Goal: Information Seeking & Learning: Compare options

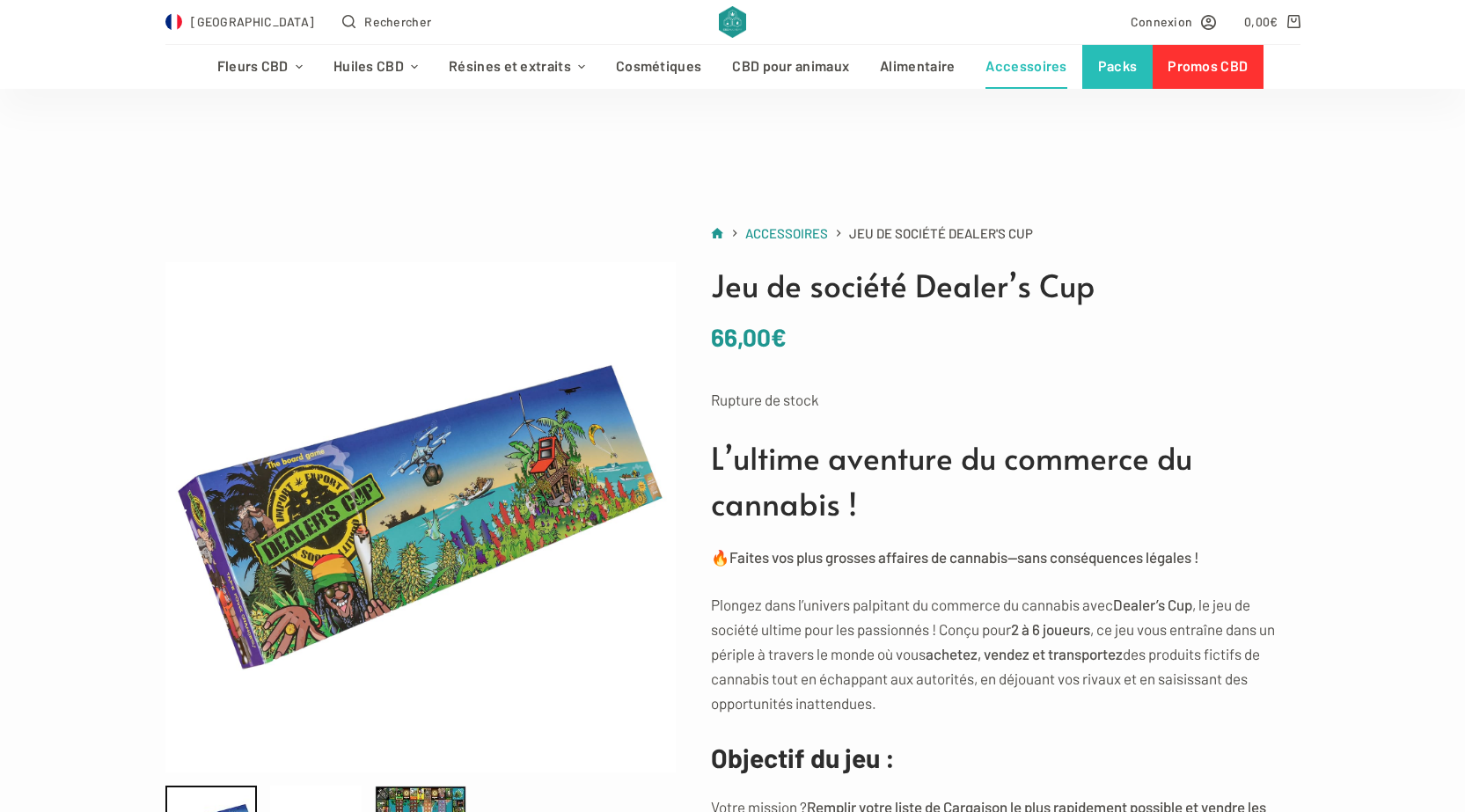
scroll to position [1935, 0]
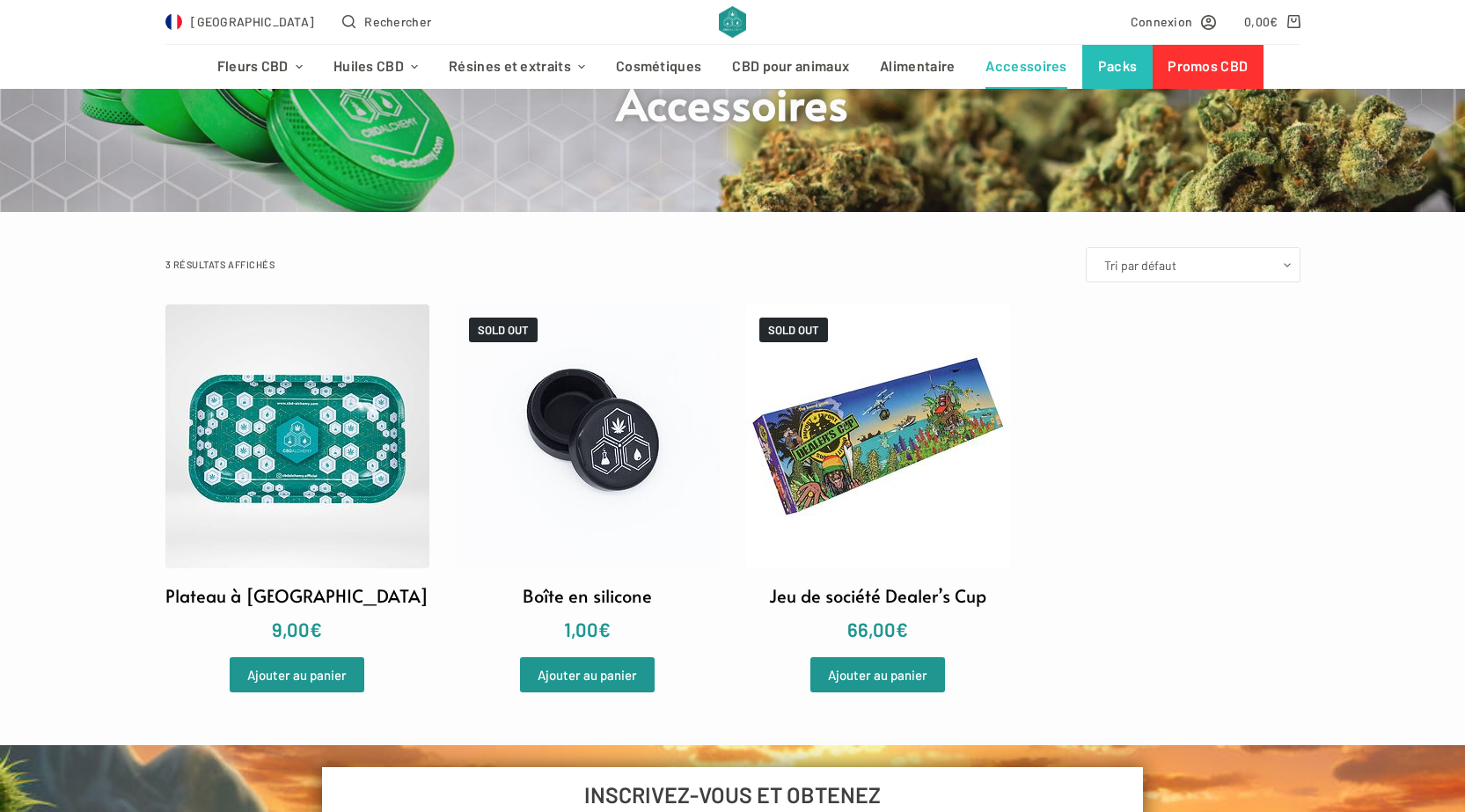
scroll to position [175, 0]
click at [1185, 69] on link "Promos CBD" at bounding box center [1208, 66] width 111 height 44
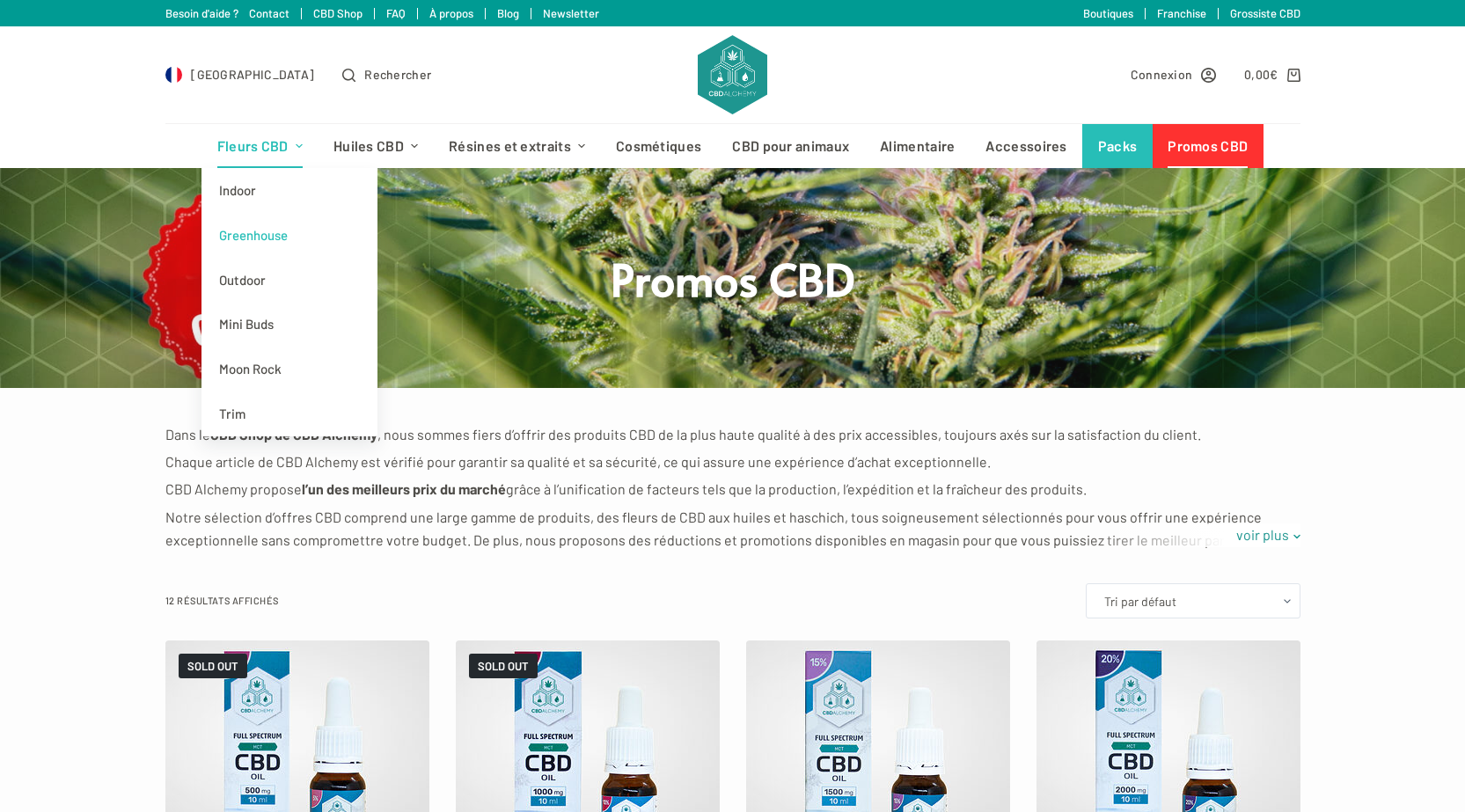
click at [275, 238] on link "Greenhouse" at bounding box center [289, 235] width 176 height 45
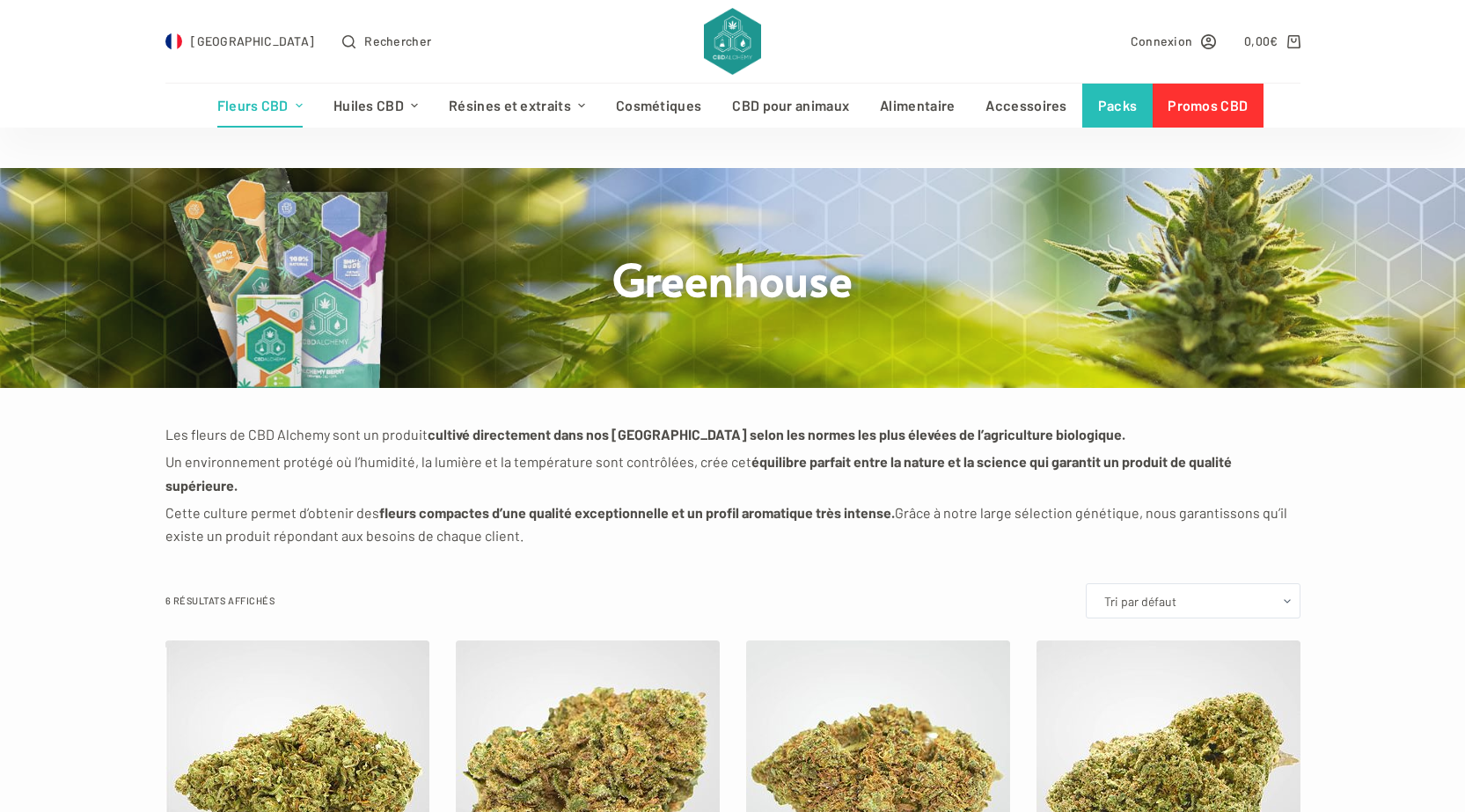
scroll to position [352, 0]
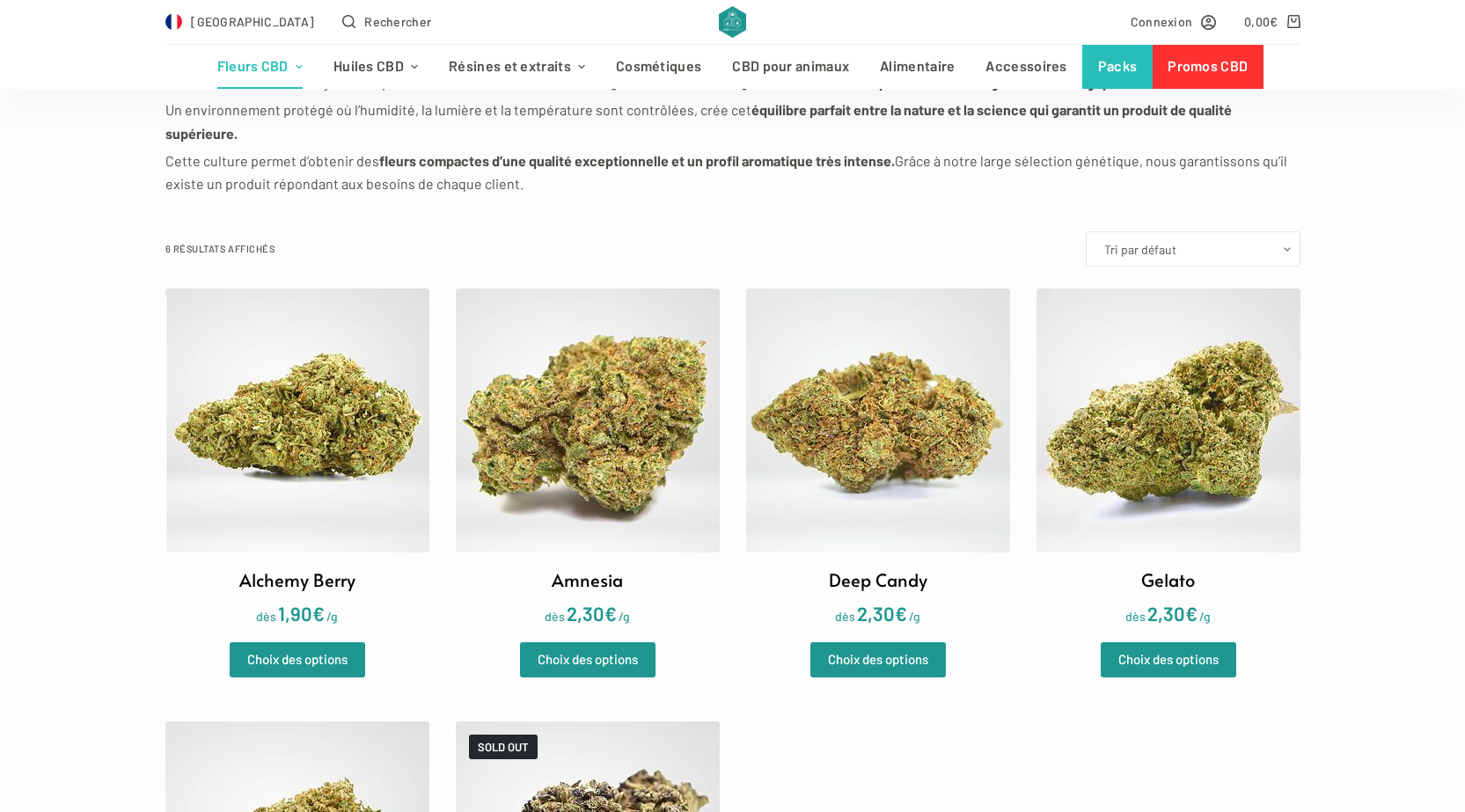
click at [570, 417] on img at bounding box center [588, 420] width 264 height 264
click at [264, 399] on img at bounding box center [298, 420] width 264 height 264
click at [963, 358] on img at bounding box center [878, 420] width 264 height 264
click at [1103, 409] on img at bounding box center [1168, 420] width 264 height 264
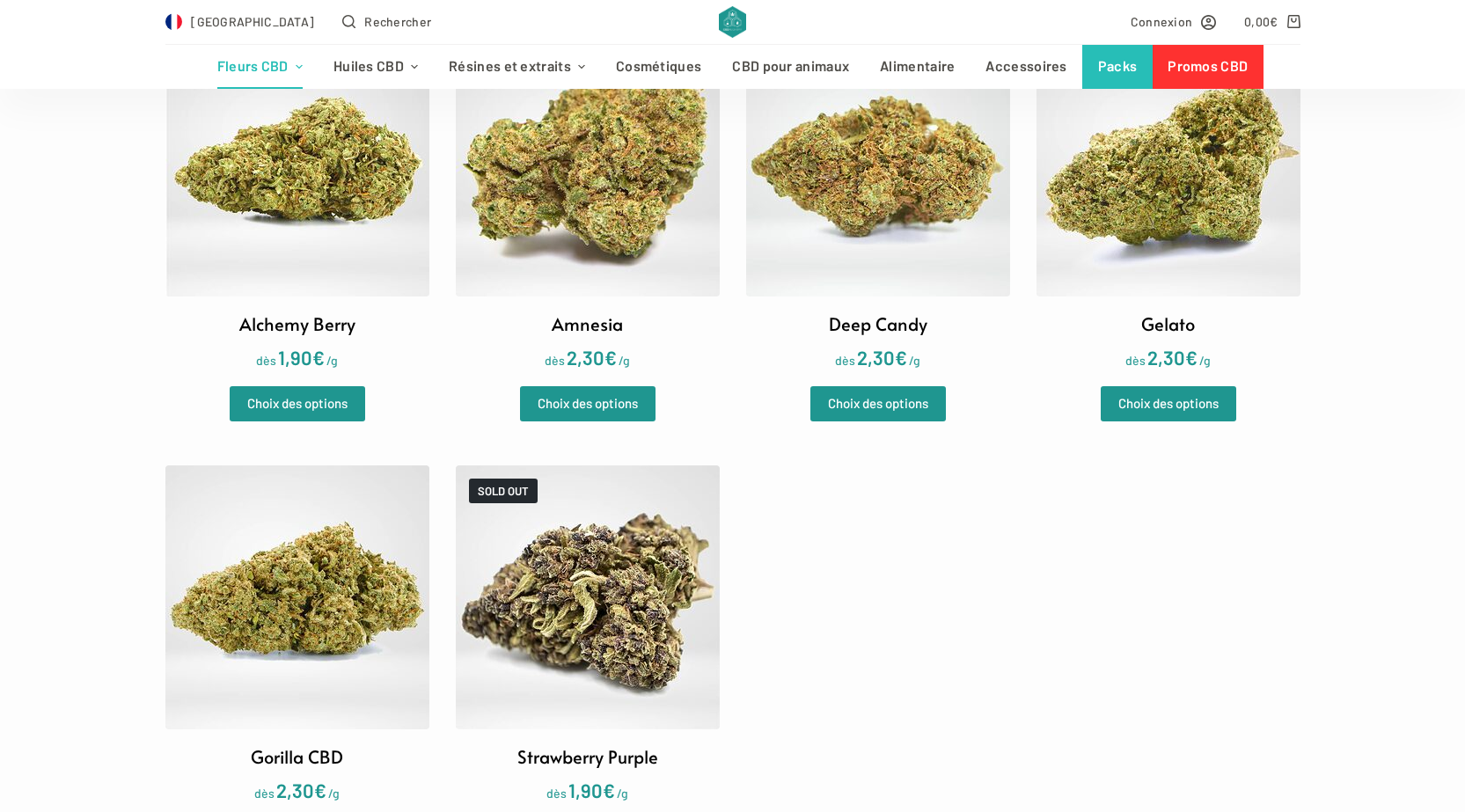
scroll to position [616, 0]
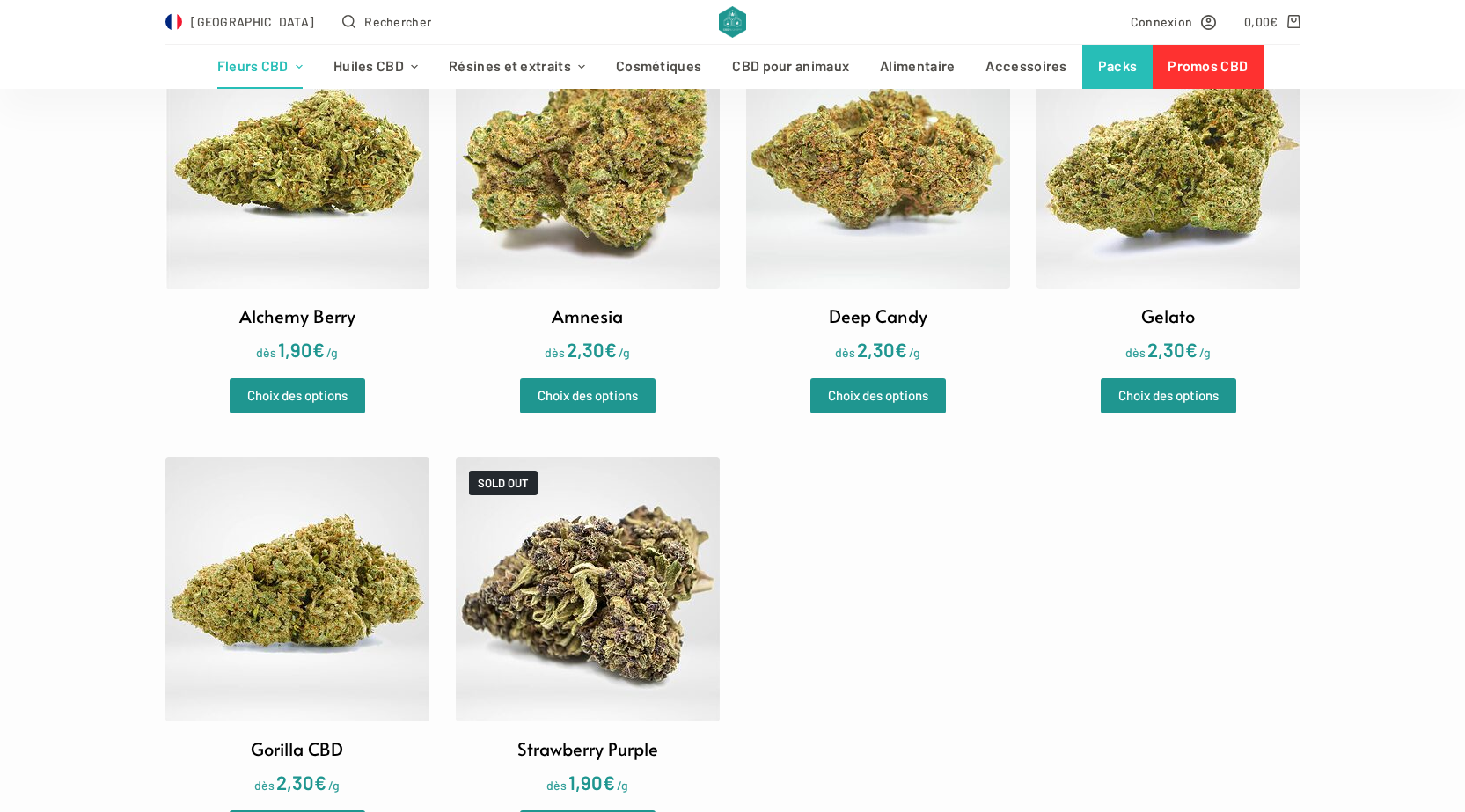
click at [356, 568] on img at bounding box center [298, 589] width 264 height 264
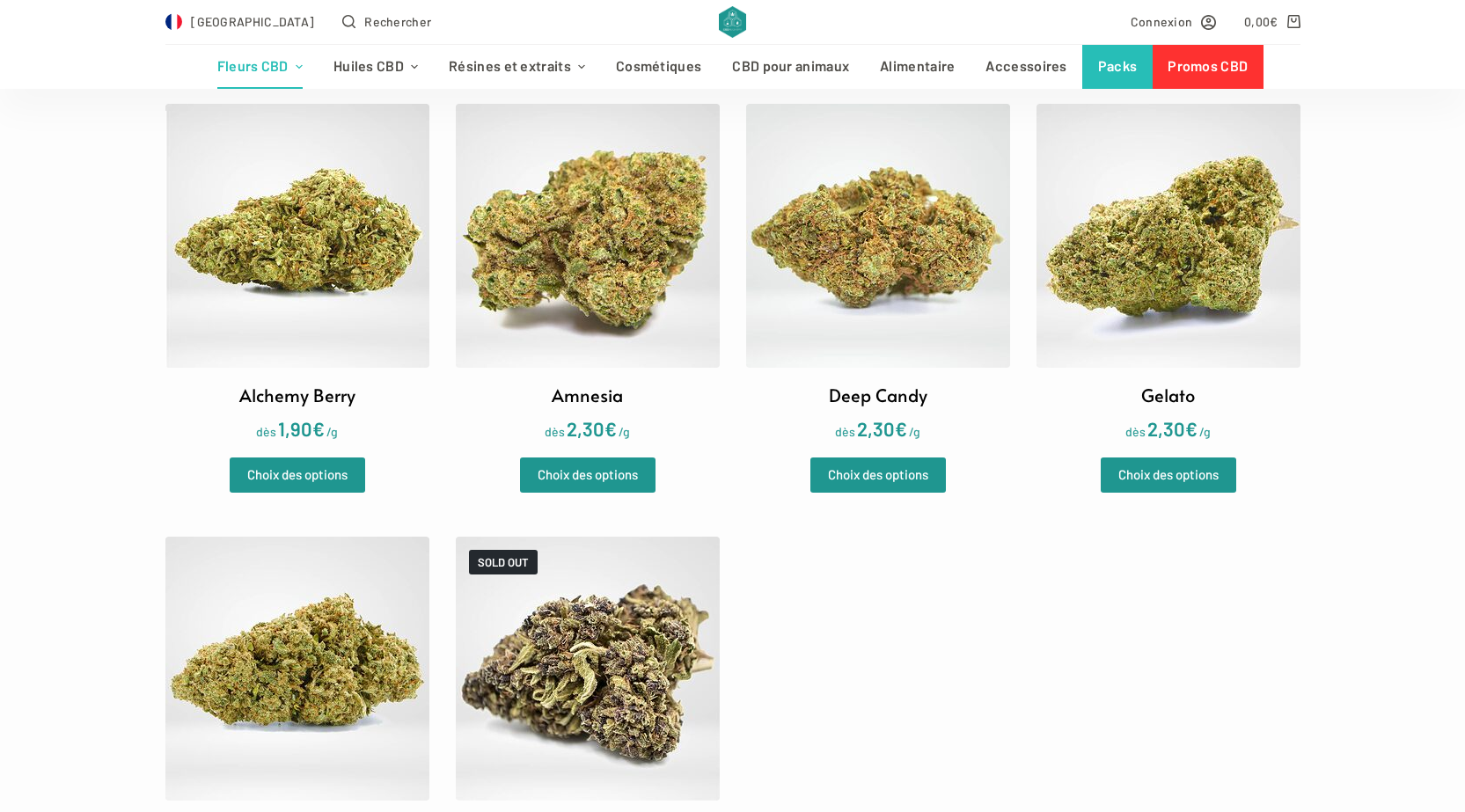
scroll to position [527, 0]
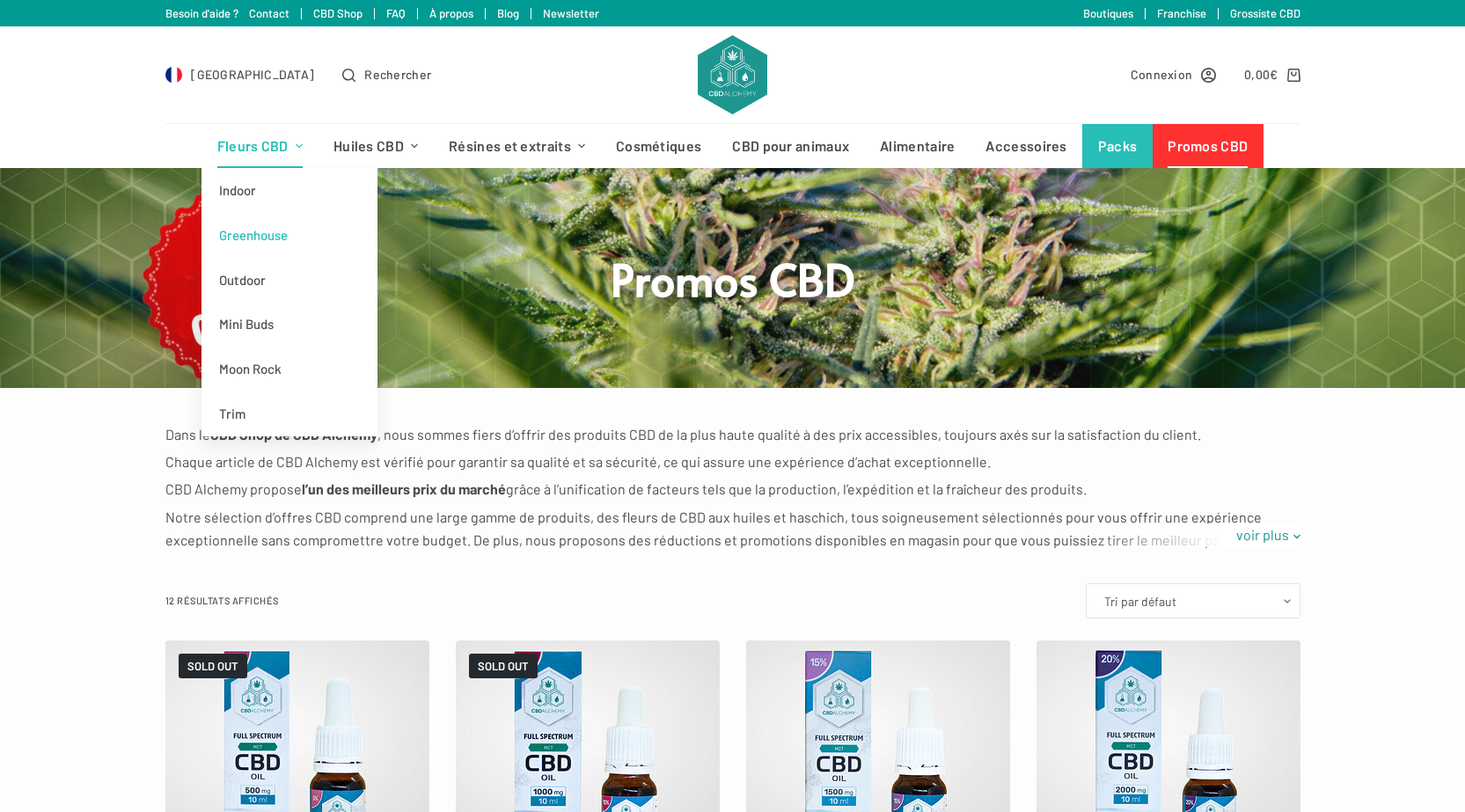
click at [278, 243] on link "Greenhouse" at bounding box center [289, 235] width 176 height 45
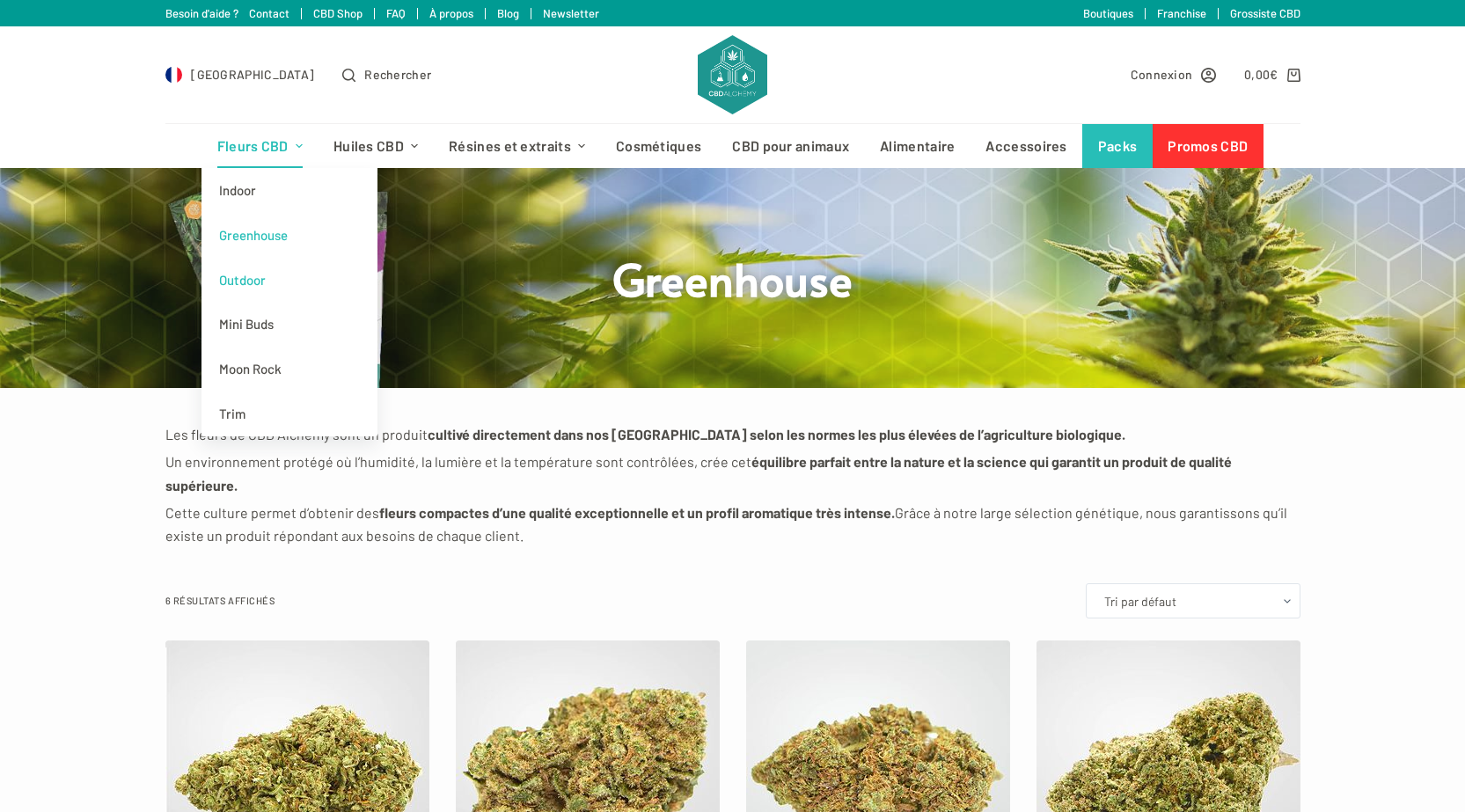
click at [260, 273] on link "Outdoor" at bounding box center [289, 280] width 176 height 45
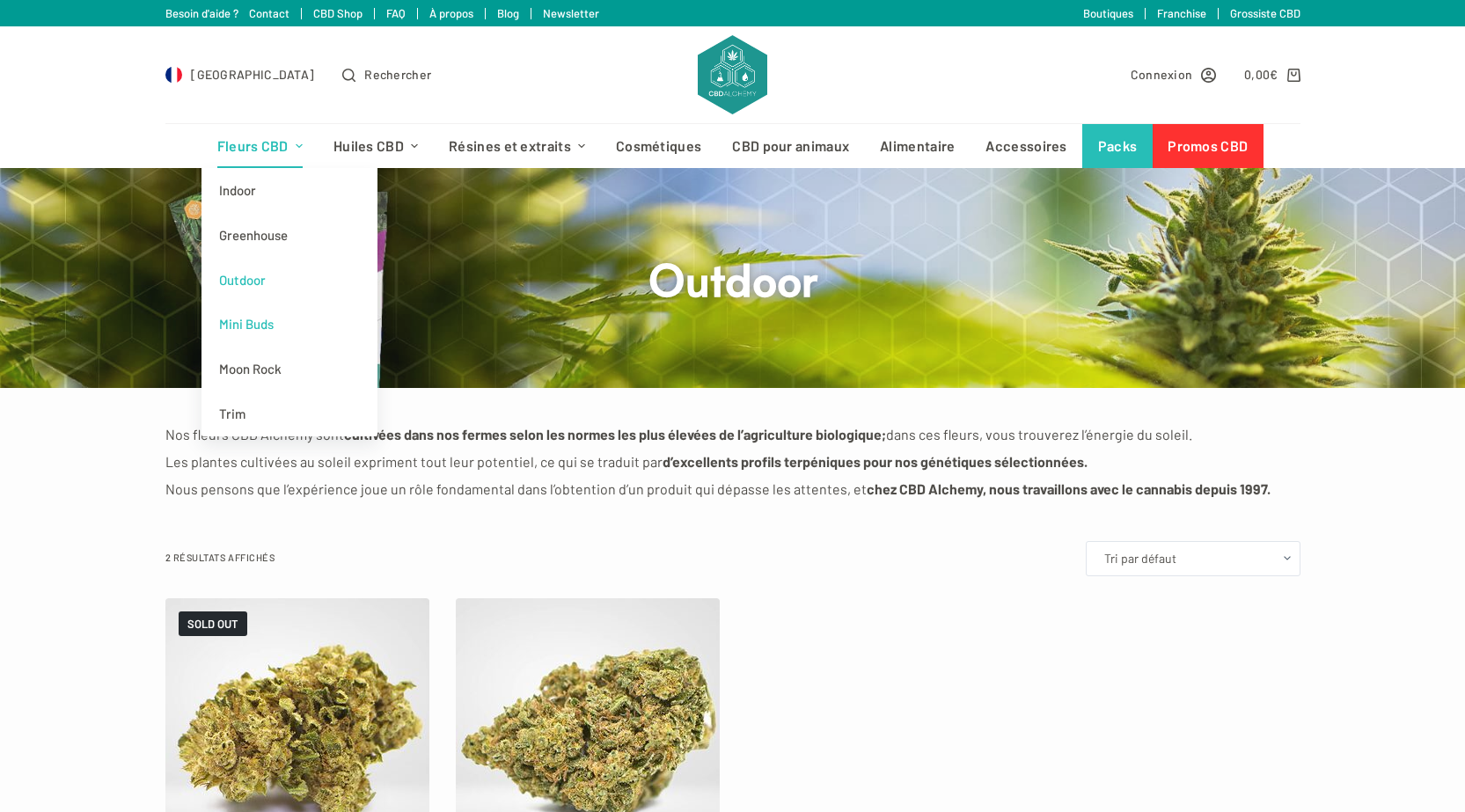
click at [248, 334] on link "Mini Buds" at bounding box center [289, 323] width 176 height 45
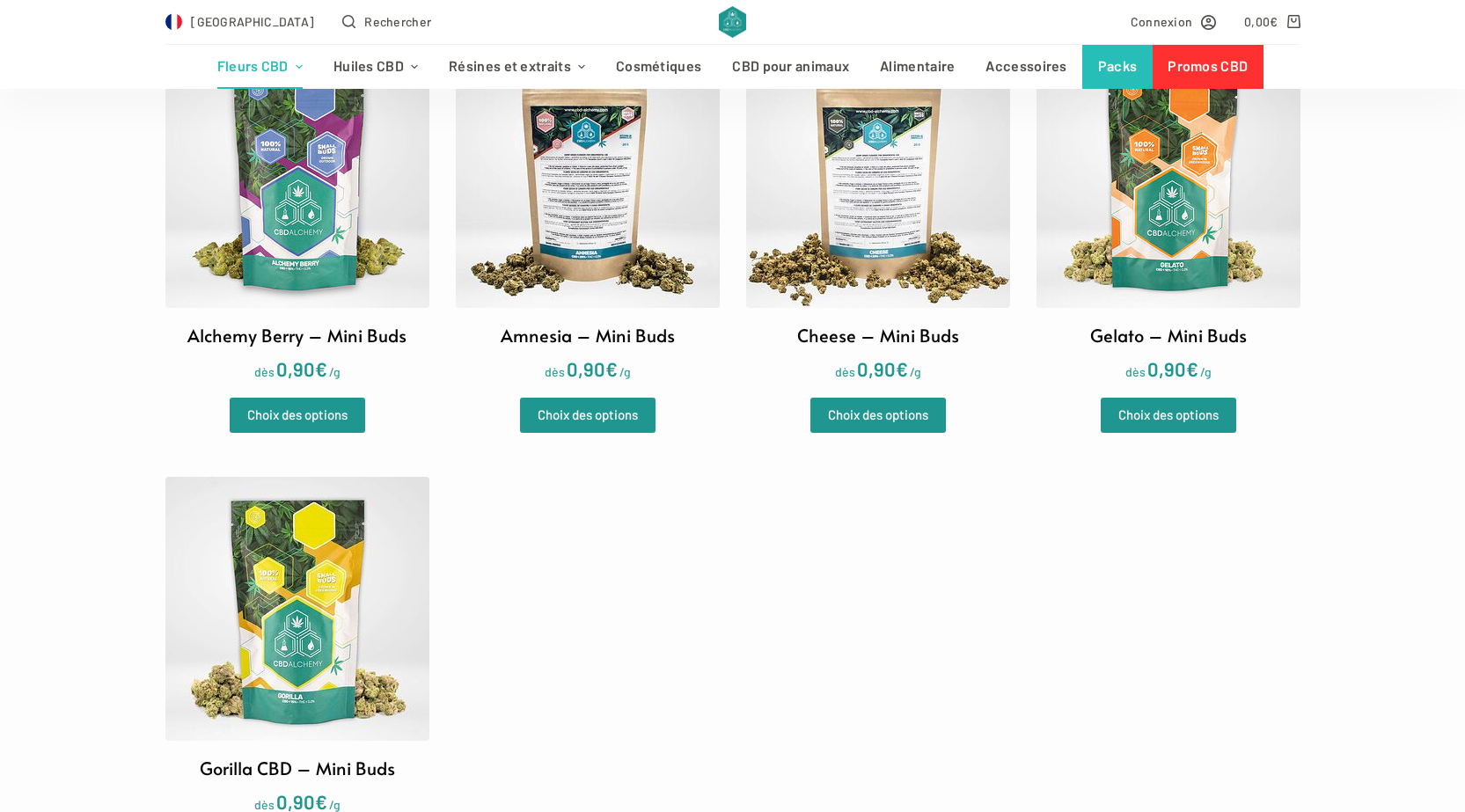
scroll to position [440, 0]
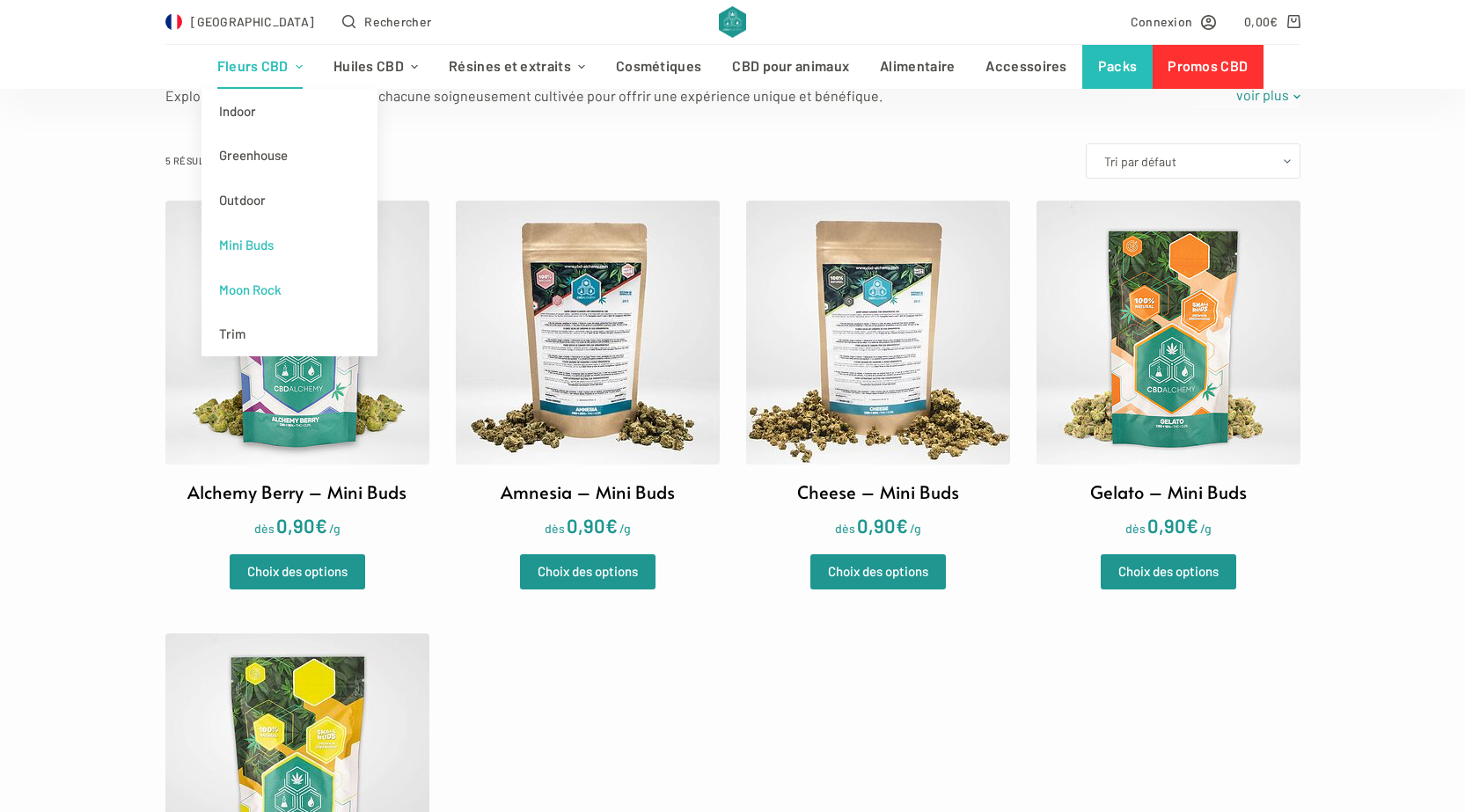
click at [252, 279] on link "Moon Rock" at bounding box center [289, 290] width 176 height 45
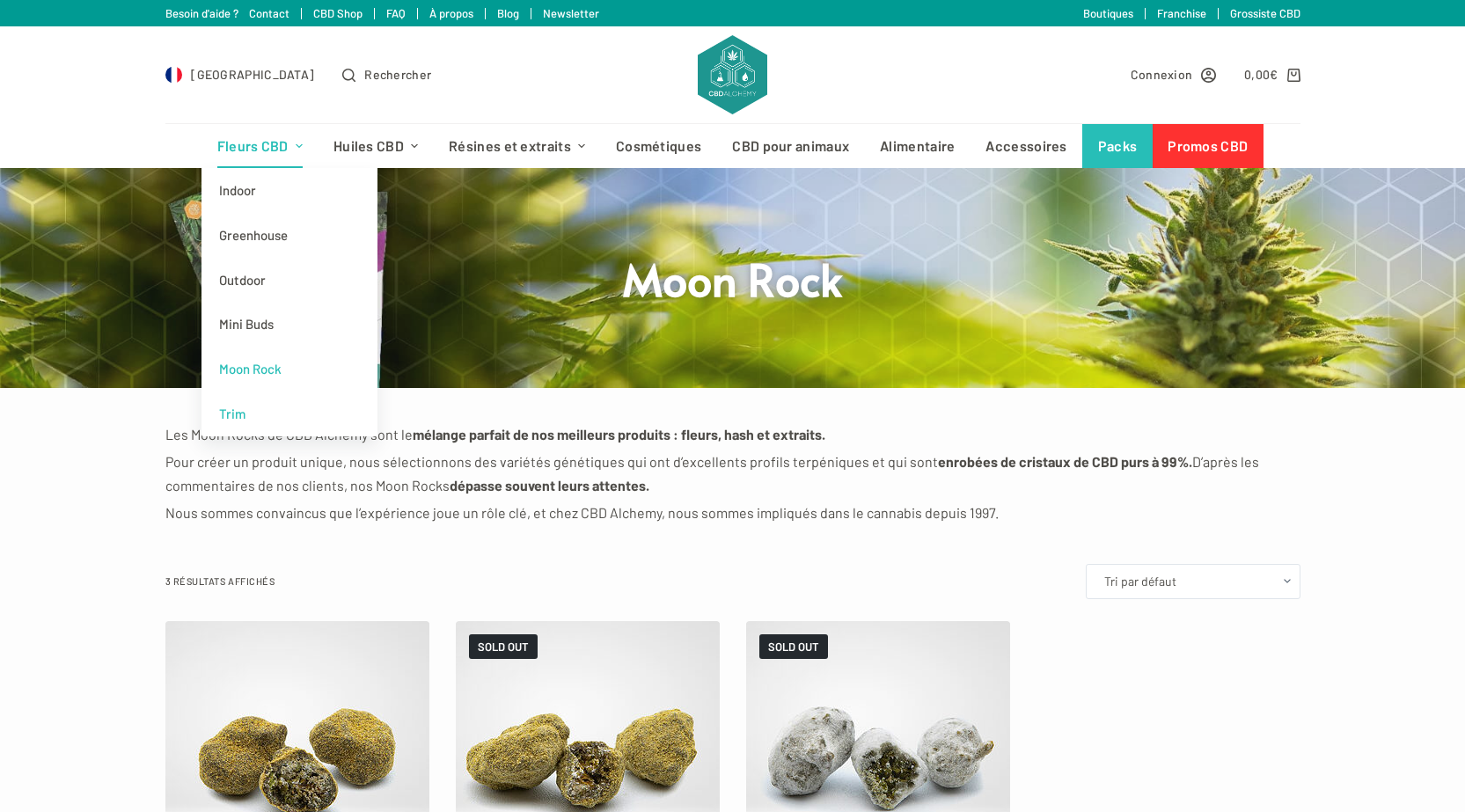
click at [267, 410] on link "Trim" at bounding box center [289, 413] width 176 height 45
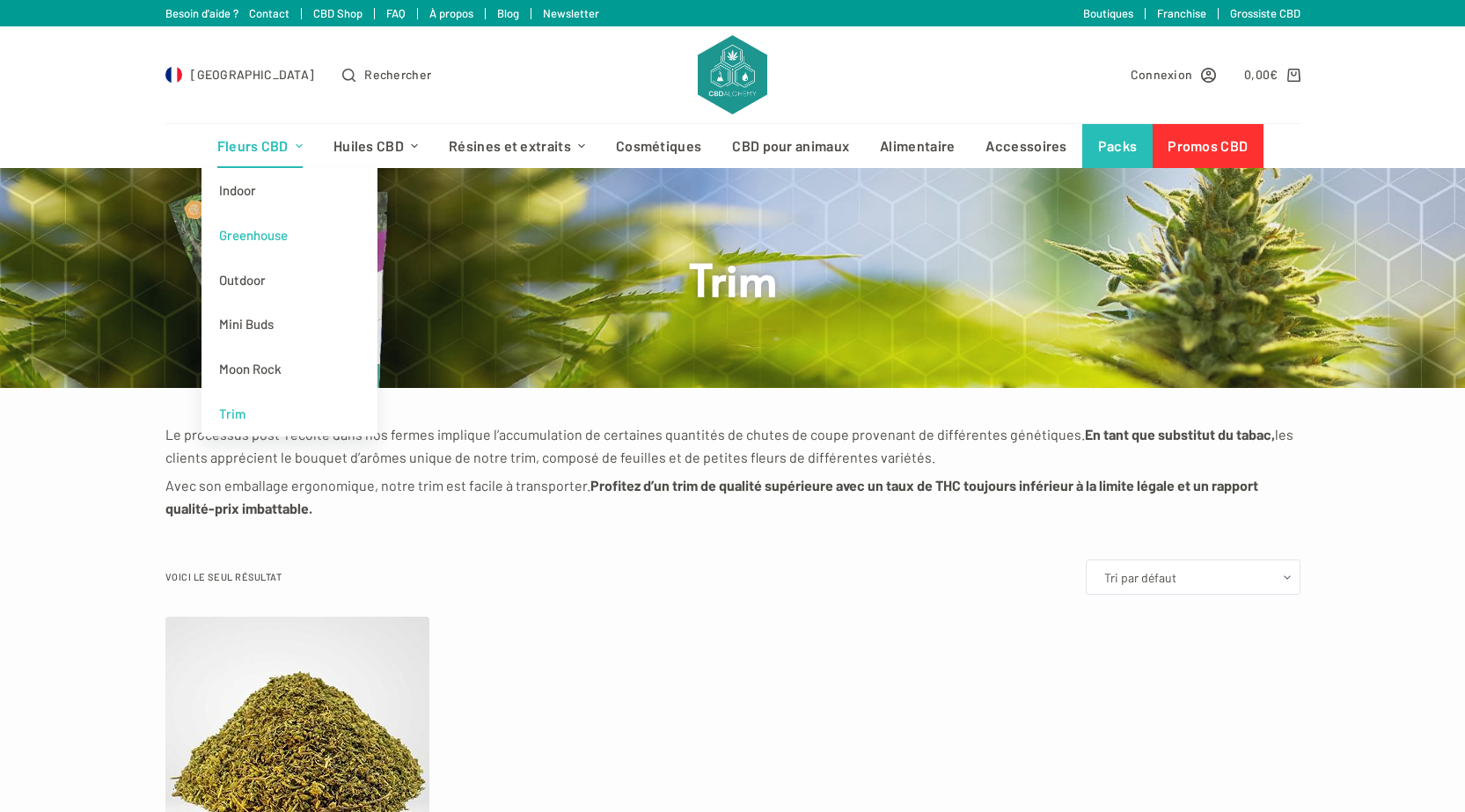
click at [268, 232] on link "Greenhouse" at bounding box center [289, 235] width 176 height 45
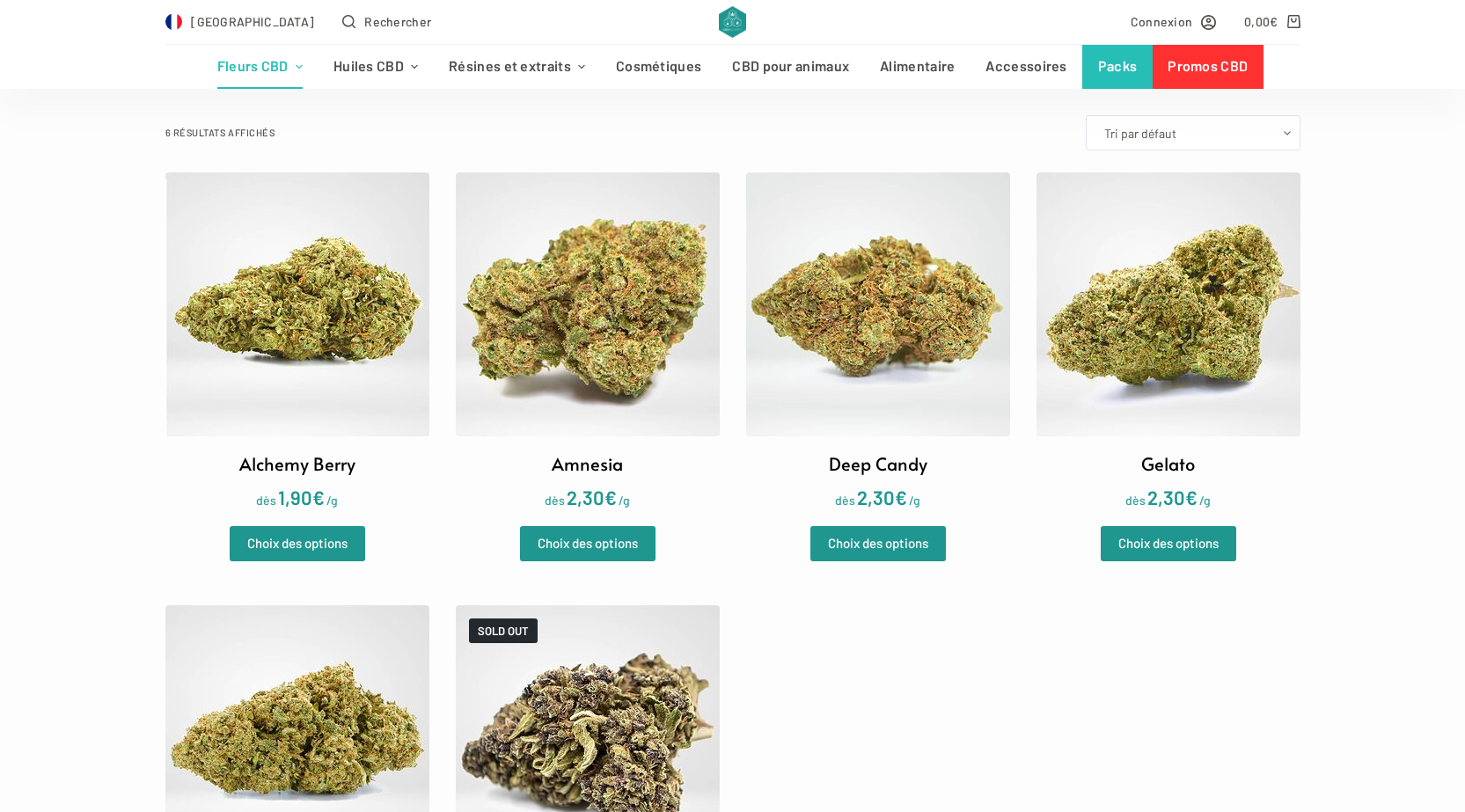
scroll to position [352, 0]
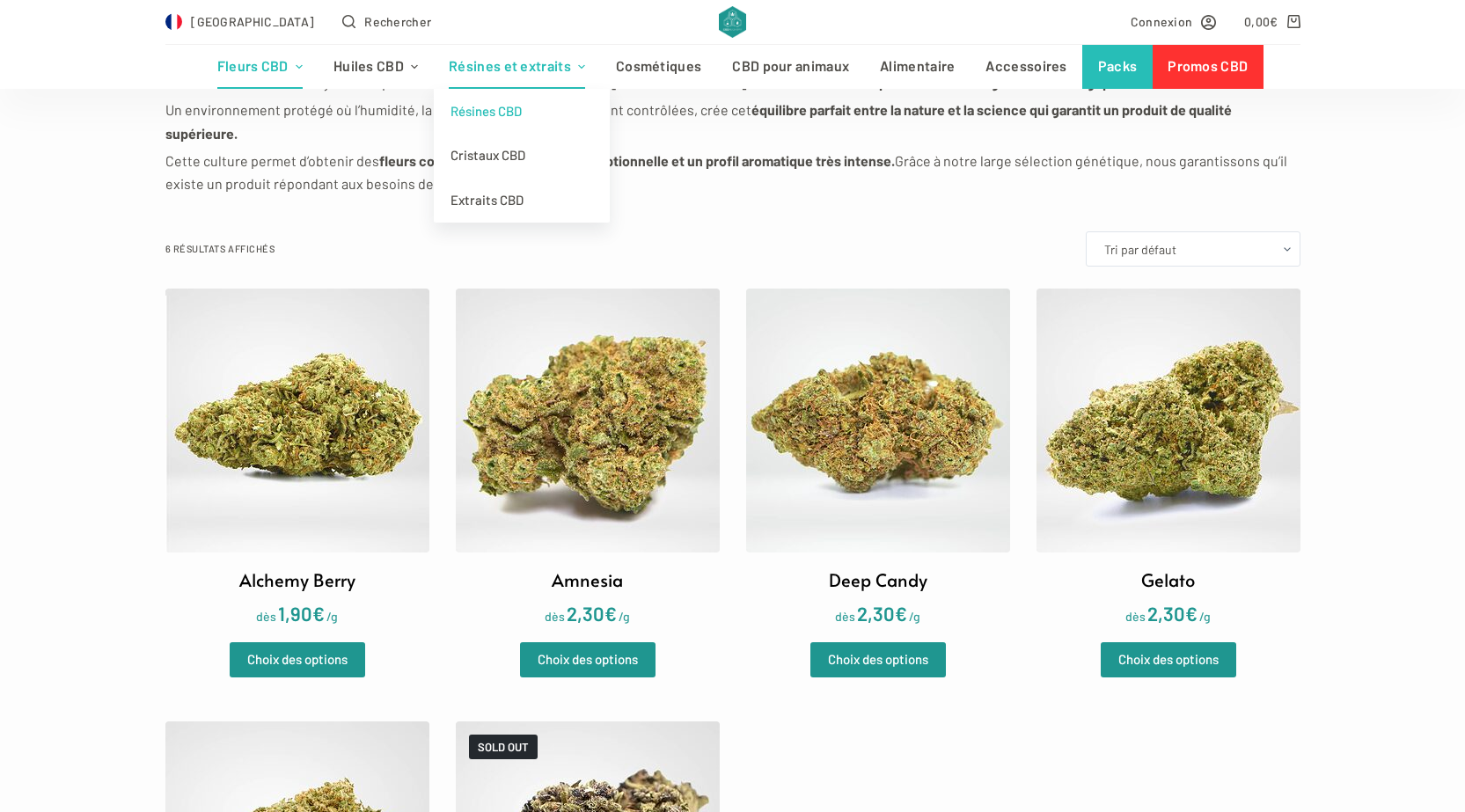
click at [513, 111] on link "Résines CBD" at bounding box center [521, 111] width 176 height 45
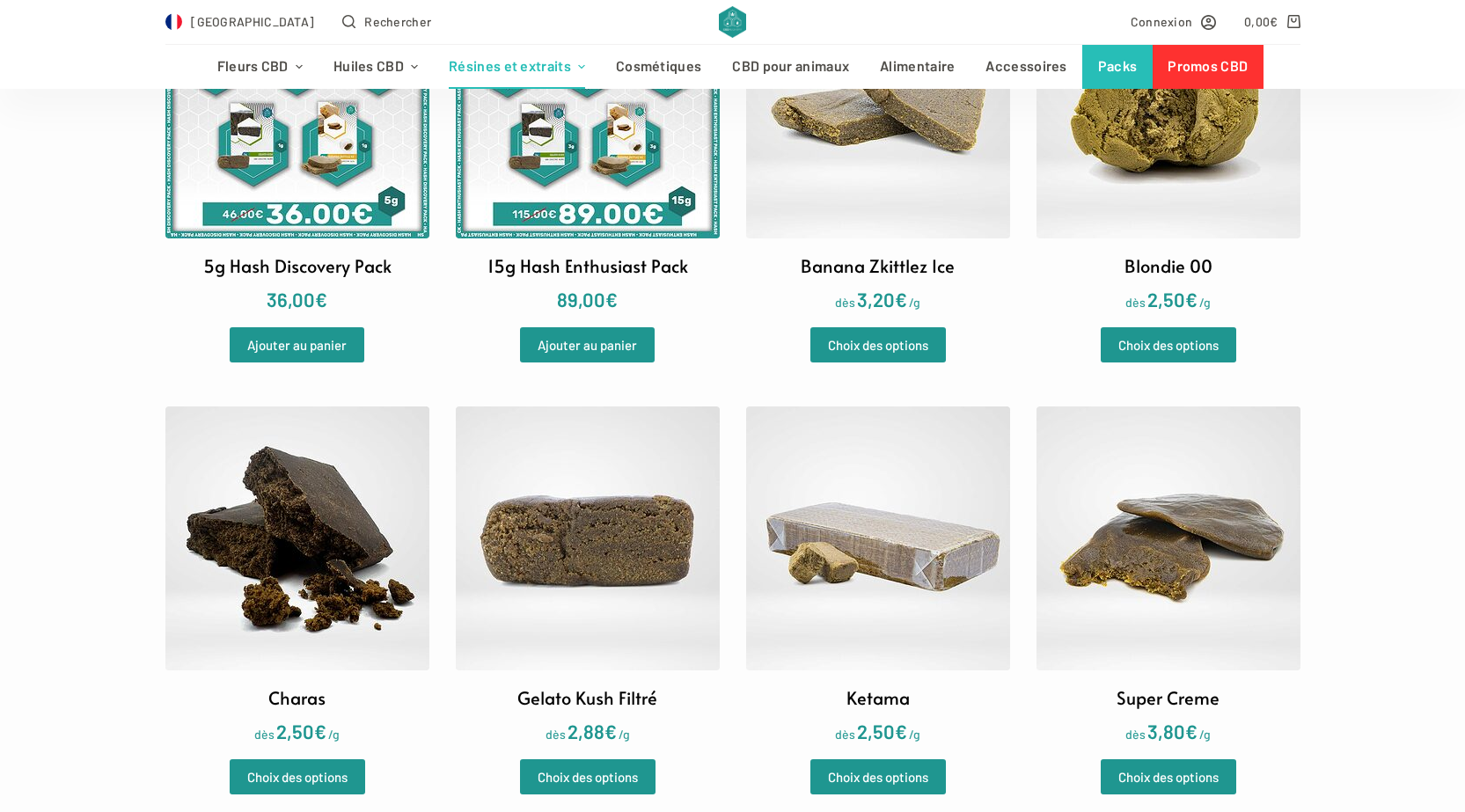
scroll to position [616, 0]
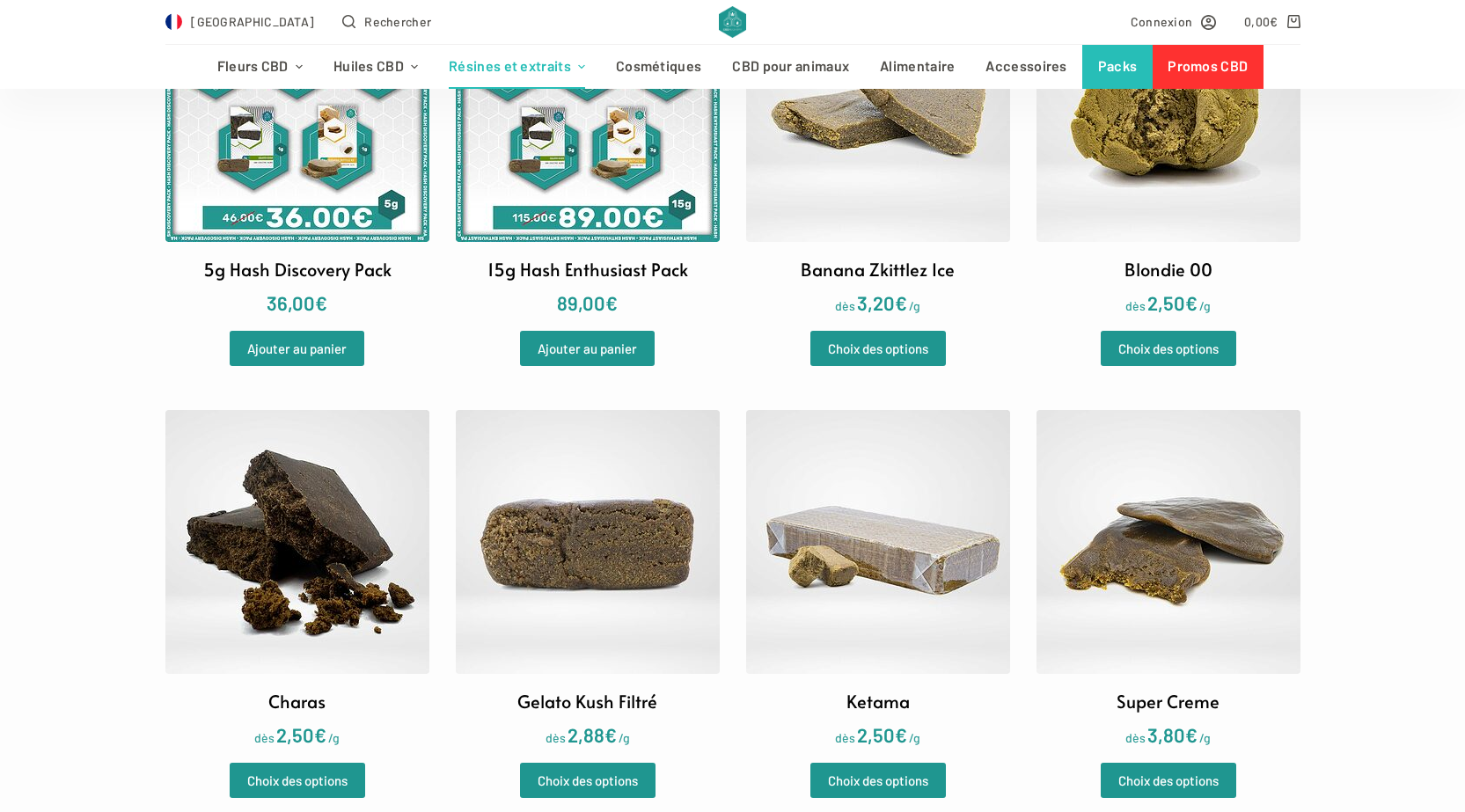
click at [912, 528] on img at bounding box center [878, 541] width 264 height 264
click at [532, 656] on img at bounding box center [588, 541] width 264 height 264
click at [1179, 522] on img at bounding box center [1168, 541] width 264 height 264
click at [189, 499] on img at bounding box center [298, 541] width 264 height 264
click at [1209, 204] on img at bounding box center [1168, 110] width 264 height 264
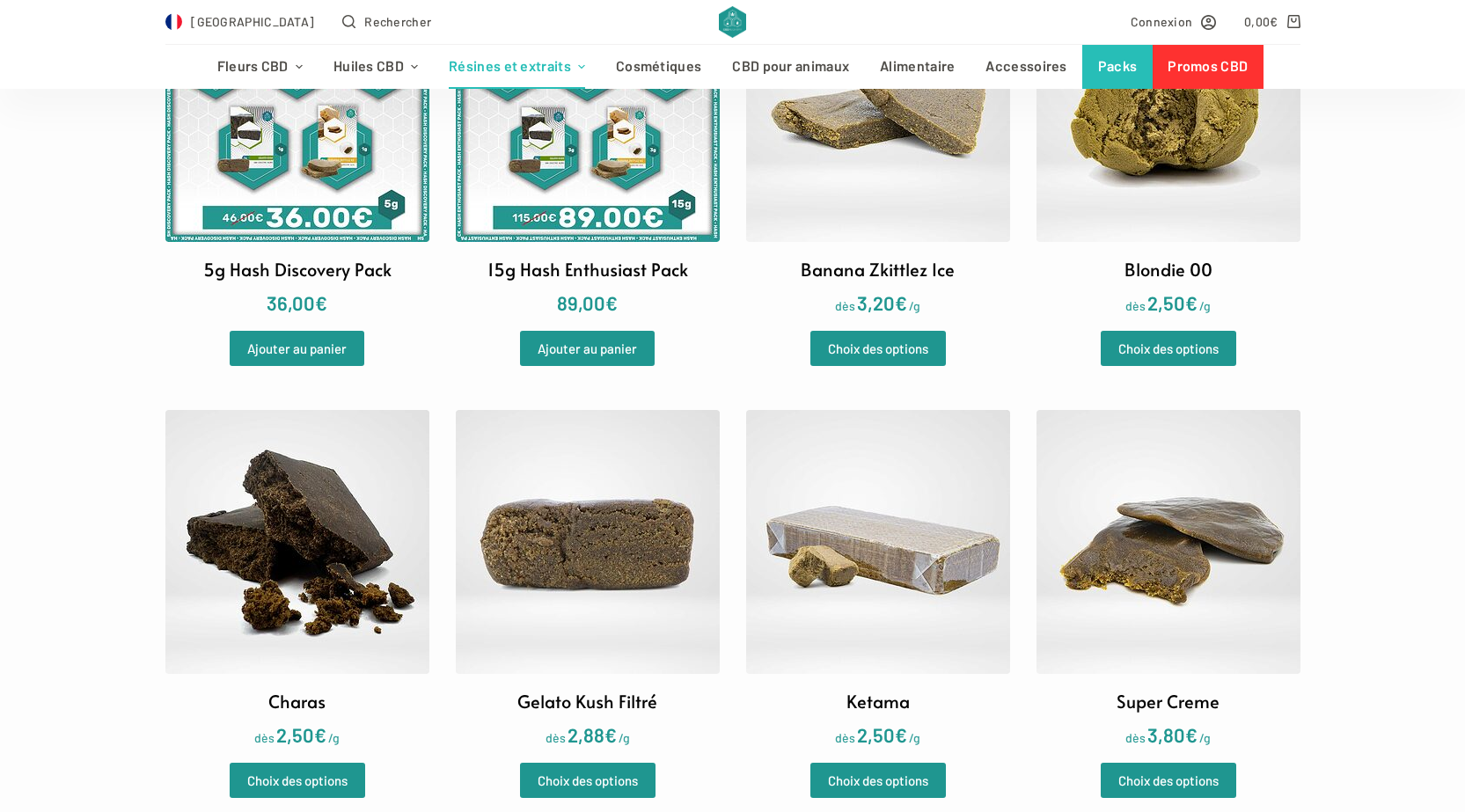
click at [801, 198] on img at bounding box center [878, 110] width 264 height 264
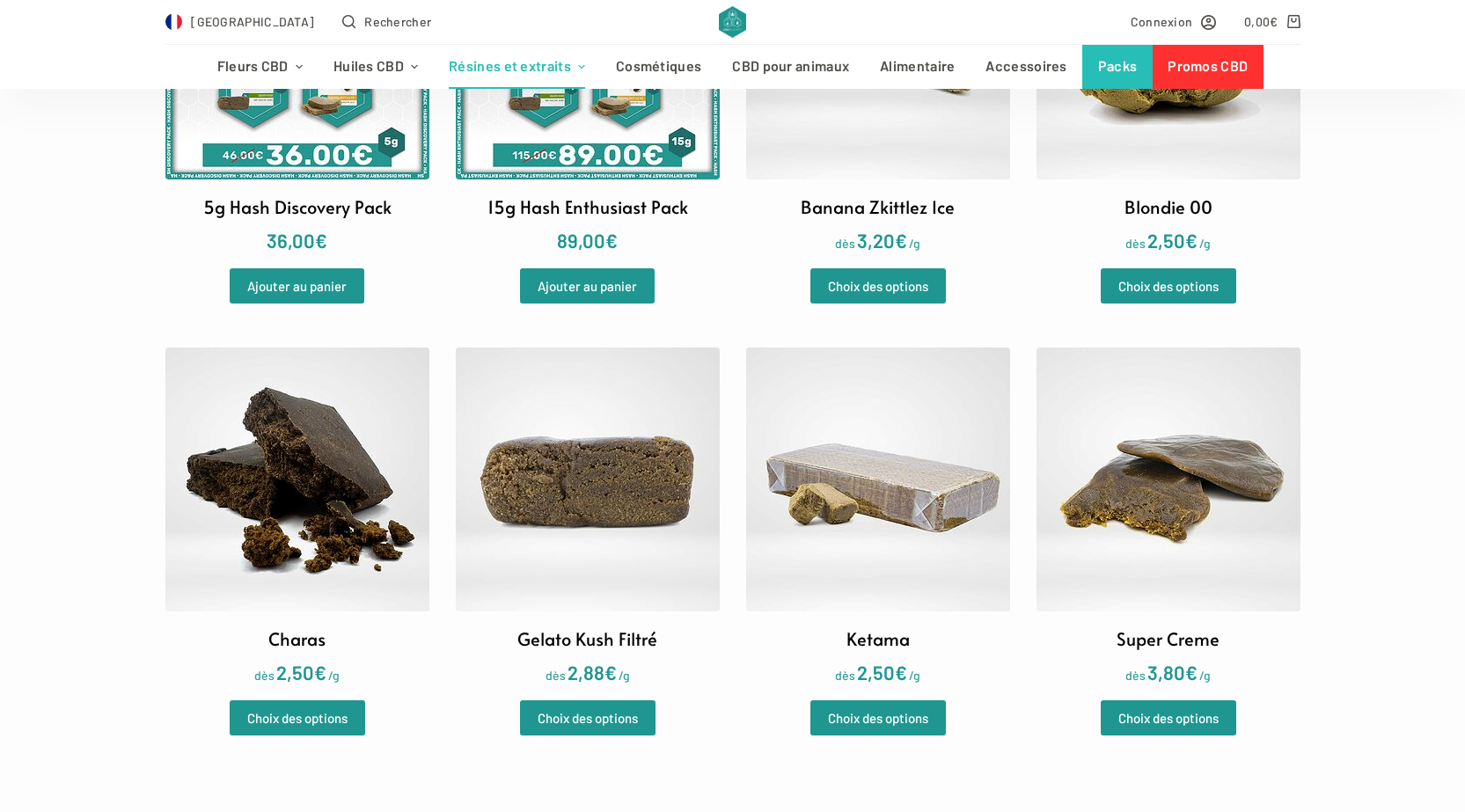
scroll to position [704, 0]
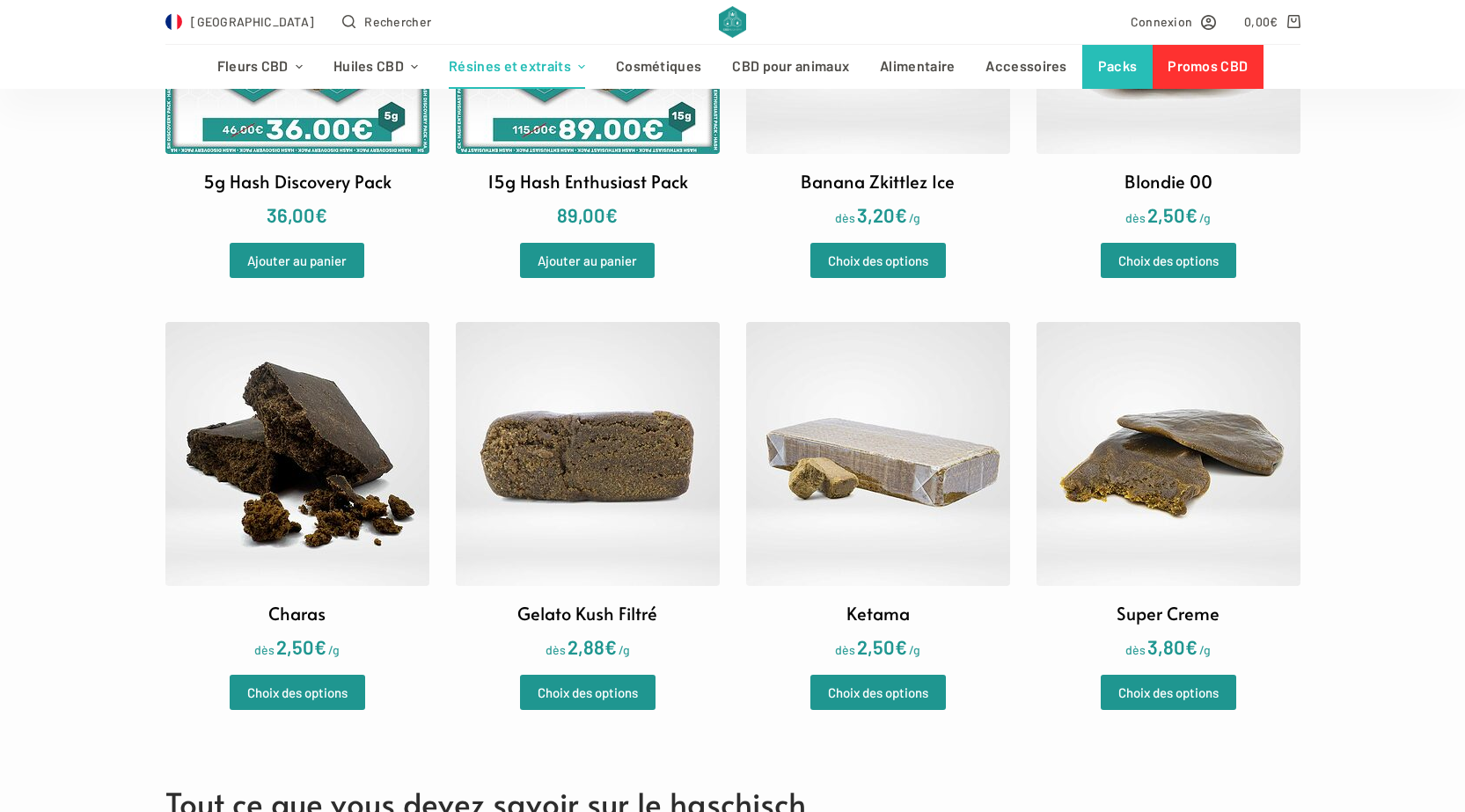
click at [784, 490] on img at bounding box center [878, 454] width 264 height 264
click at [524, 460] on img at bounding box center [588, 454] width 264 height 264
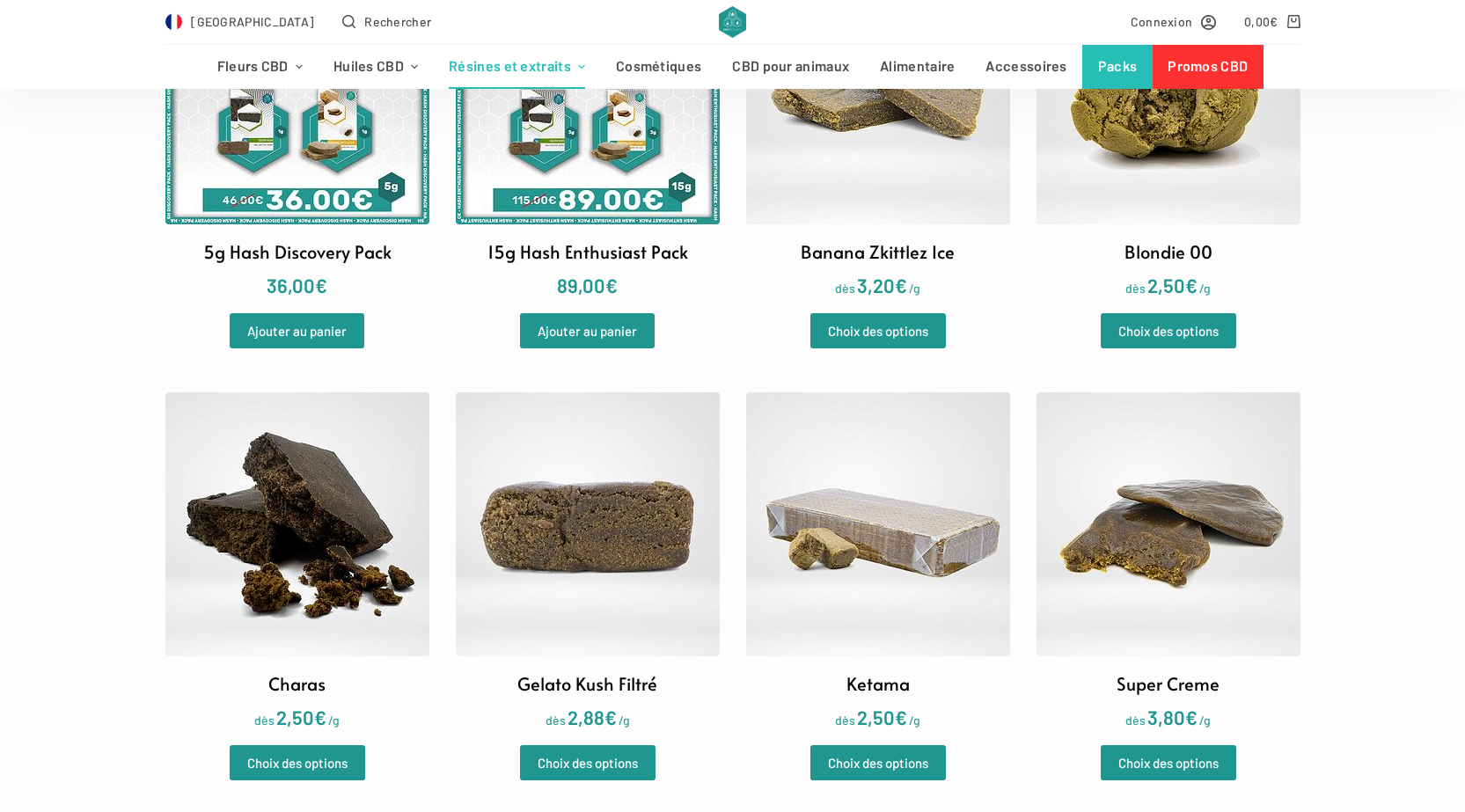
scroll to position [527, 0]
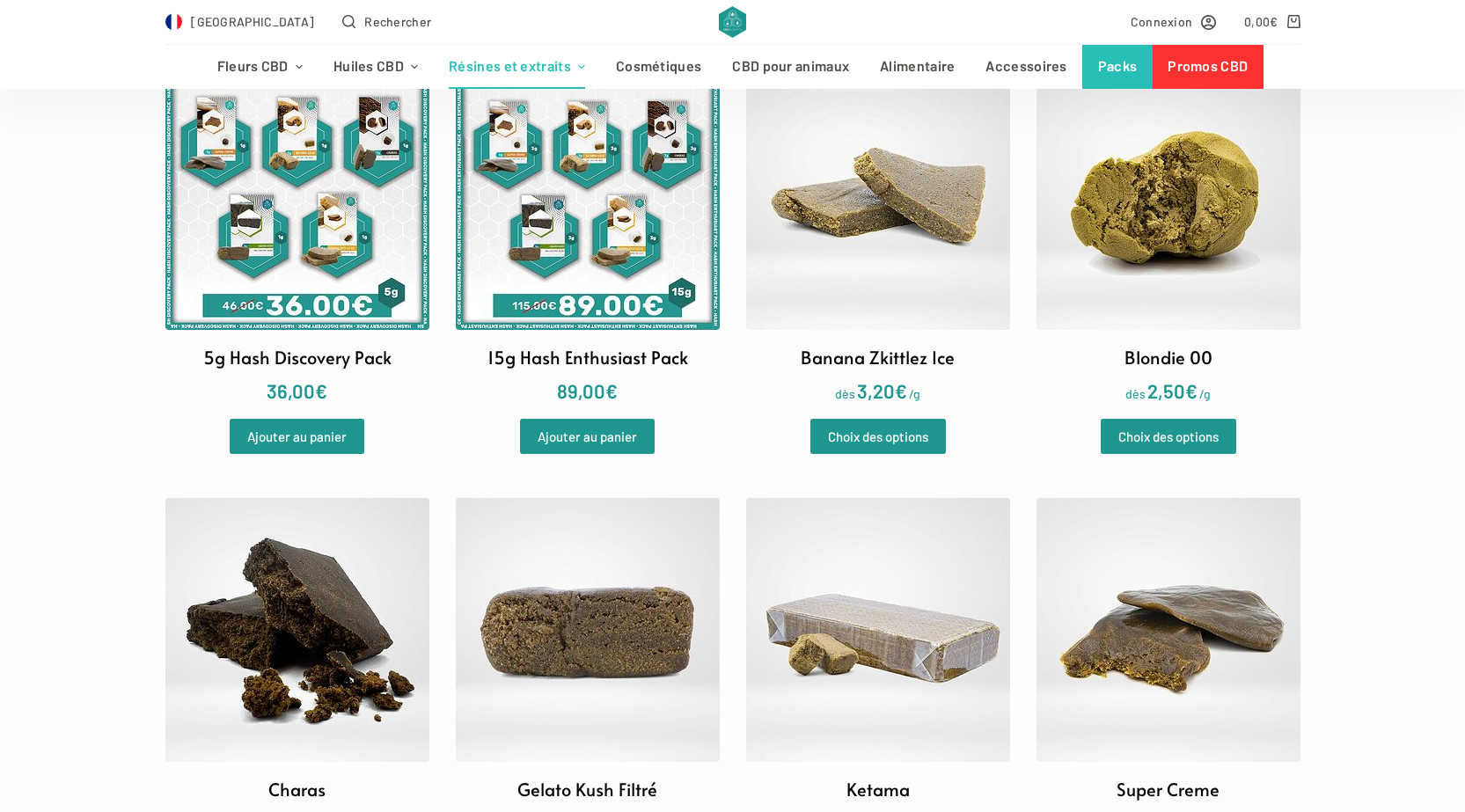
click at [833, 314] on img at bounding box center [878, 198] width 264 height 264
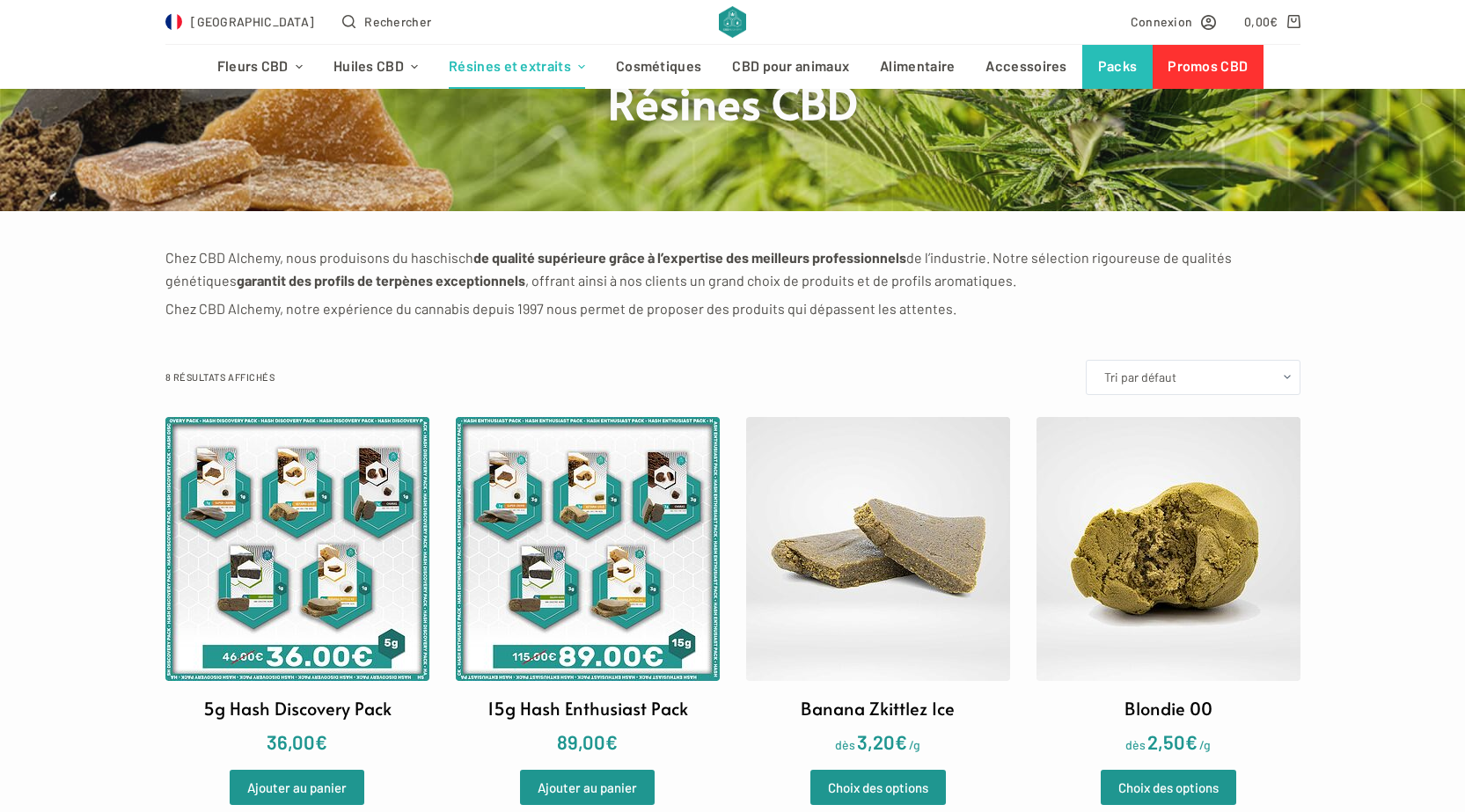
scroll to position [175, 0]
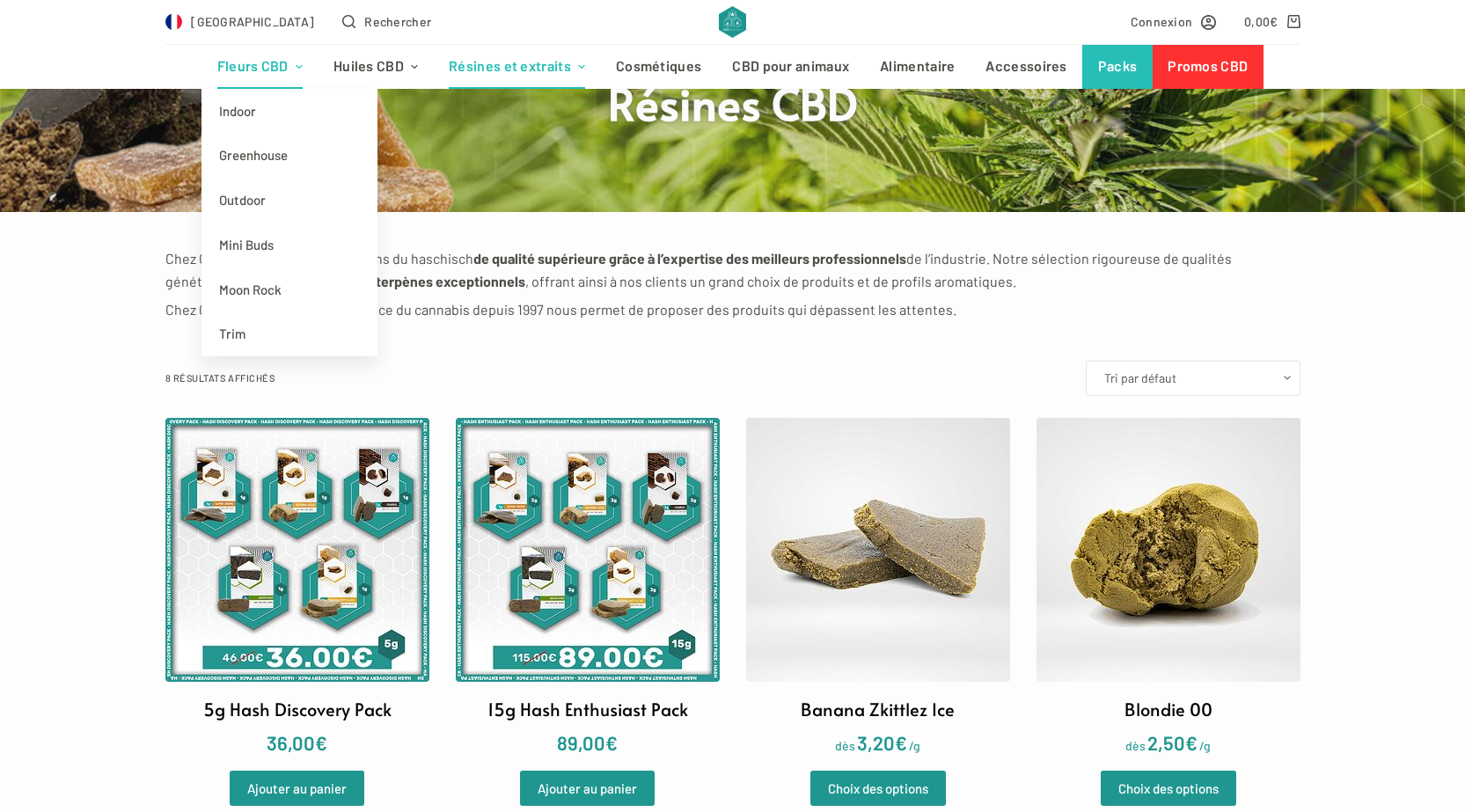
click at [264, 57] on link "Fleurs CBD" at bounding box center [259, 66] width 116 height 44
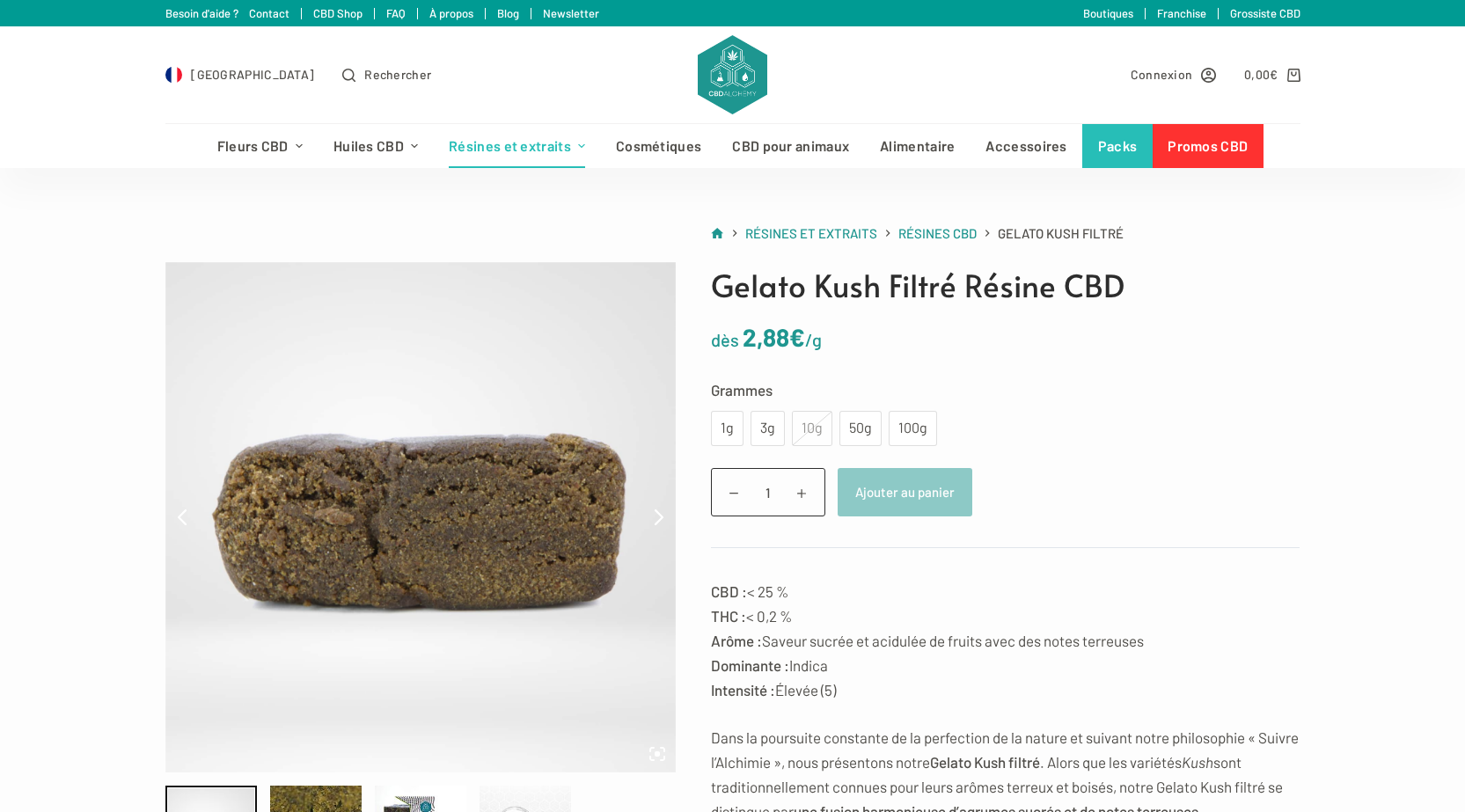
click at [806, 414] on div "10g" at bounding box center [811, 427] width 41 height 35
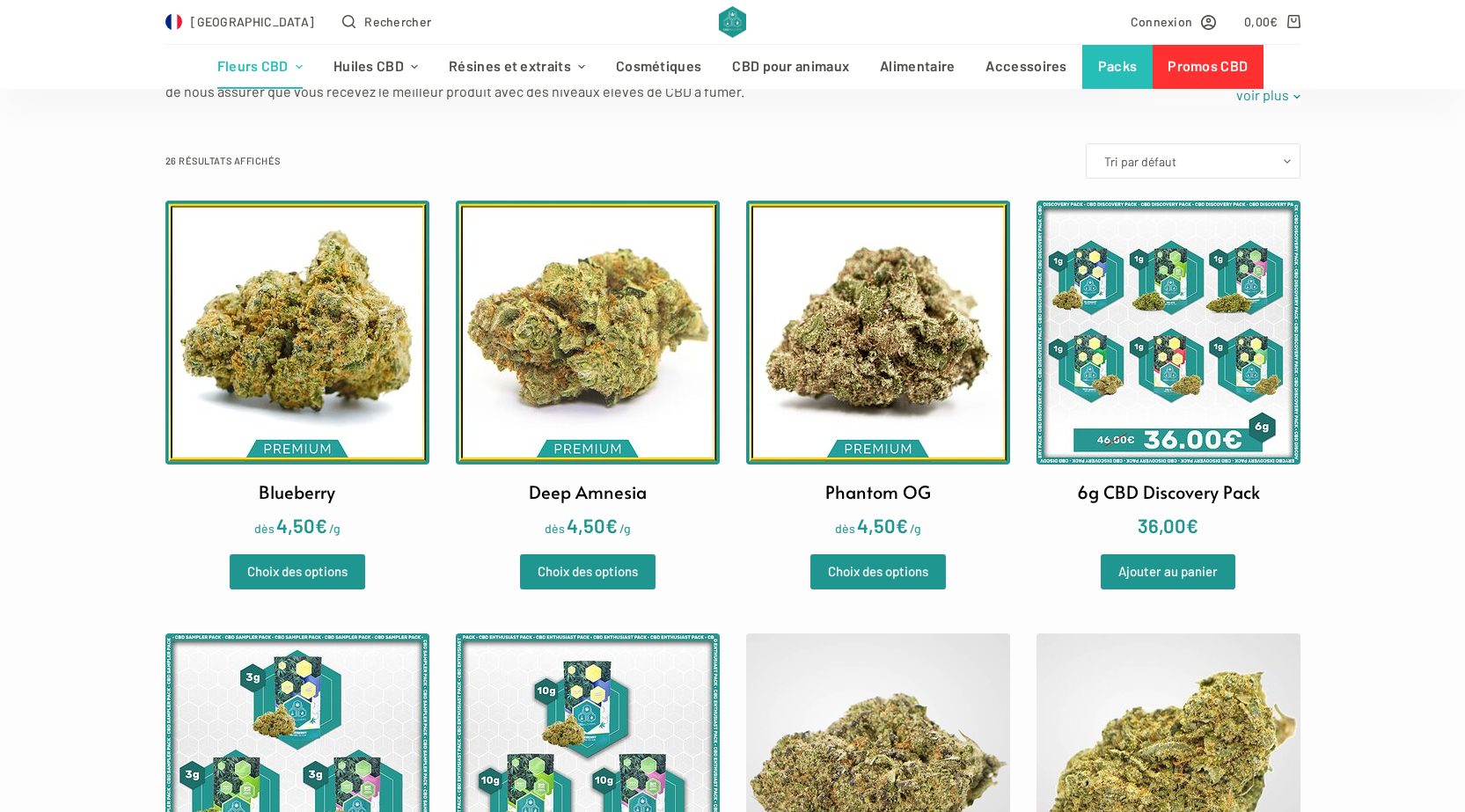
scroll to position [440, 0]
click at [299, 269] on img at bounding box center [298, 332] width 264 height 264
click at [579, 287] on img at bounding box center [588, 332] width 264 height 264
click at [832, 300] on img at bounding box center [878, 332] width 264 height 264
click at [817, 355] on img at bounding box center [878, 332] width 264 height 264
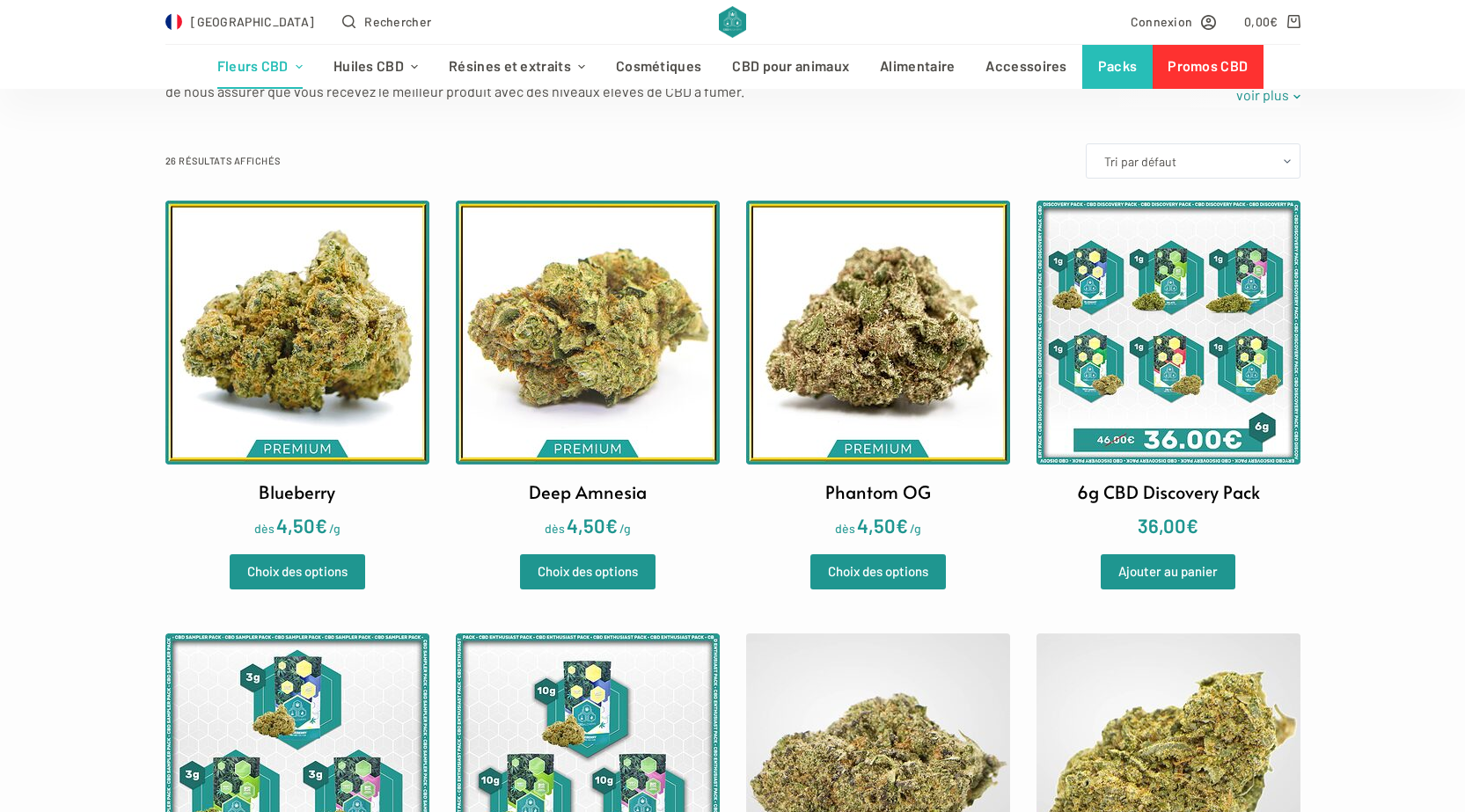
click at [593, 336] on img at bounding box center [588, 332] width 264 height 264
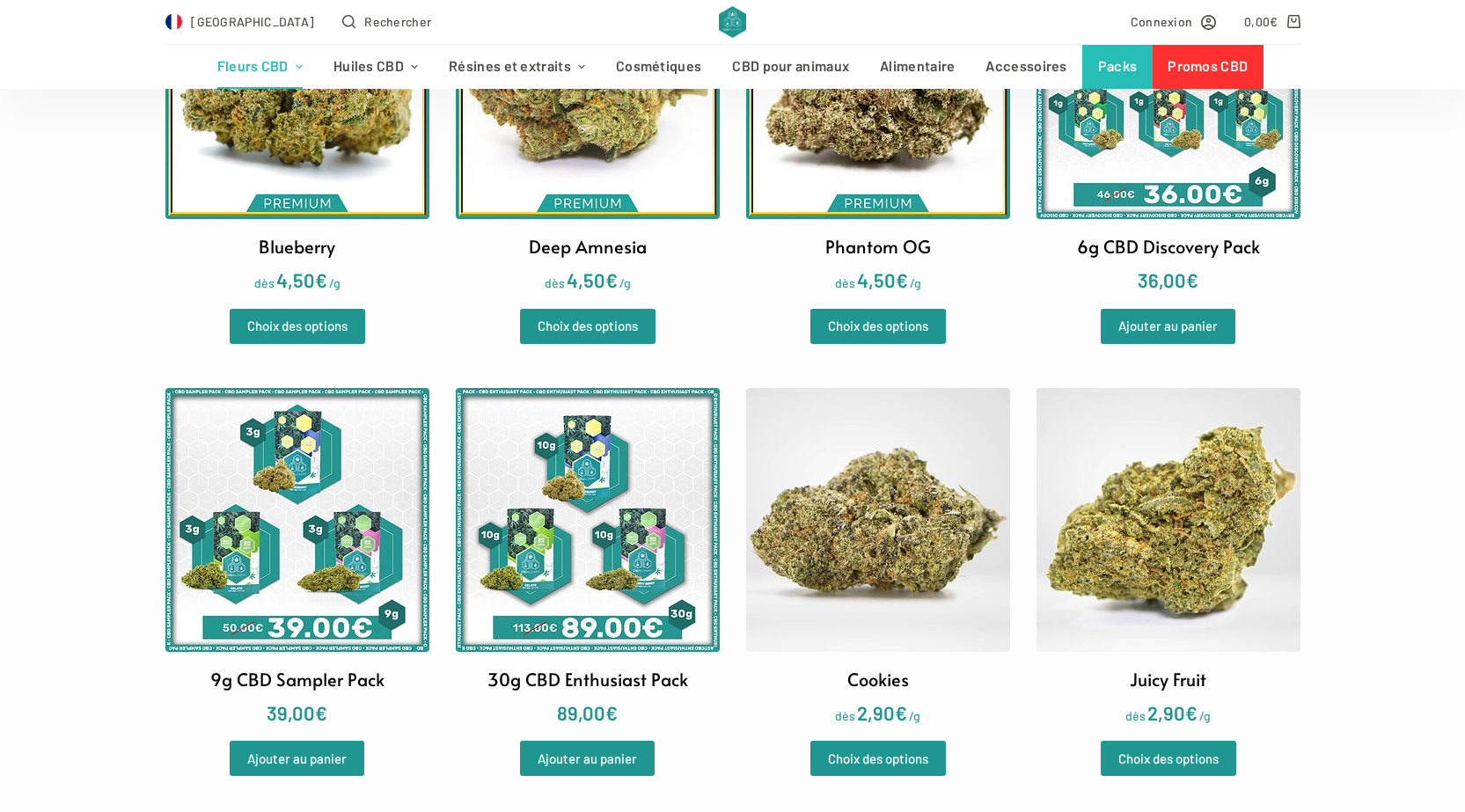
scroll to position [791, 0]
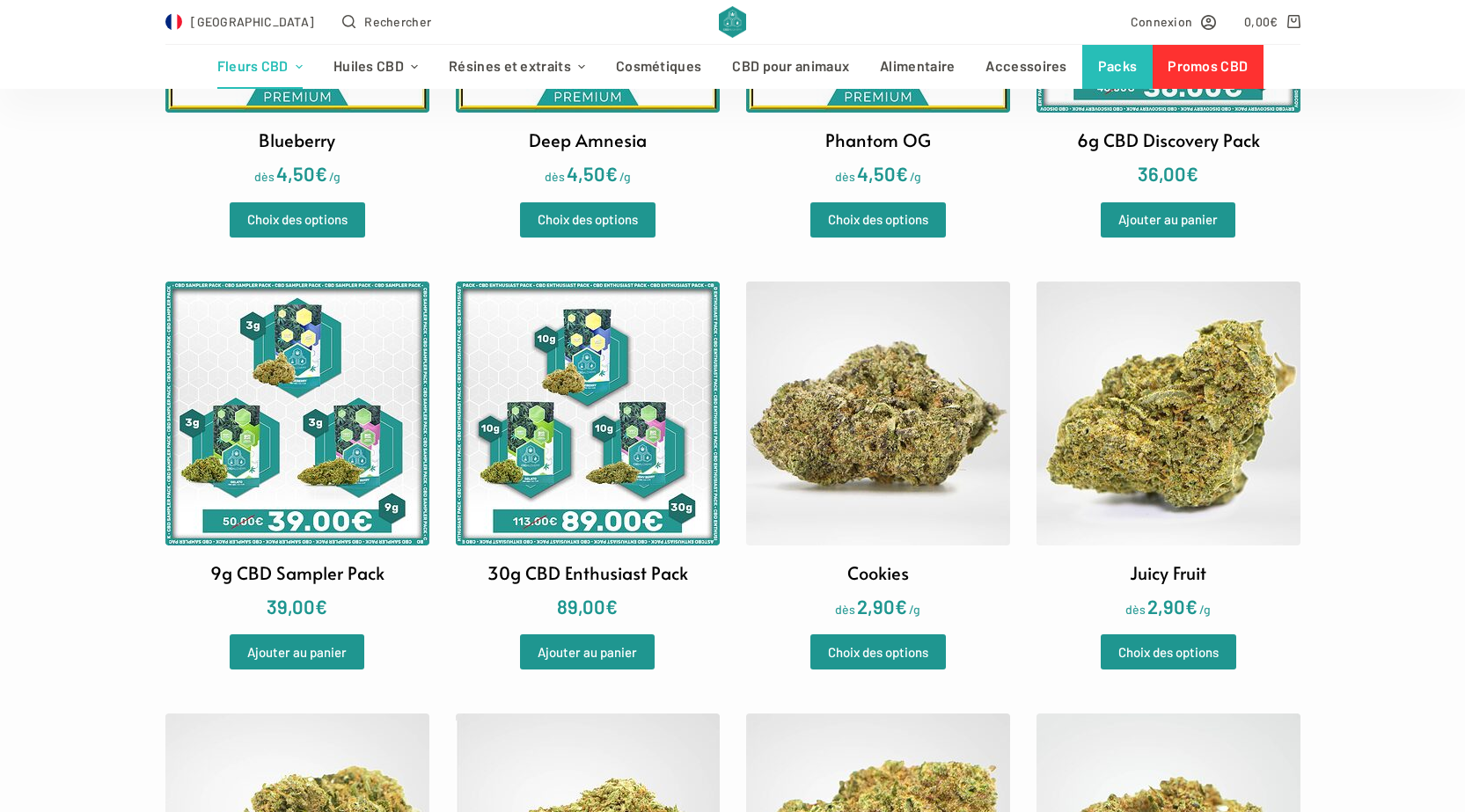
click at [779, 406] on img at bounding box center [878, 413] width 264 height 264
click at [1282, 444] on img at bounding box center [1168, 413] width 264 height 264
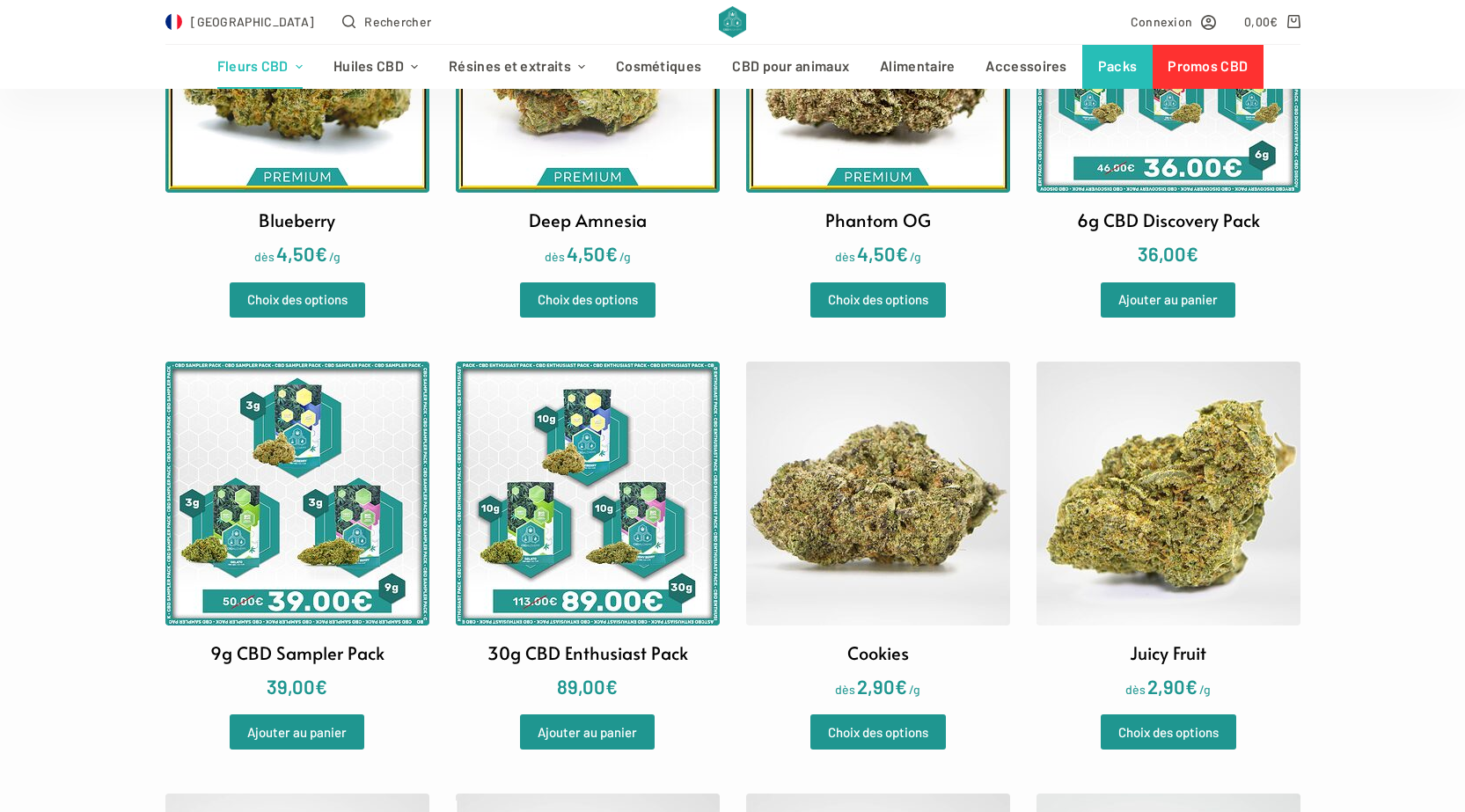
scroll to position [527, 0]
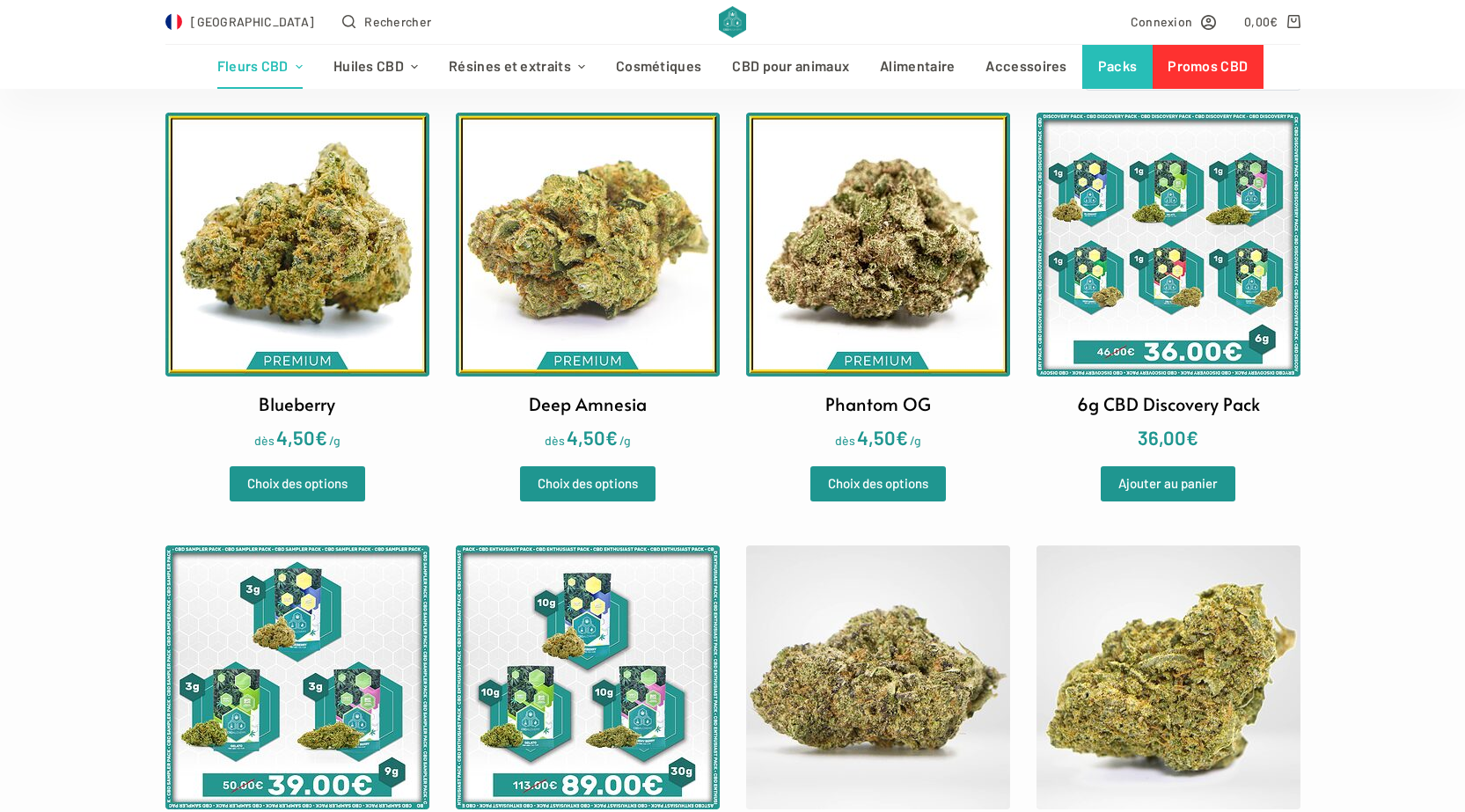
click at [861, 248] on img at bounding box center [878, 245] width 264 height 264
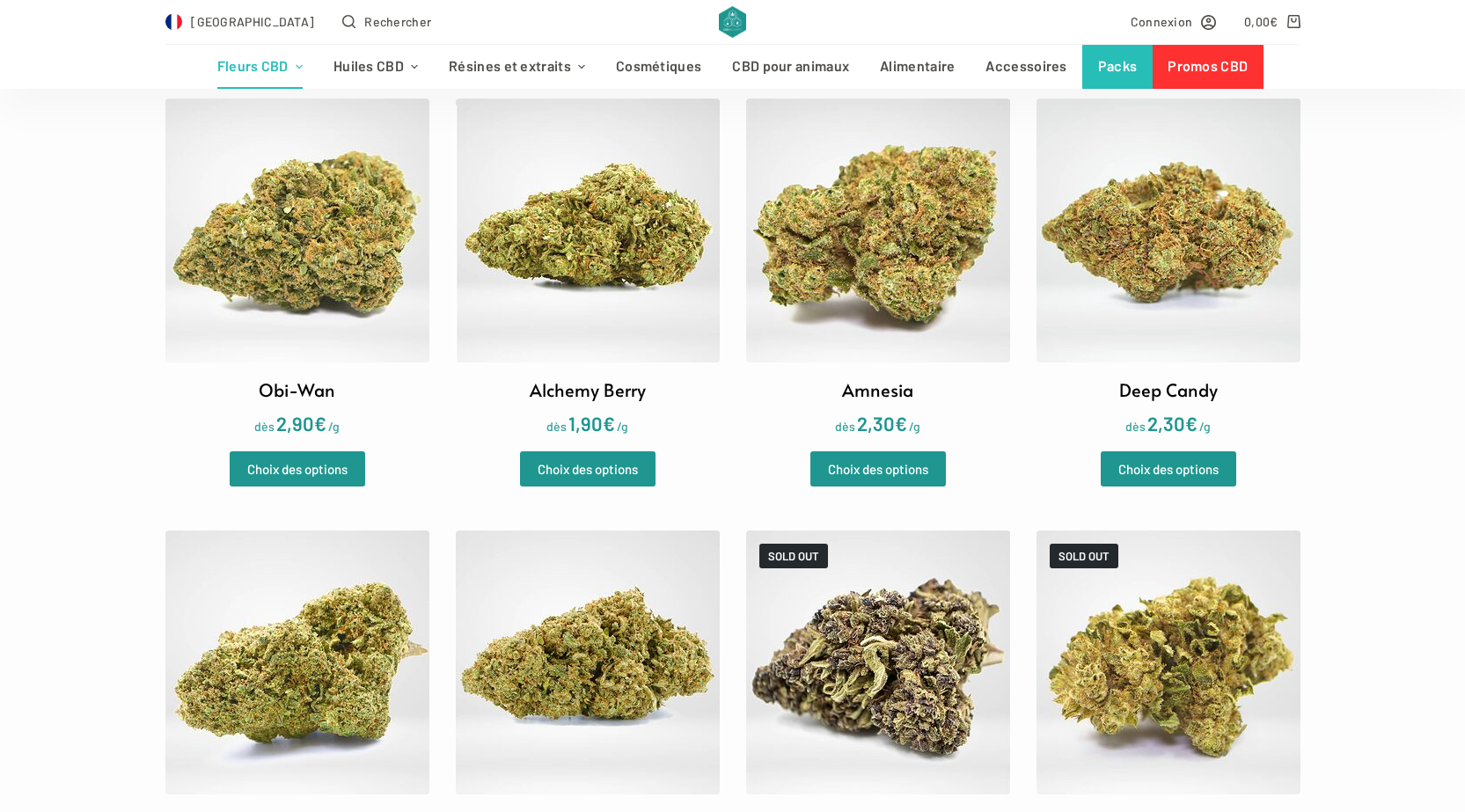
scroll to position [1407, 0]
click at [238, 289] on img at bounding box center [298, 229] width 264 height 264
click at [541, 209] on img at bounding box center [588, 229] width 264 height 264
click at [882, 254] on img at bounding box center [878, 229] width 264 height 264
click at [1090, 297] on img at bounding box center [1168, 229] width 264 height 264
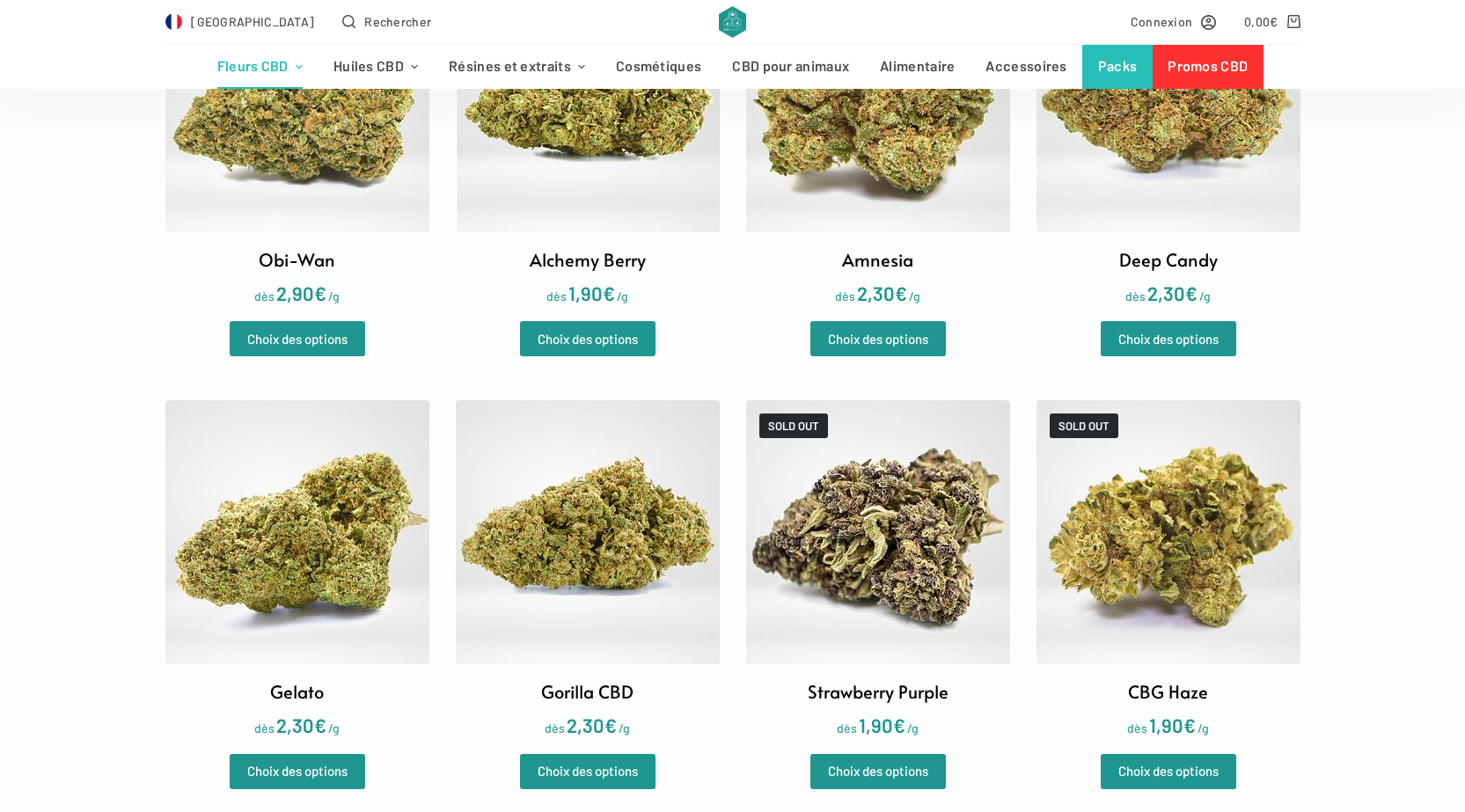
scroll to position [1672, 0]
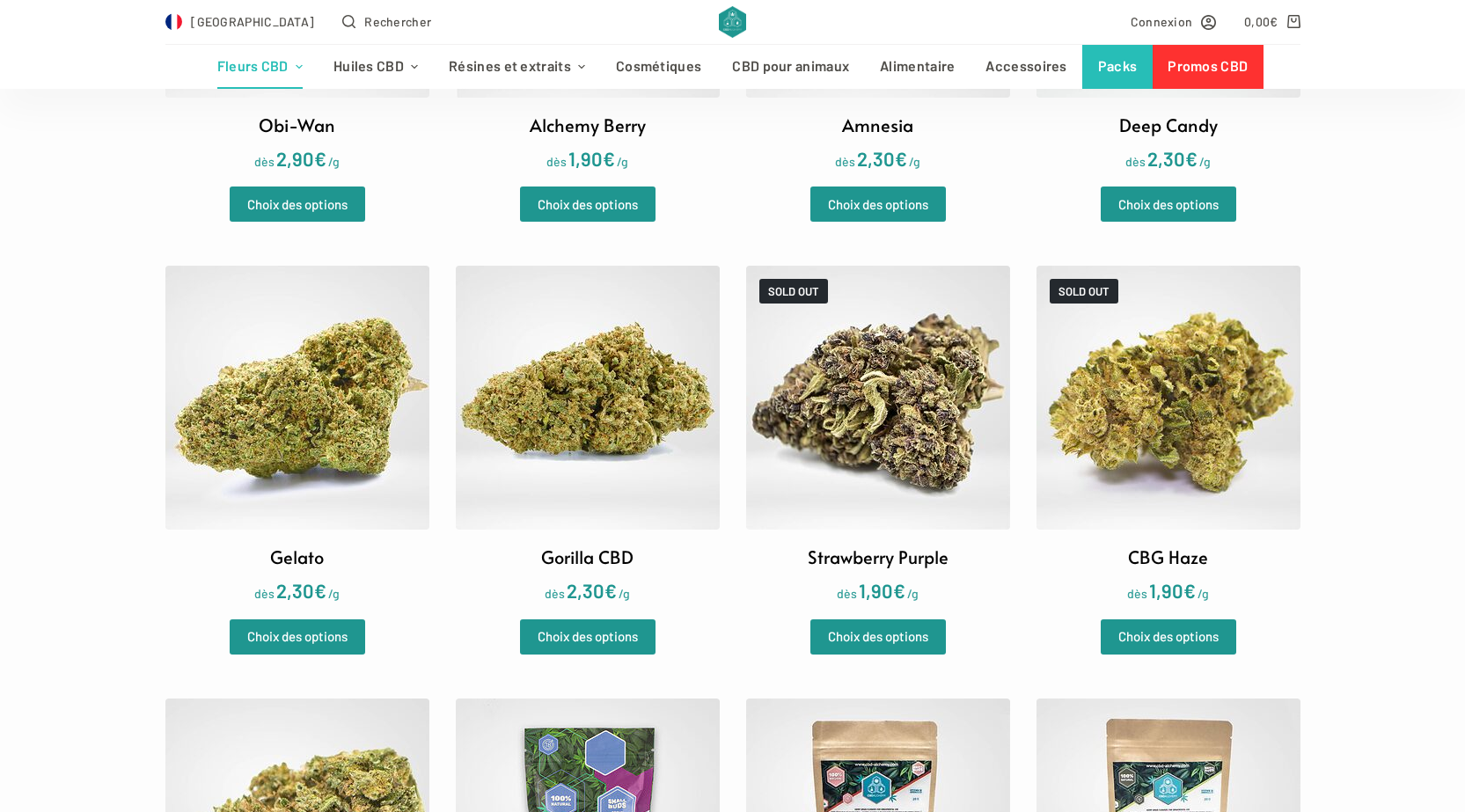
click at [303, 384] on img at bounding box center [298, 398] width 264 height 264
click at [576, 450] on img at bounding box center [588, 398] width 264 height 264
click at [894, 392] on img at bounding box center [878, 398] width 264 height 264
click at [1170, 424] on img at bounding box center [1168, 398] width 264 height 264
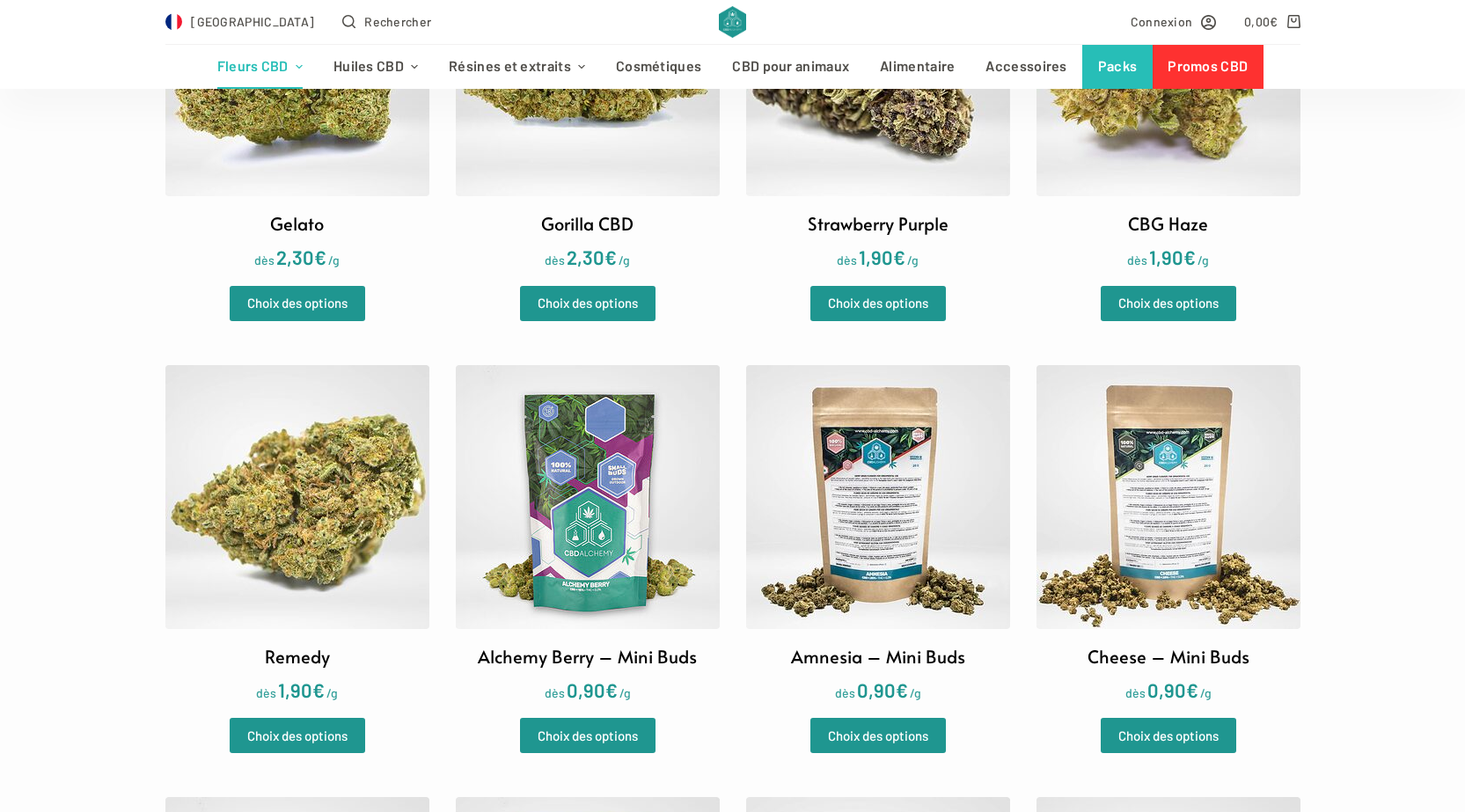
scroll to position [2023, 0]
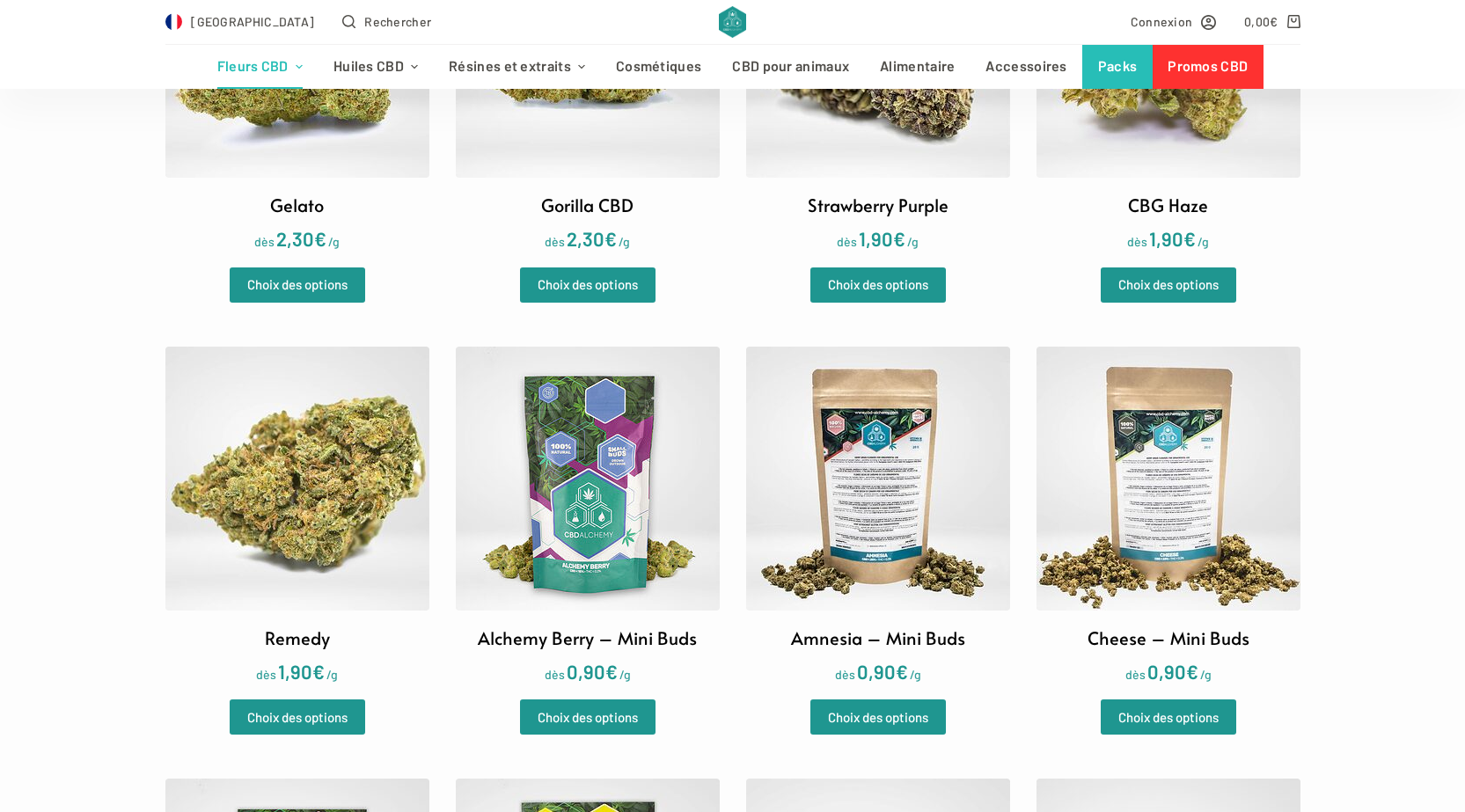
click at [372, 477] on img at bounding box center [298, 479] width 264 height 264
click at [517, 468] on img at bounding box center [588, 479] width 264 height 264
click at [785, 503] on img at bounding box center [878, 479] width 264 height 264
click at [1116, 500] on img at bounding box center [1168, 479] width 264 height 264
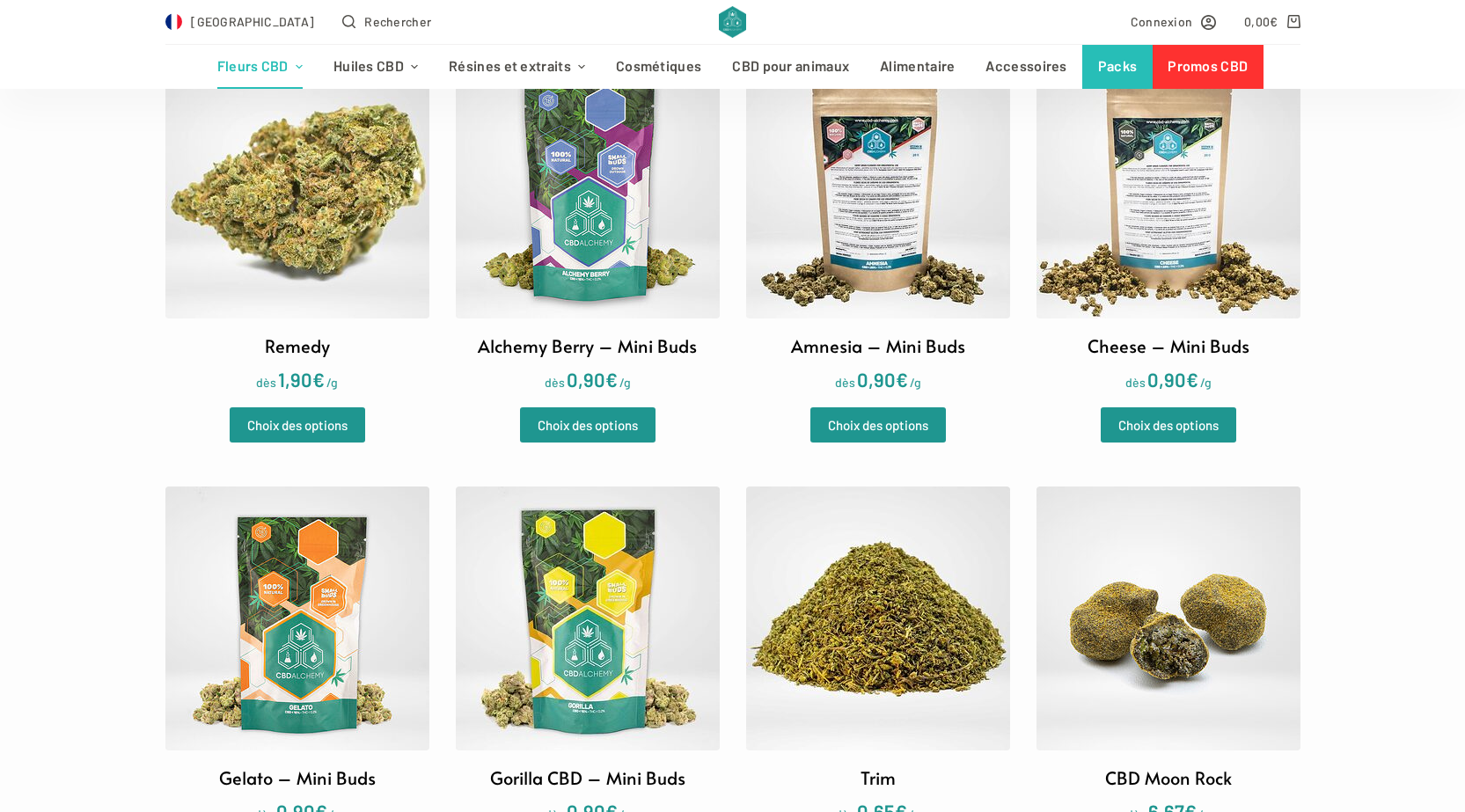
scroll to position [2375, 0]
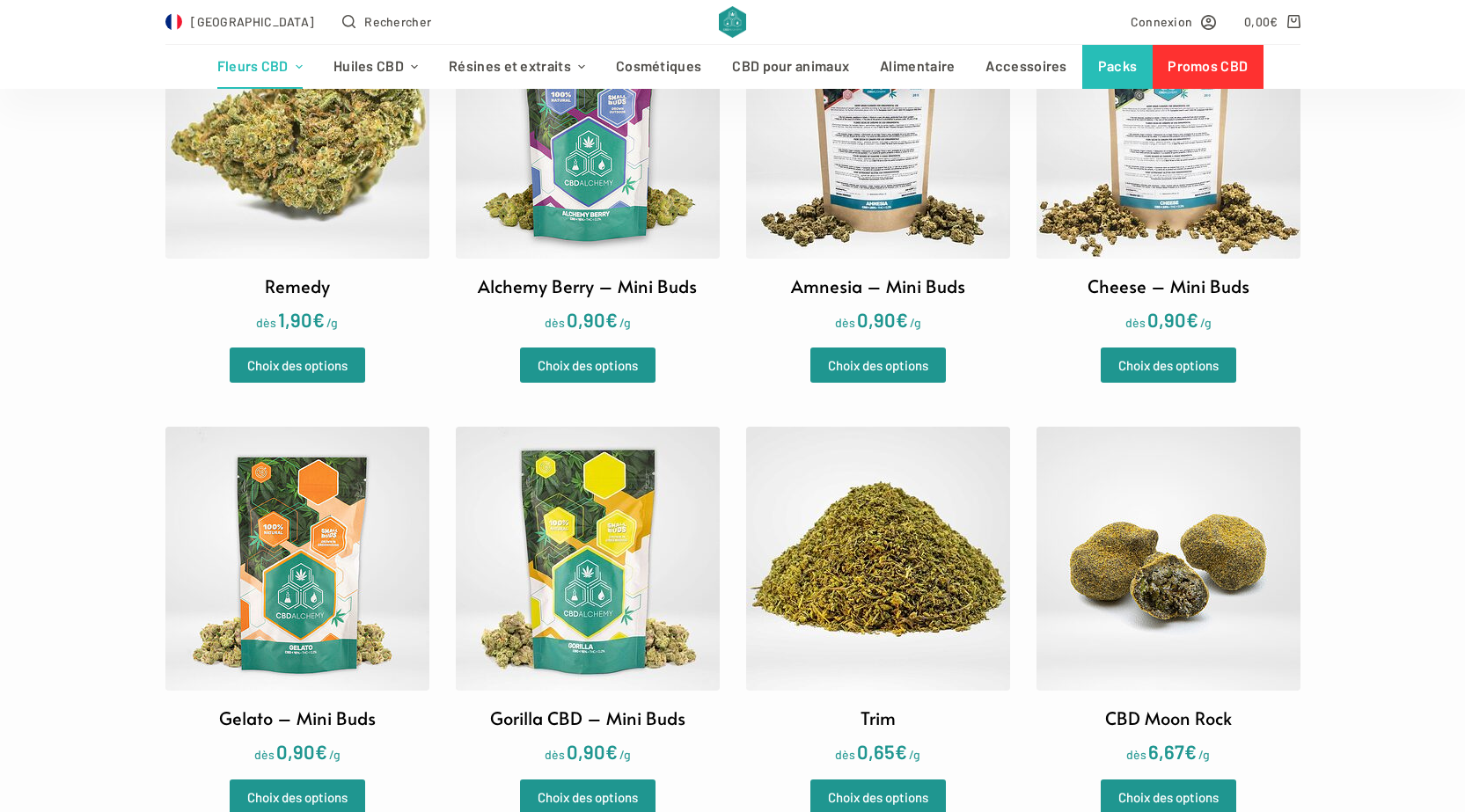
click at [301, 544] on img at bounding box center [298, 558] width 264 height 264
click at [245, 478] on img at bounding box center [298, 558] width 264 height 264
click at [1221, 164] on img at bounding box center [1168, 127] width 264 height 264
click at [574, 640] on img at bounding box center [588, 558] width 264 height 264
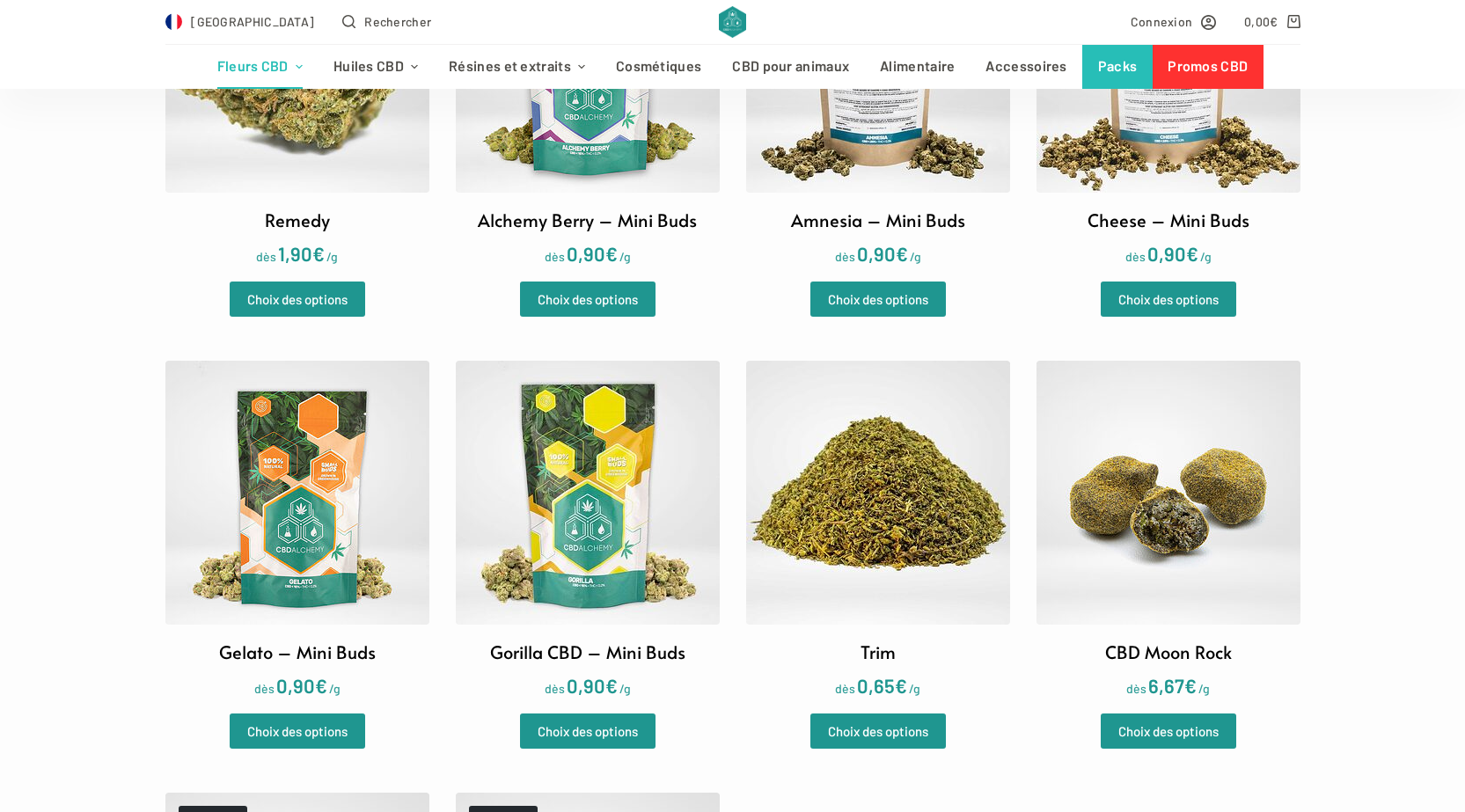
scroll to position [2551, 0]
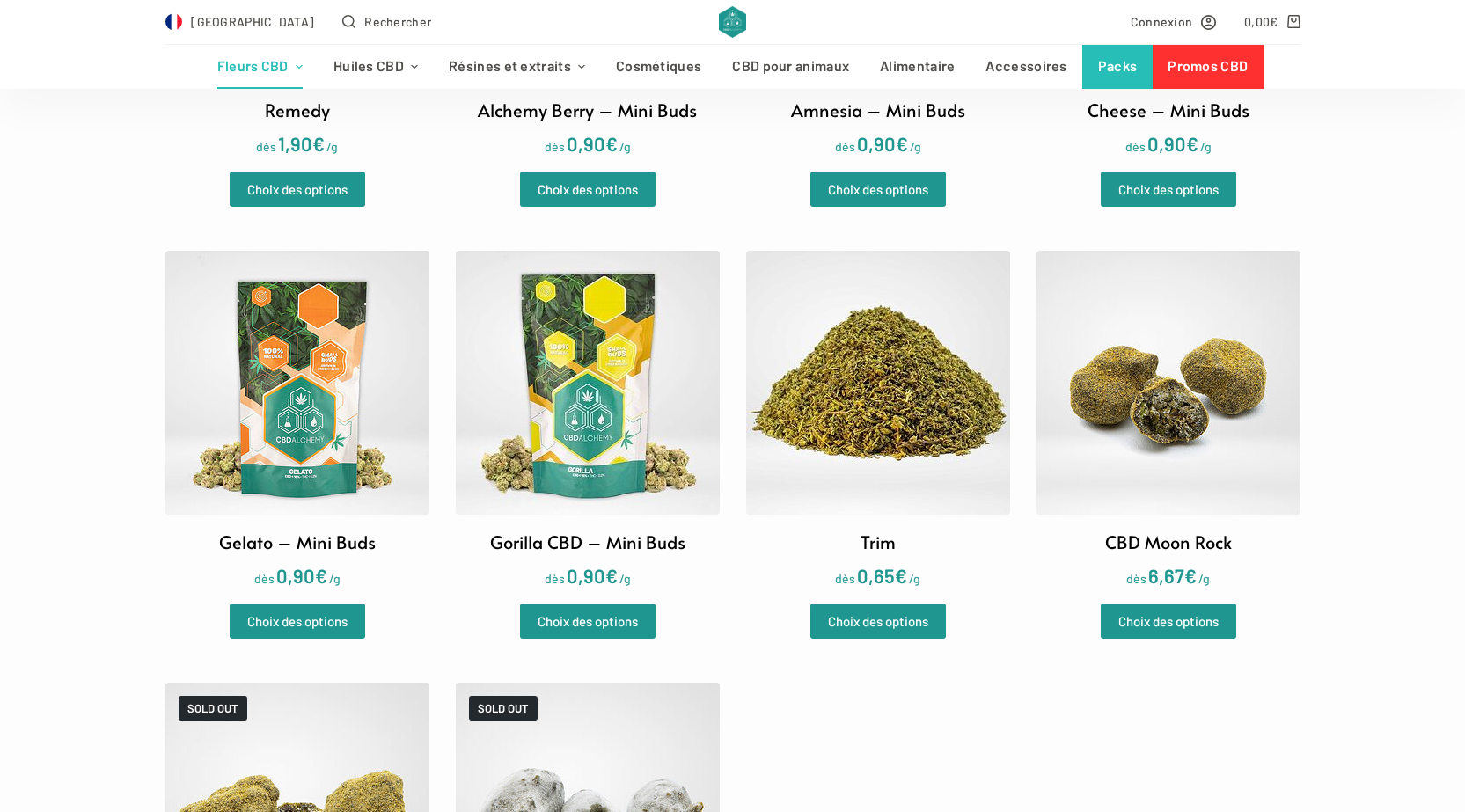
click at [817, 370] on img at bounding box center [878, 383] width 264 height 264
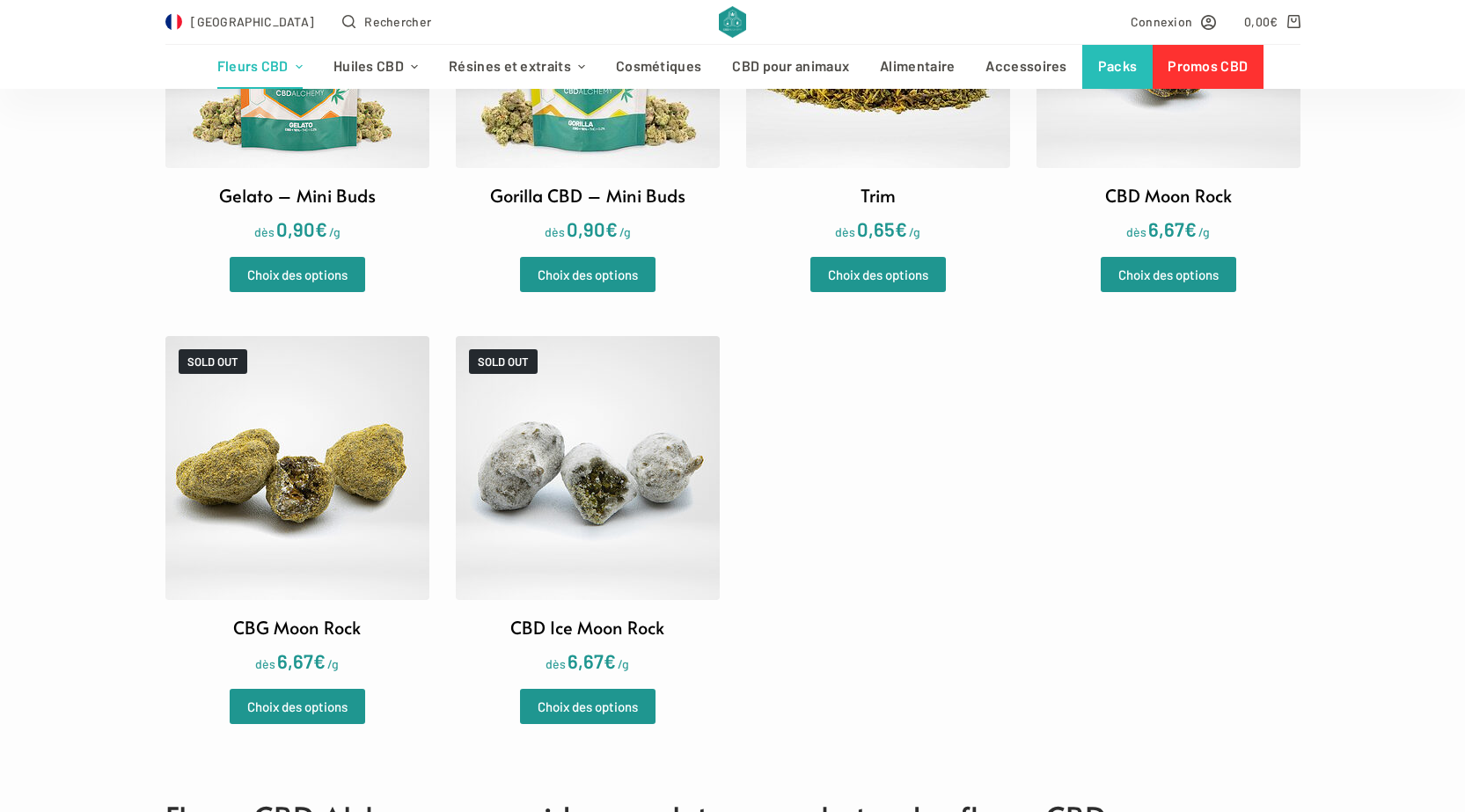
scroll to position [2903, 0]
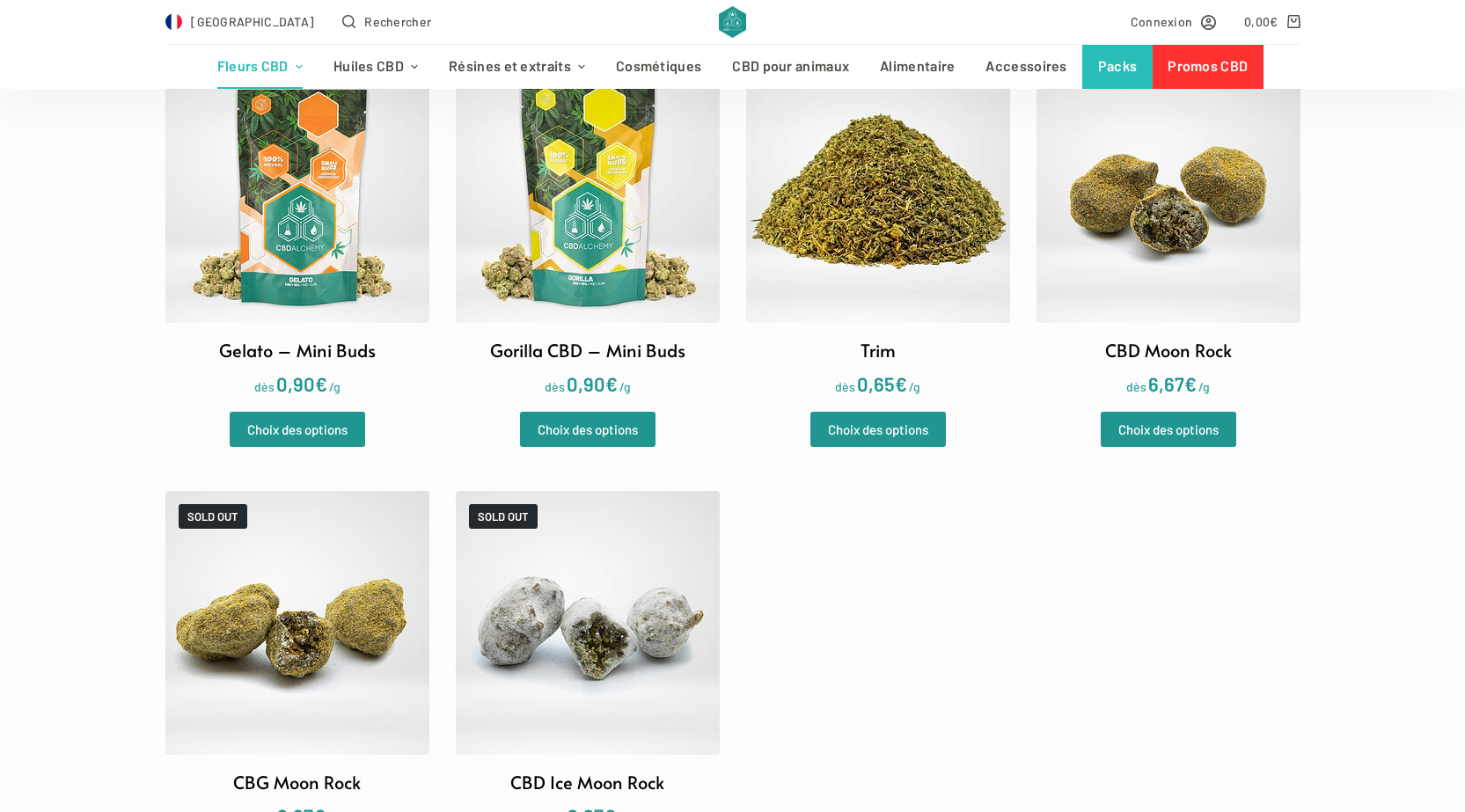
scroll to position [2726, 0]
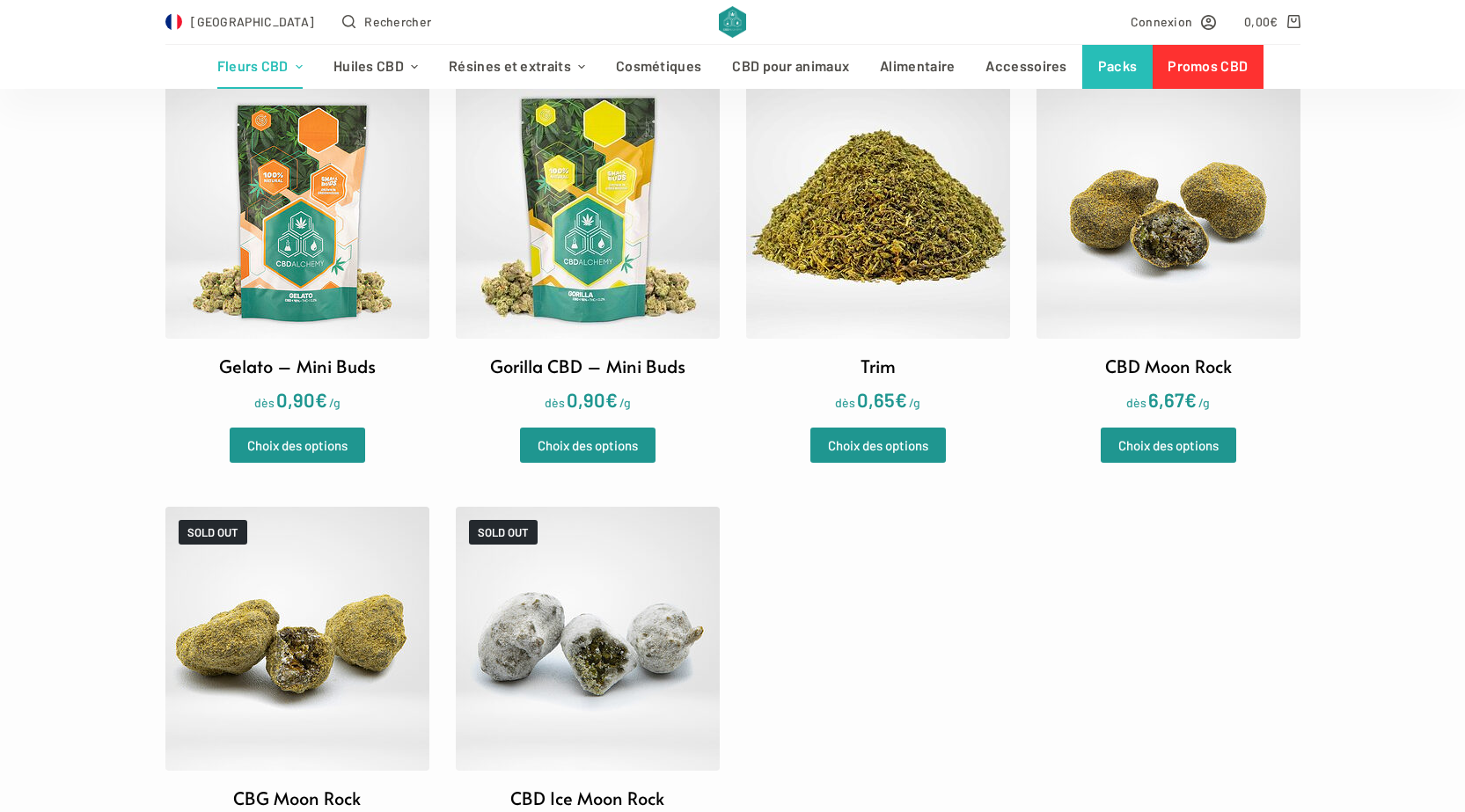
click at [1235, 165] on img at bounding box center [1168, 206] width 264 height 264
click at [246, 664] on img at bounding box center [298, 638] width 264 height 264
click at [631, 682] on img at bounding box center [588, 638] width 264 height 264
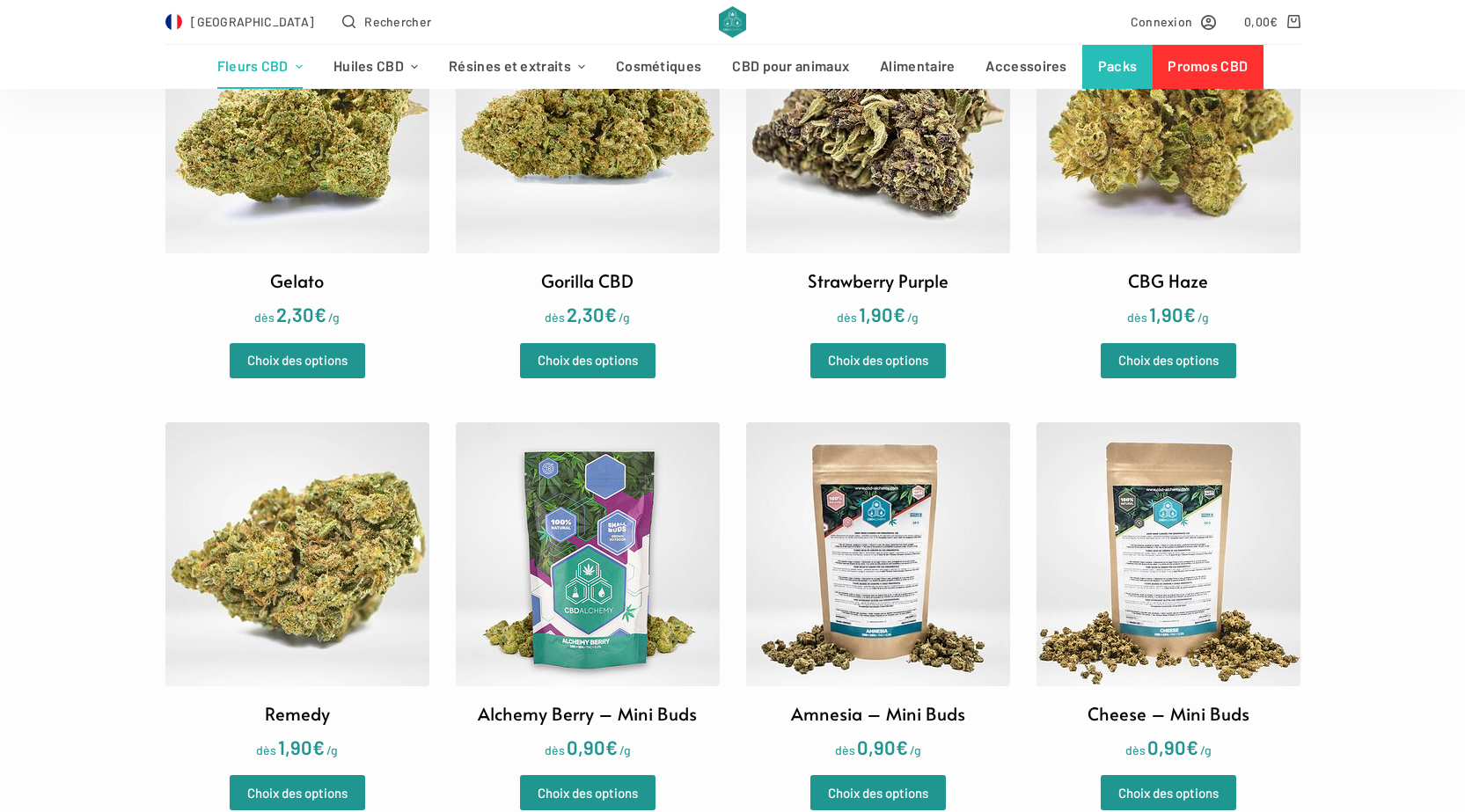
scroll to position [1935, 0]
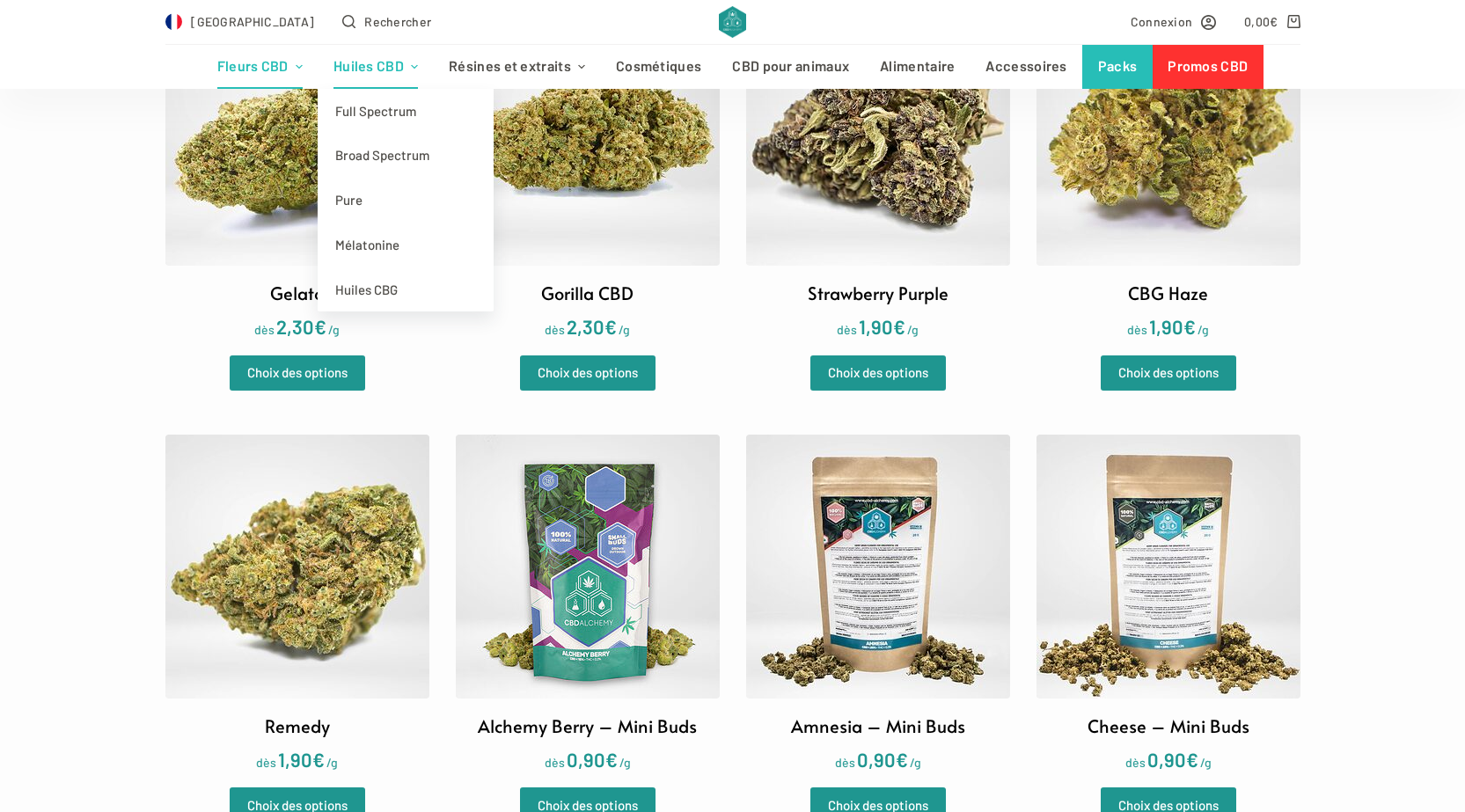
click at [390, 57] on link "Huiles CBD" at bounding box center [375, 66] width 115 height 44
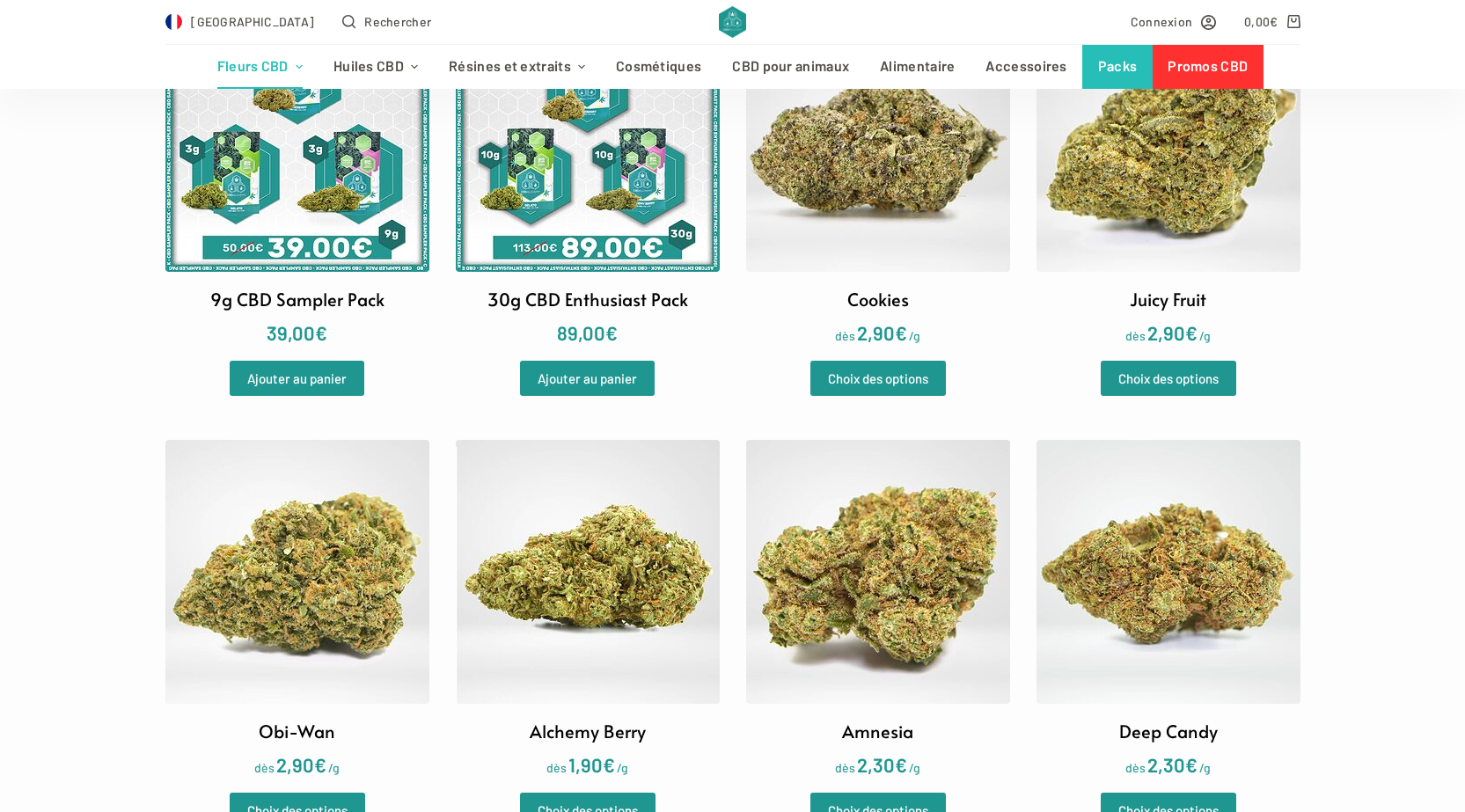
scroll to position [1056, 0]
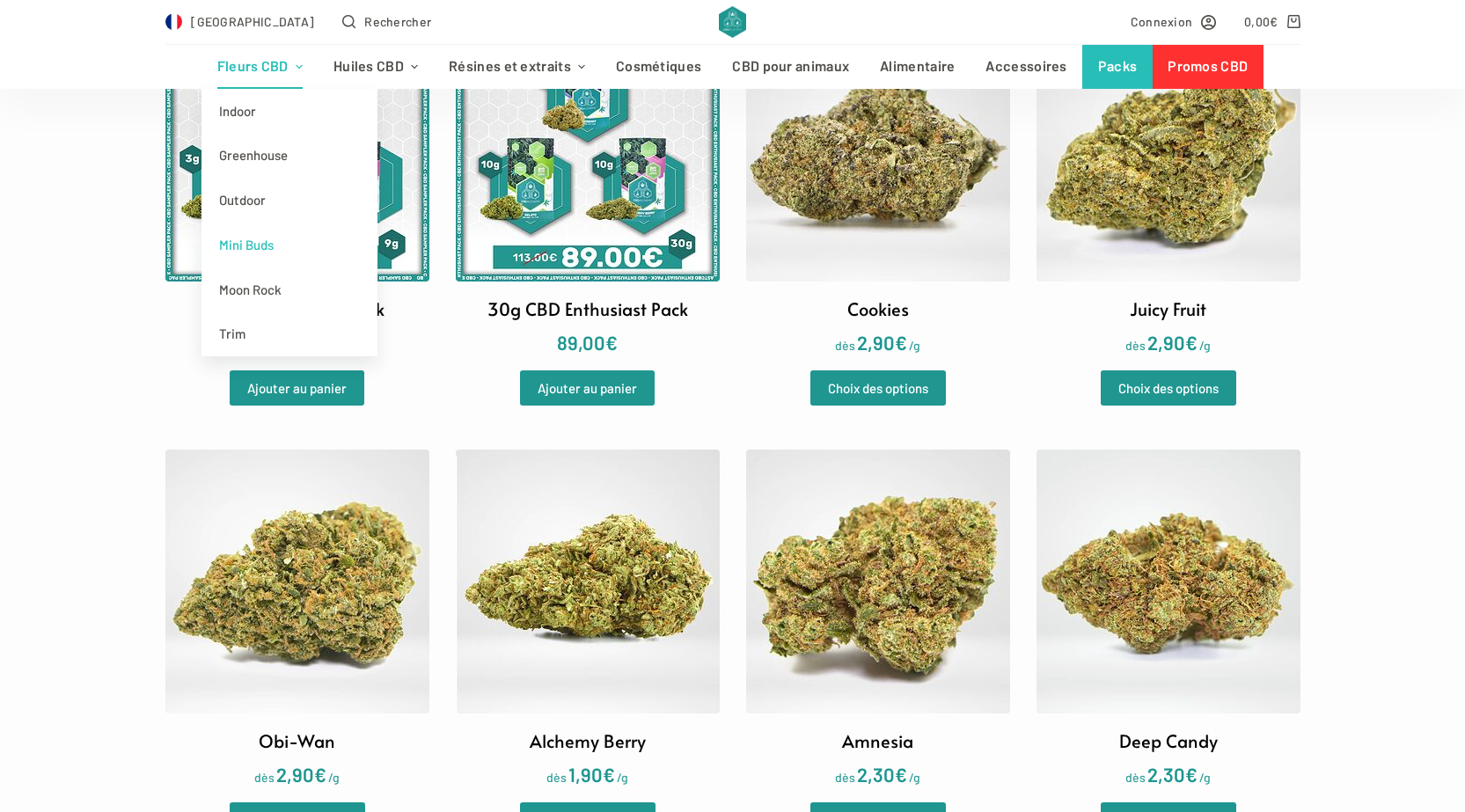
click at [262, 247] on link "Mini Buds" at bounding box center [289, 244] width 176 height 45
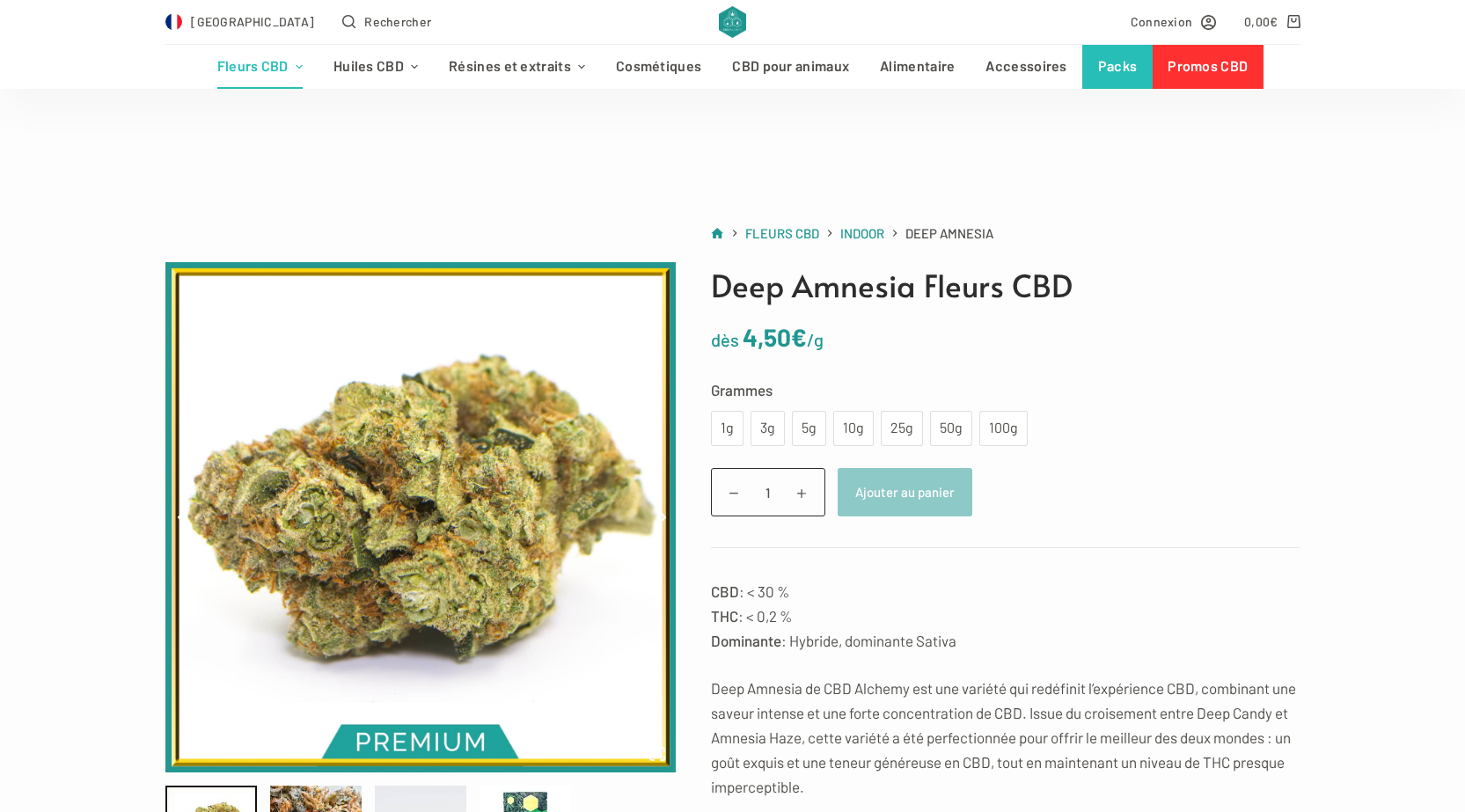
scroll to position [88, 0]
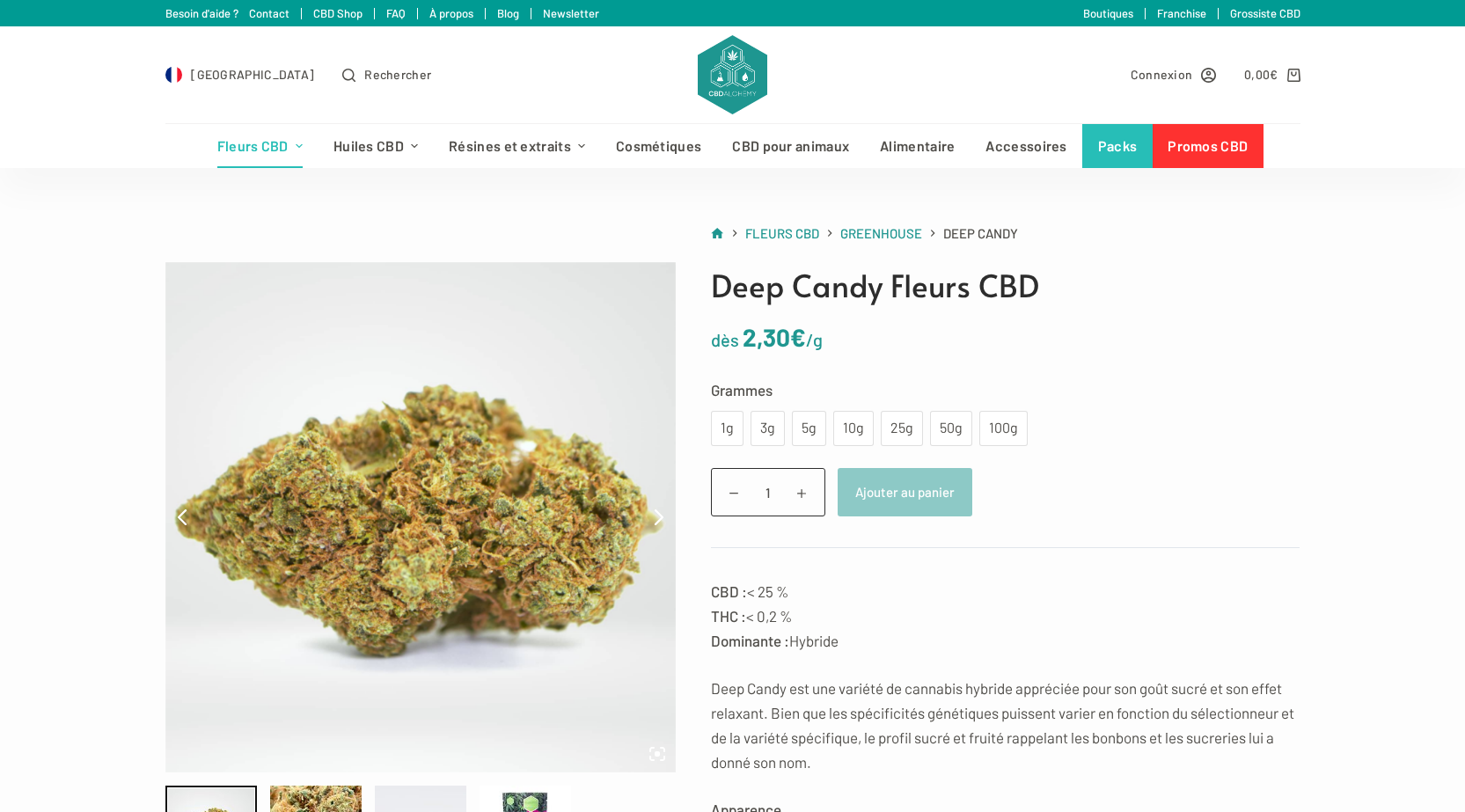
drag, startPoint x: 23, startPoint y: 26, endPoint x: 273, endPoint y: 200, distance: 304.6
click at [81, 6] on div "Besoin d'aide ? Contact CBD Shop FAQ À propos Blog Newsletter Boutiques Franchi…" at bounding box center [732, 13] width 1465 height 27
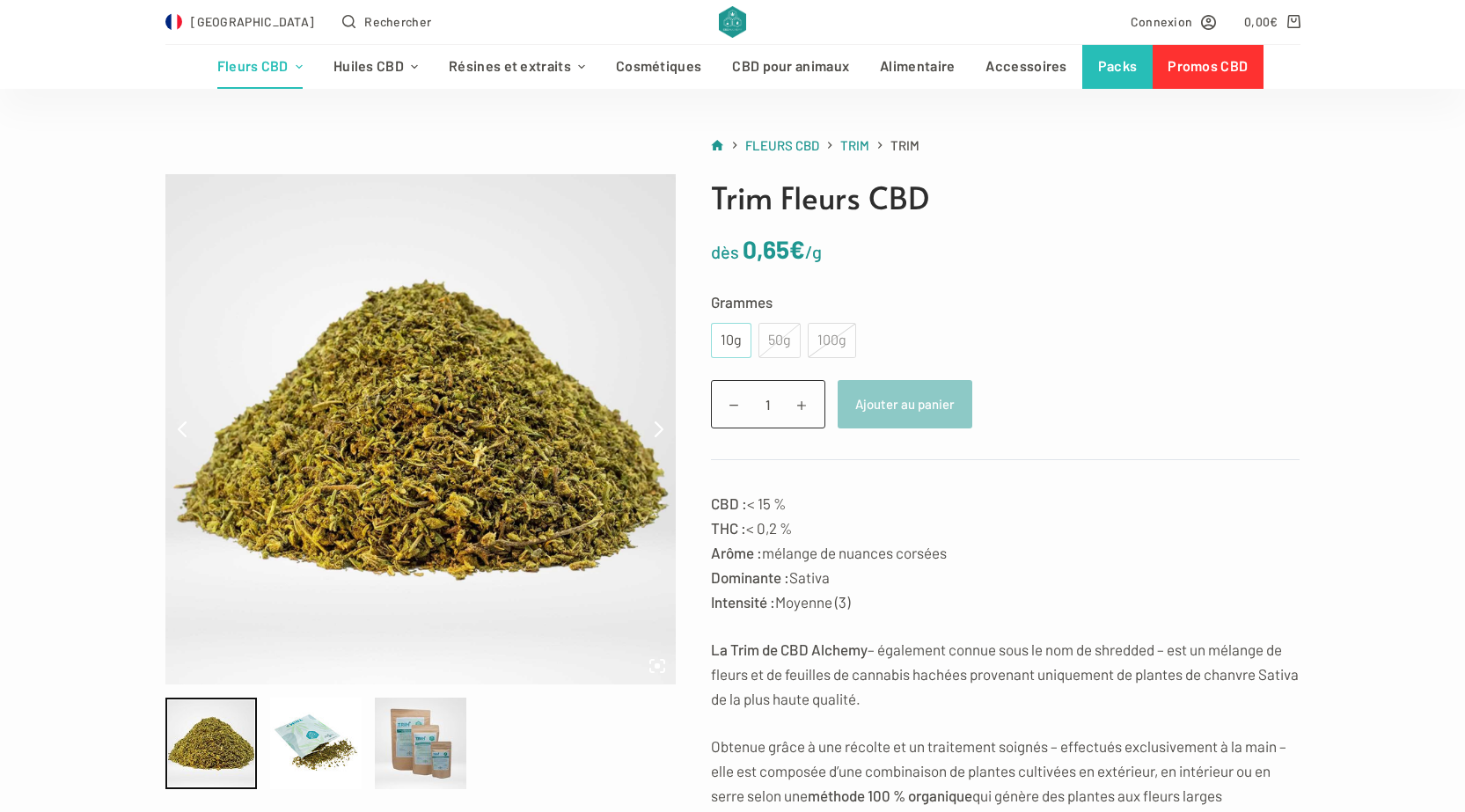
scroll to position [88, 0]
click at [325, 737] on div at bounding box center [315, 744] width 91 height 91
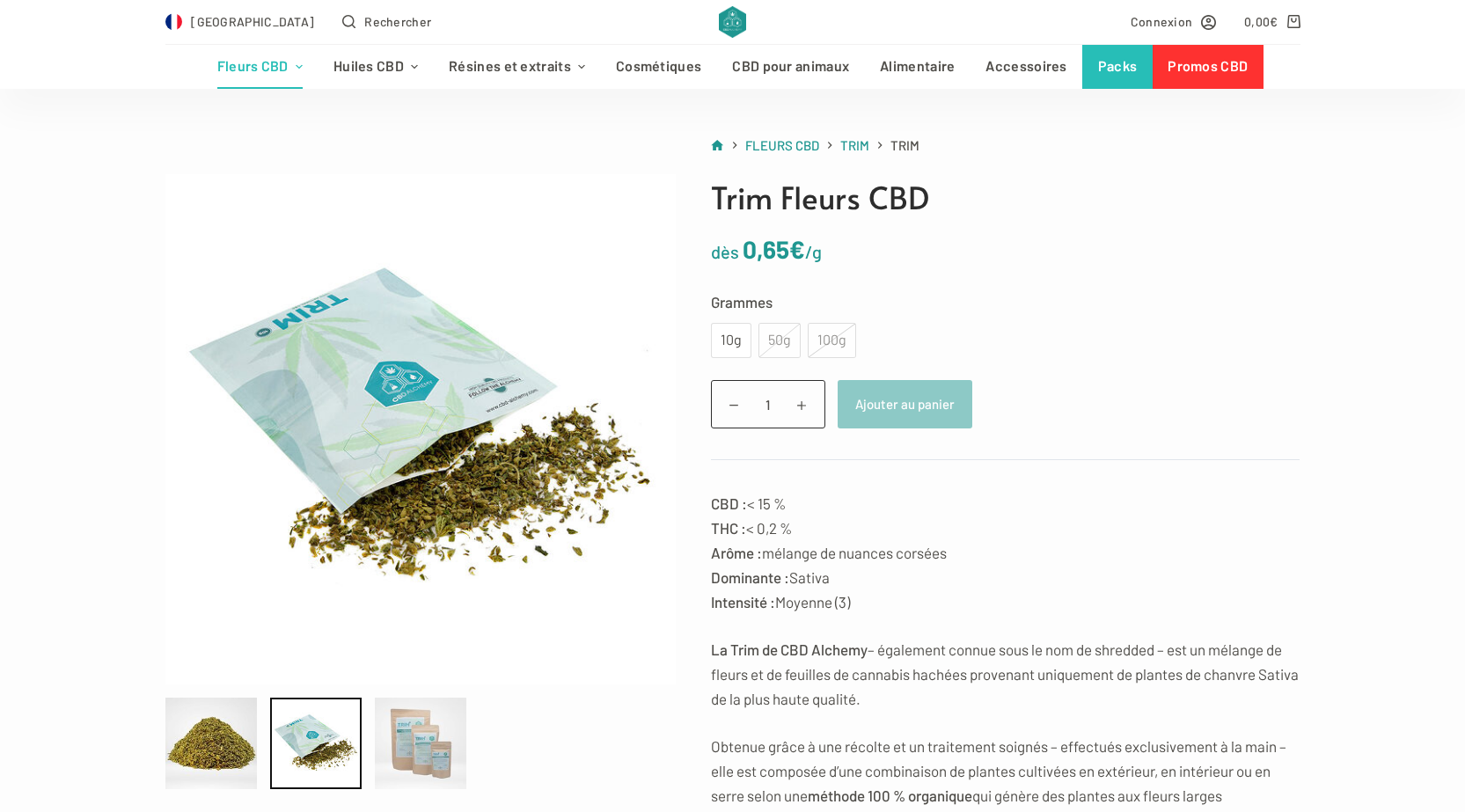
click at [435, 753] on div at bounding box center [421, 744] width 91 height 91
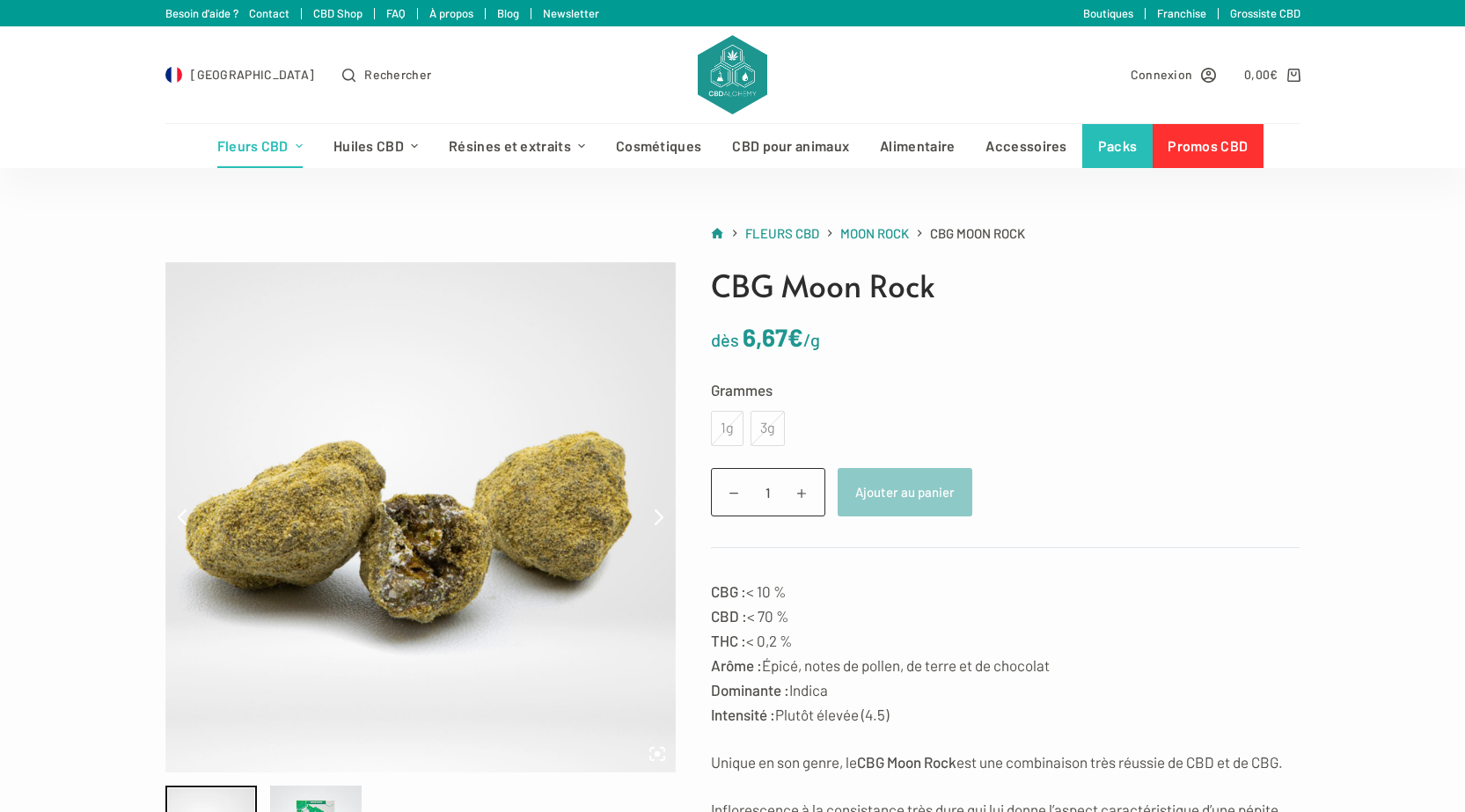
drag, startPoint x: 739, startPoint y: 433, endPoint x: 1242, endPoint y: 527, distance: 511.7
click at [1244, 525] on form "Grammes Choisir une option 1g 3g 1g 3g Effacer quantité de CBG Moon Rock 1 Ajou…" at bounding box center [1006, 463] width 589 height 172
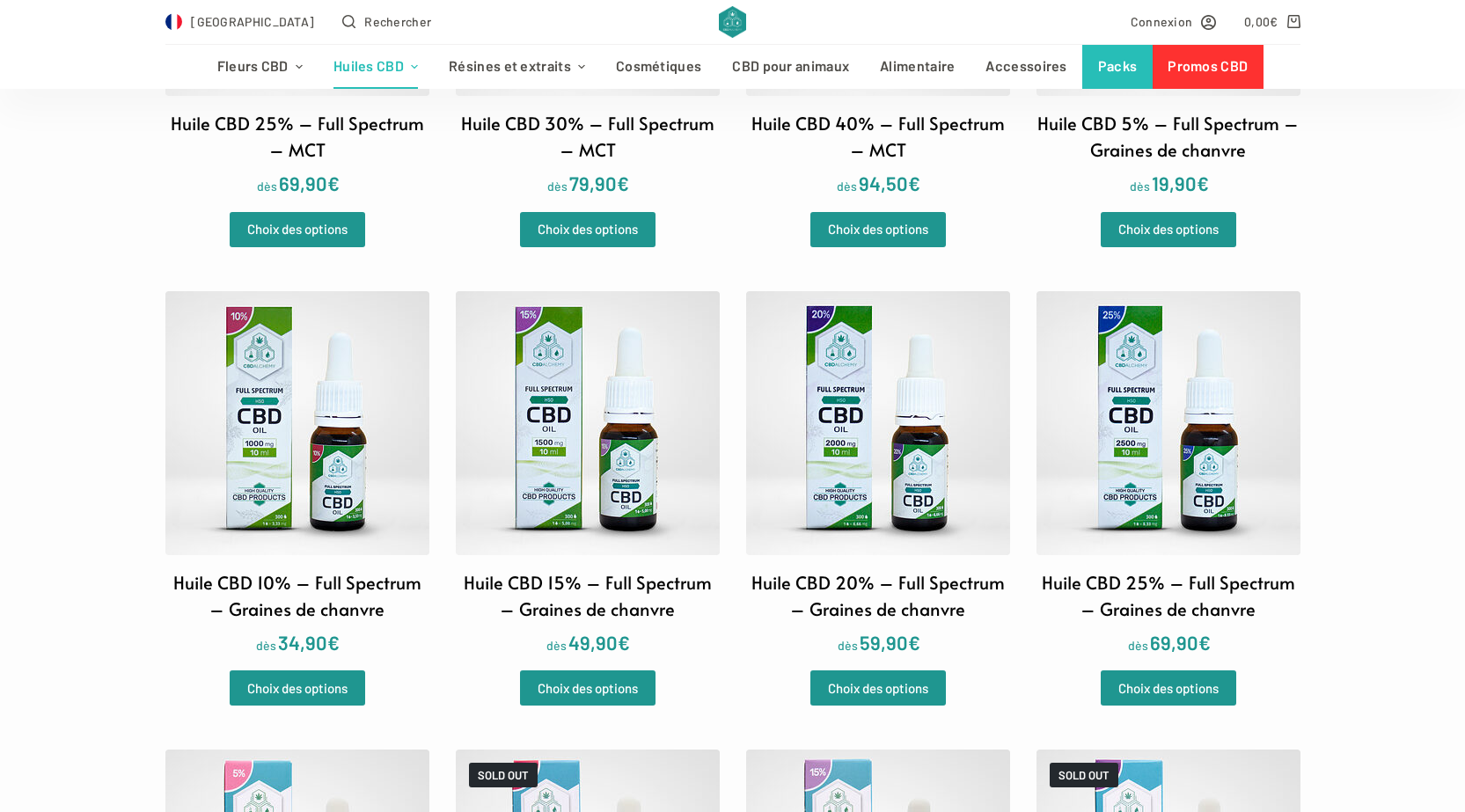
scroll to position [1231, 0]
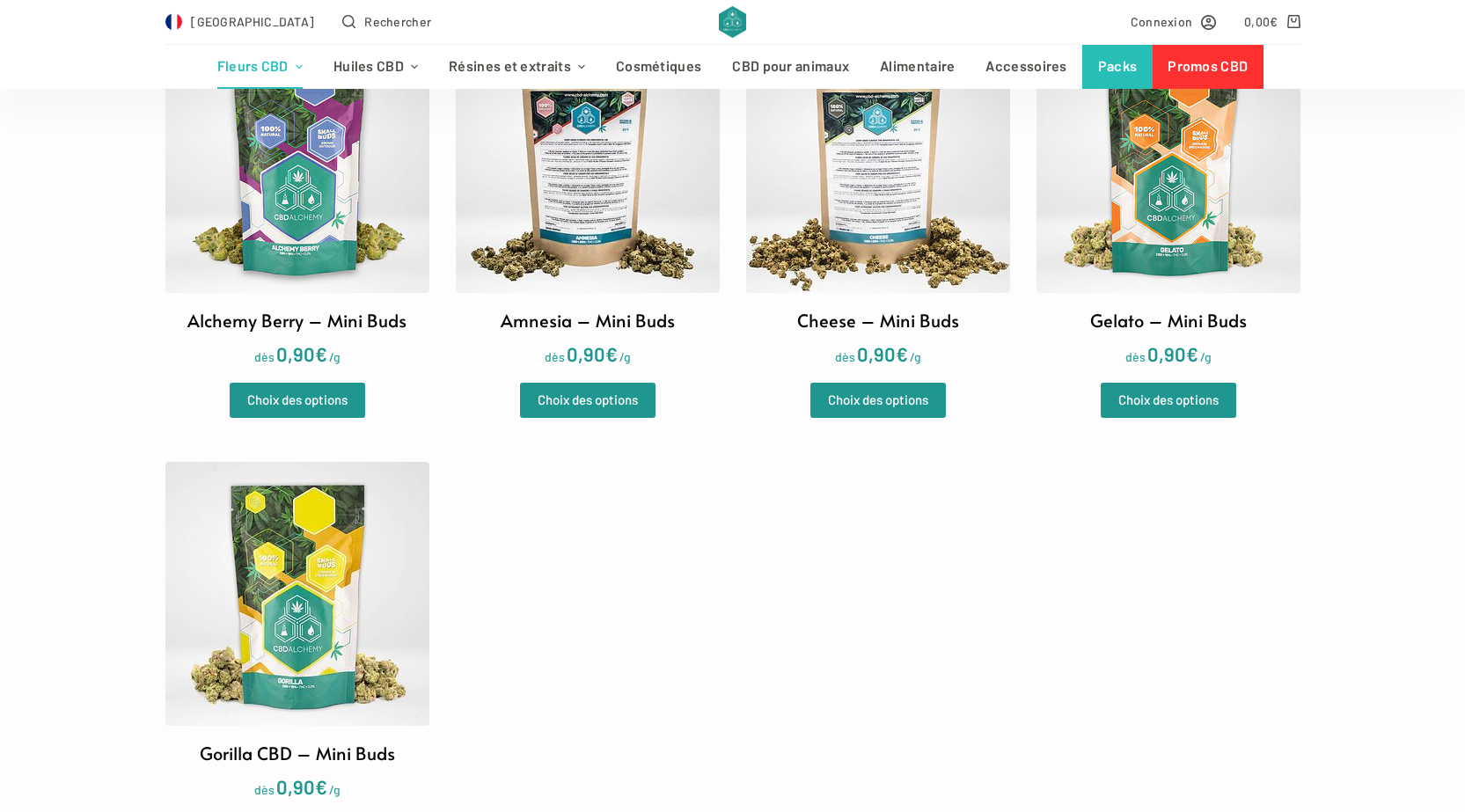
scroll to position [791, 0]
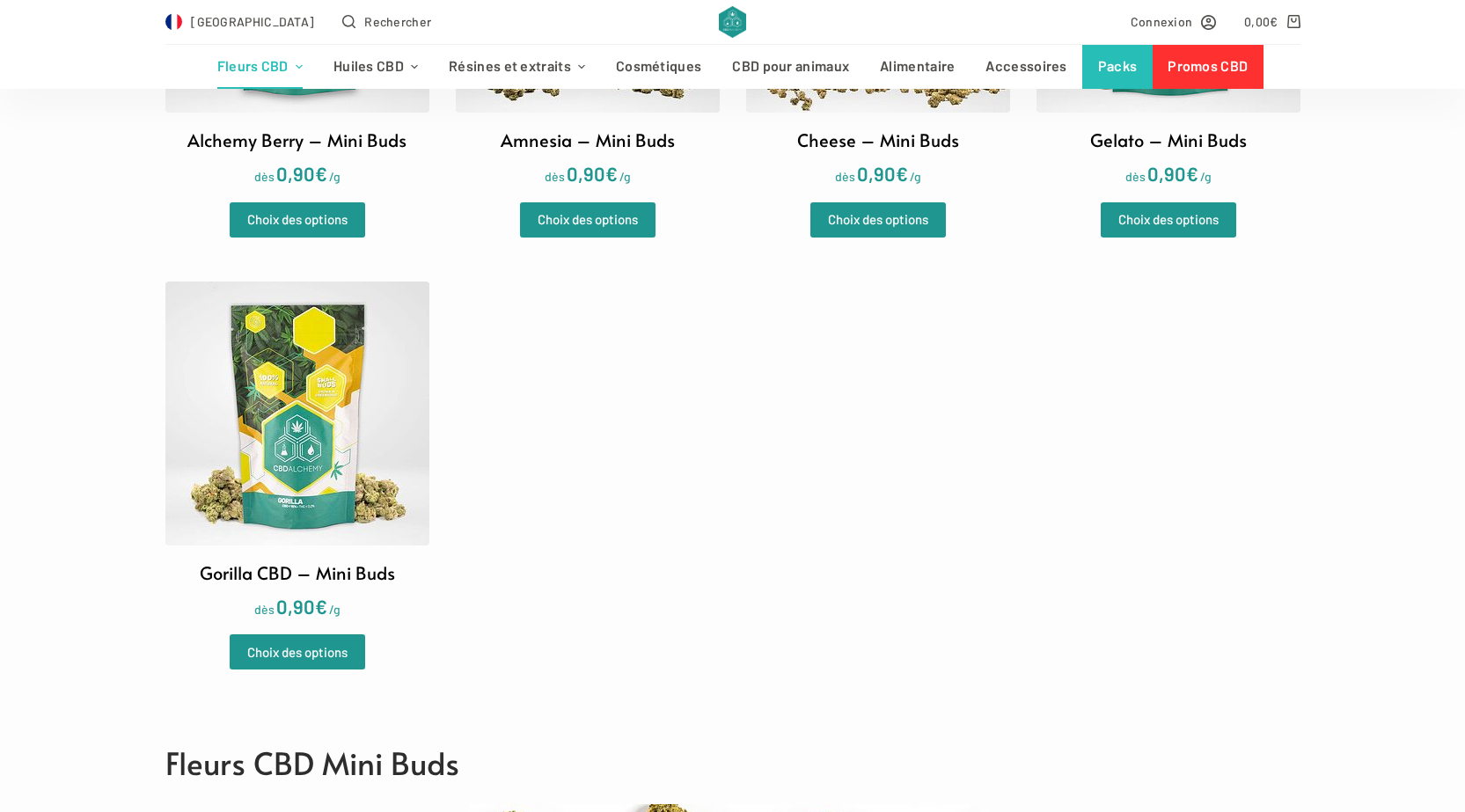
click at [315, 476] on img at bounding box center [298, 413] width 264 height 264
click at [323, 480] on img at bounding box center [298, 413] width 264 height 264
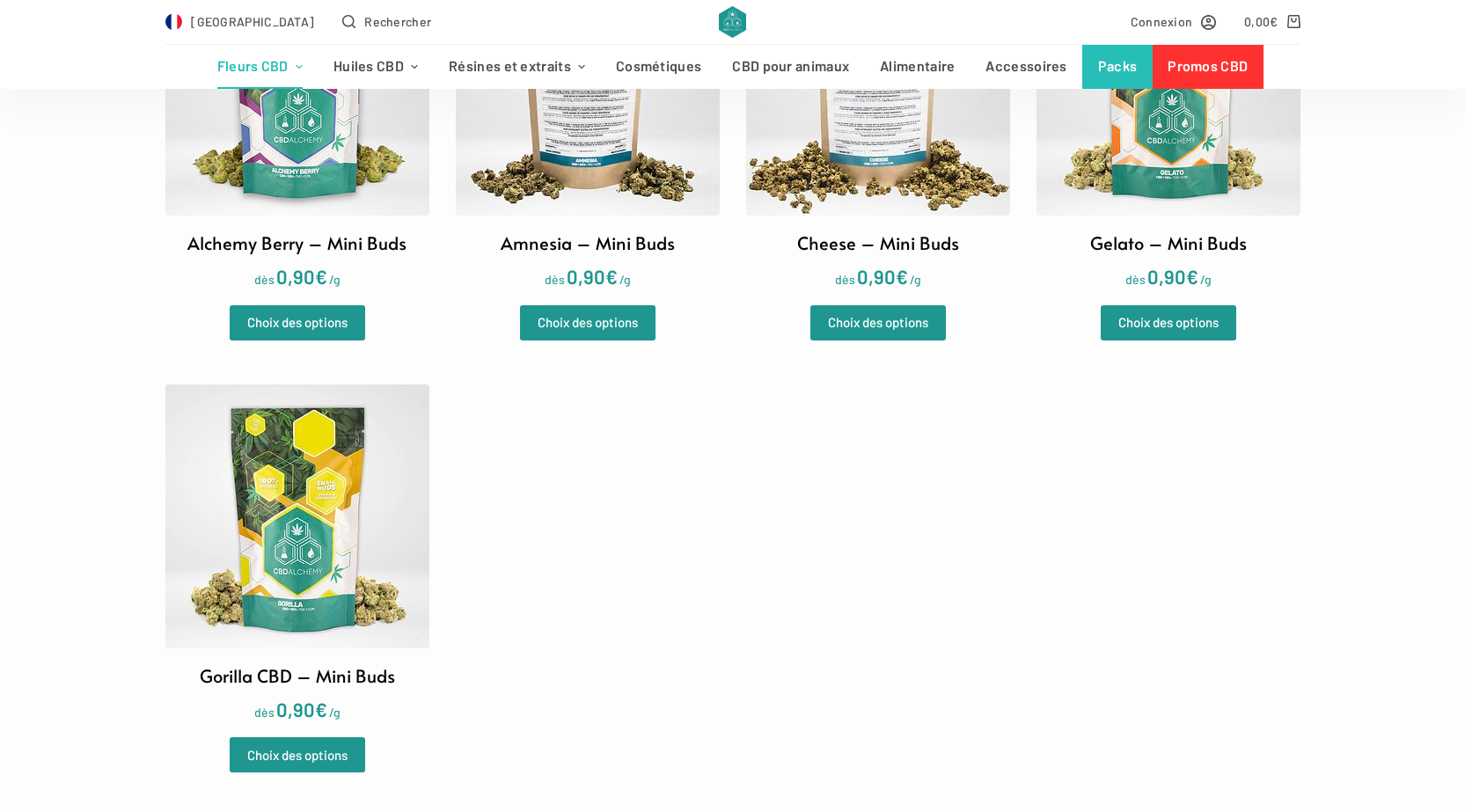
scroll to position [527, 0]
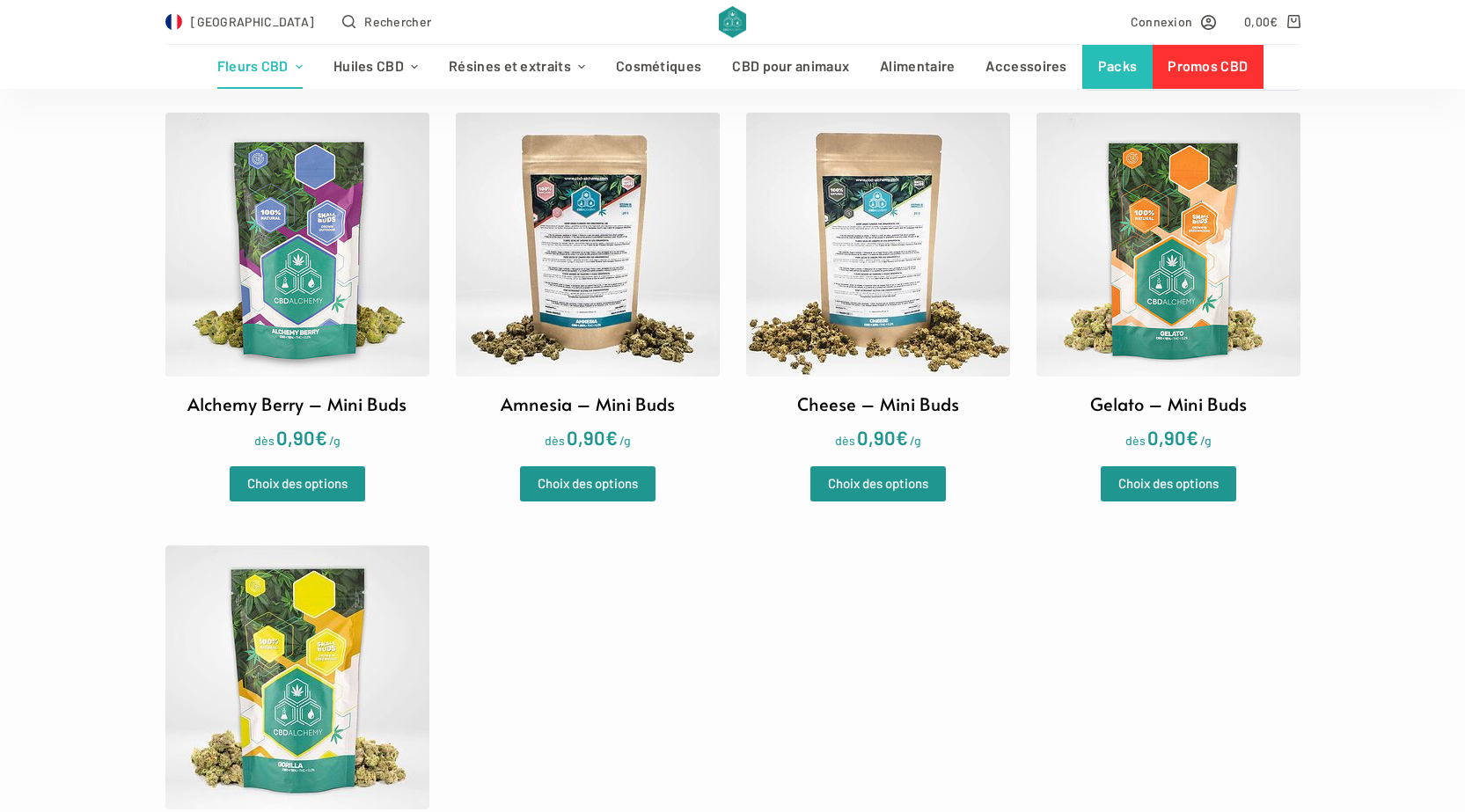
click at [1147, 311] on img at bounding box center [1168, 245] width 264 height 264
click at [879, 244] on img at bounding box center [878, 245] width 264 height 264
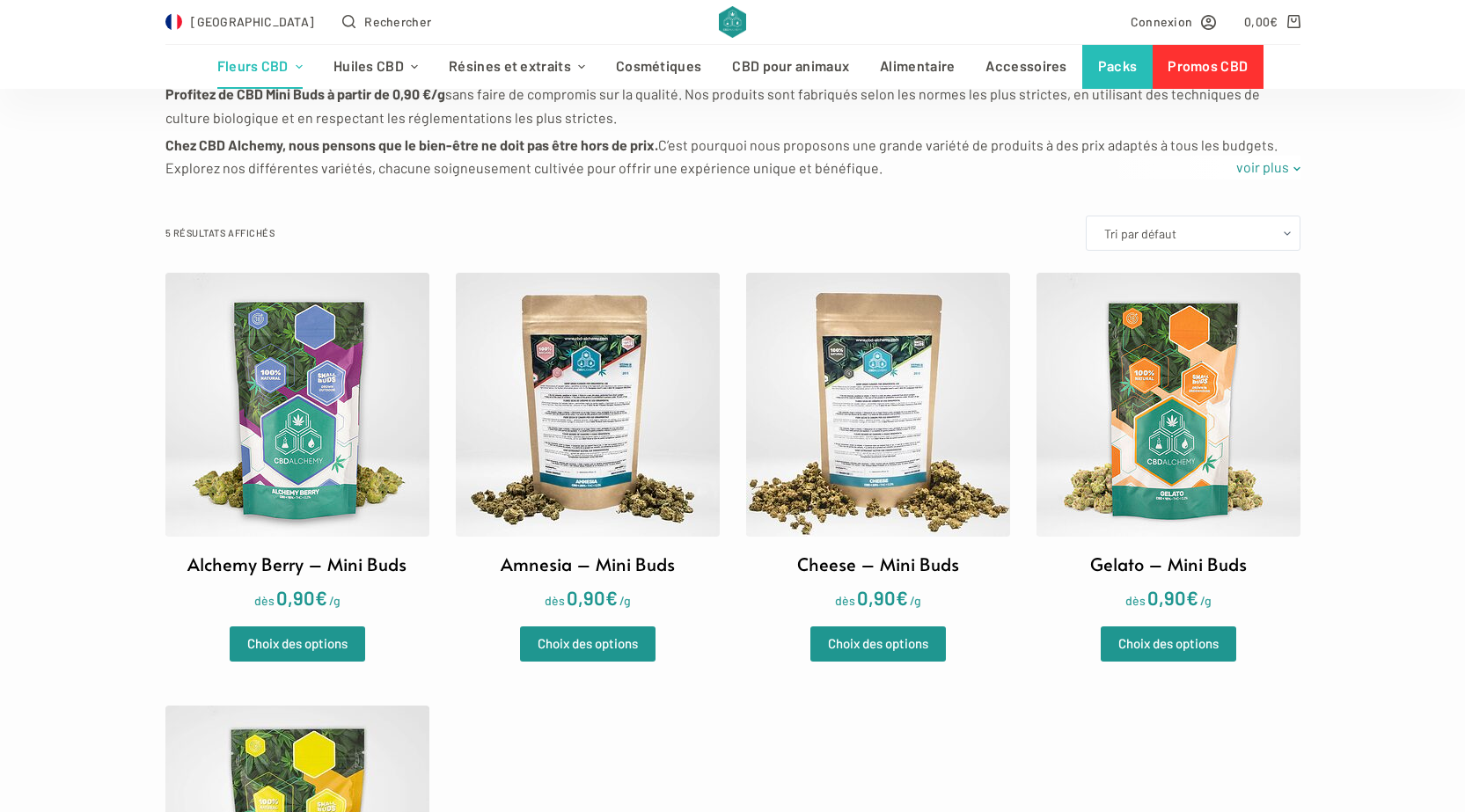
scroll to position [352, 0]
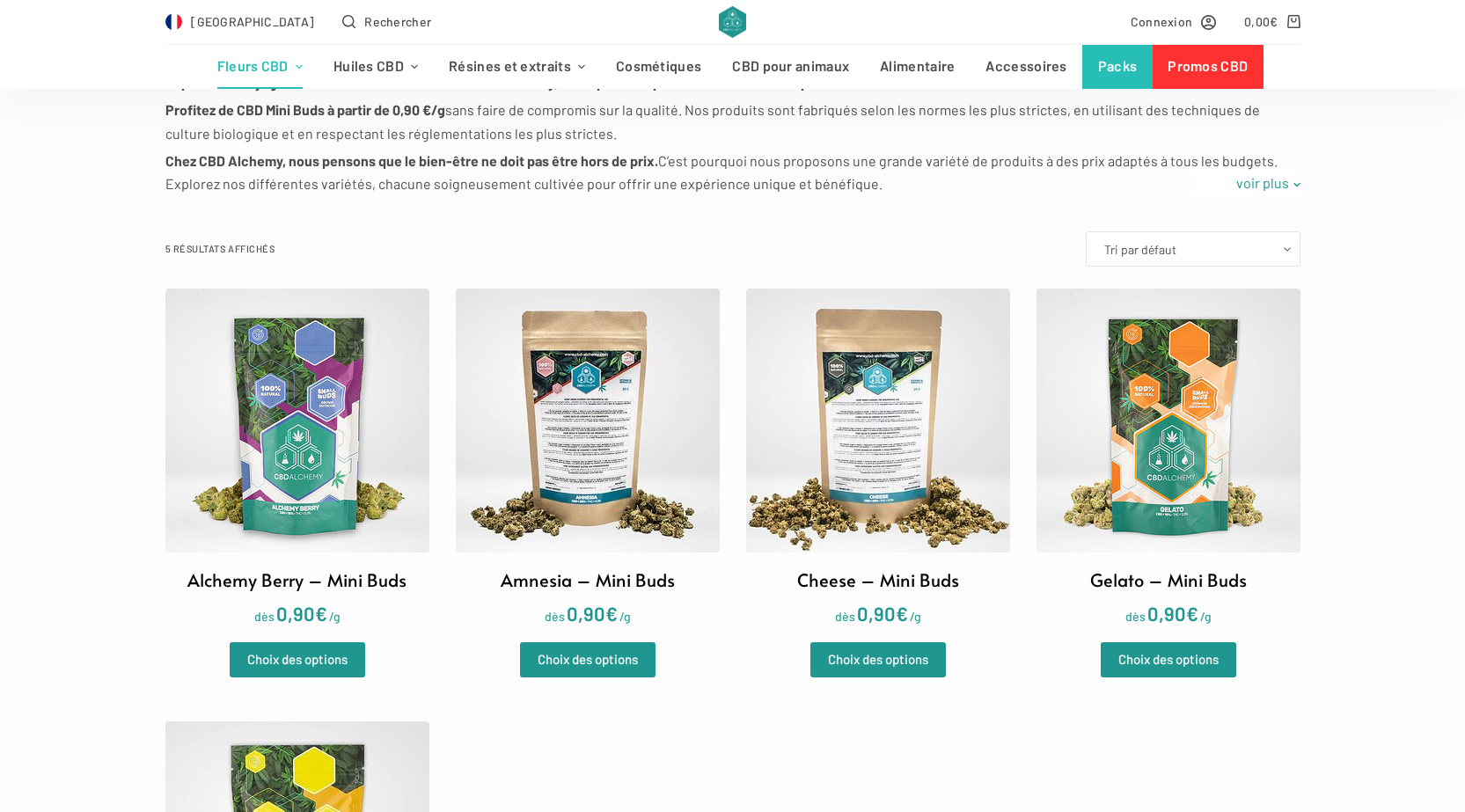
click at [289, 444] on img at bounding box center [298, 420] width 264 height 264
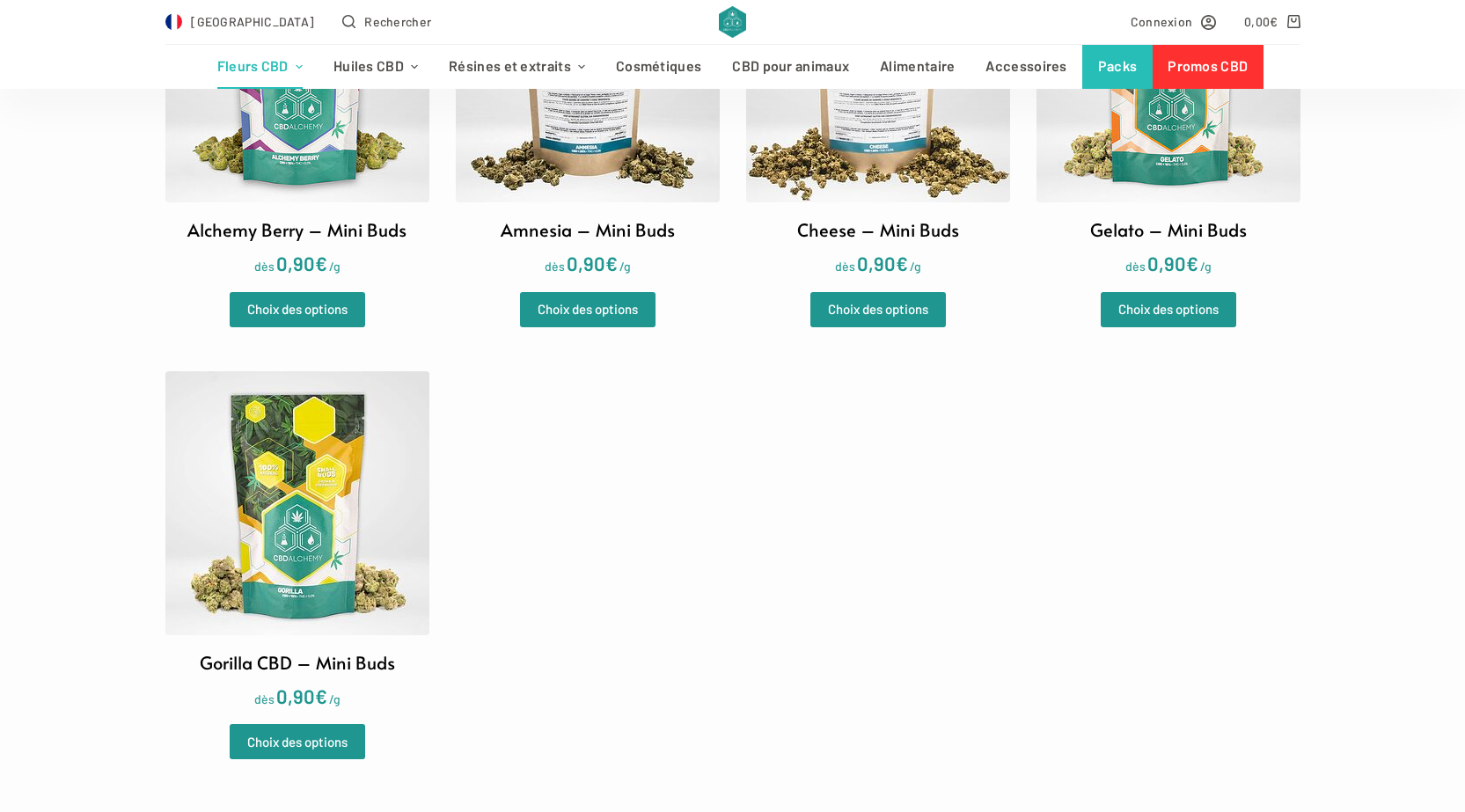
scroll to position [704, 0]
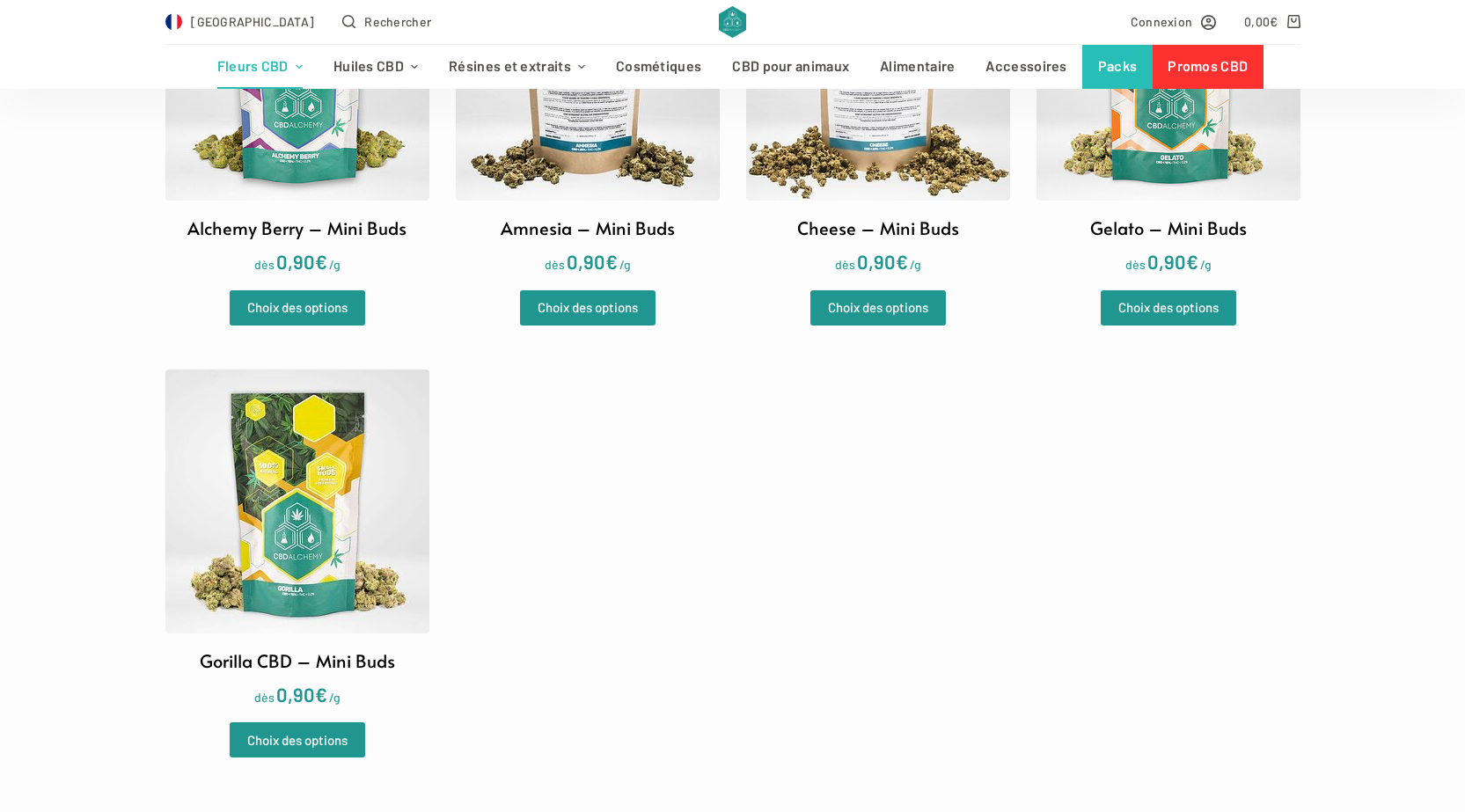
click at [308, 522] on img at bounding box center [298, 502] width 264 height 264
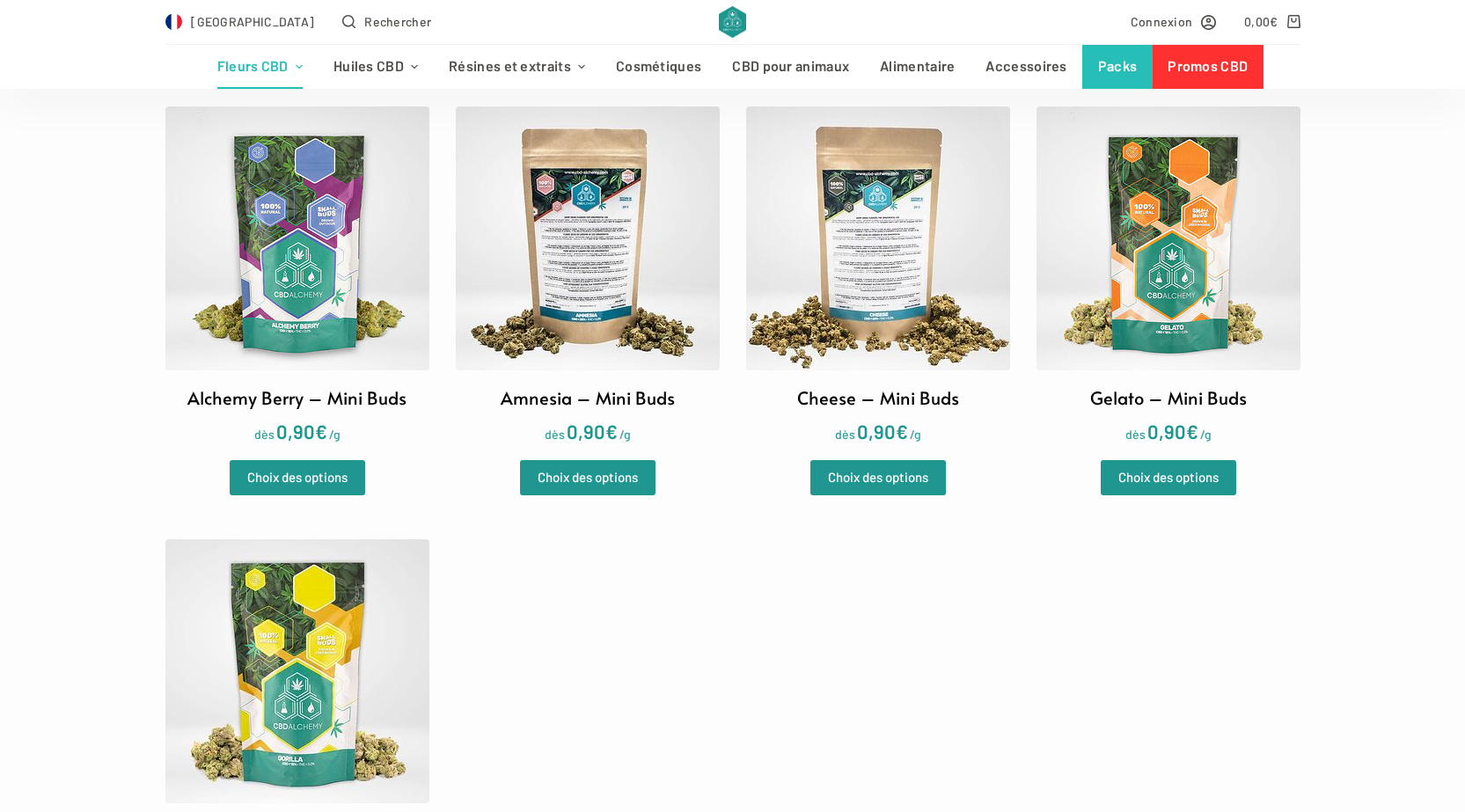
scroll to position [527, 0]
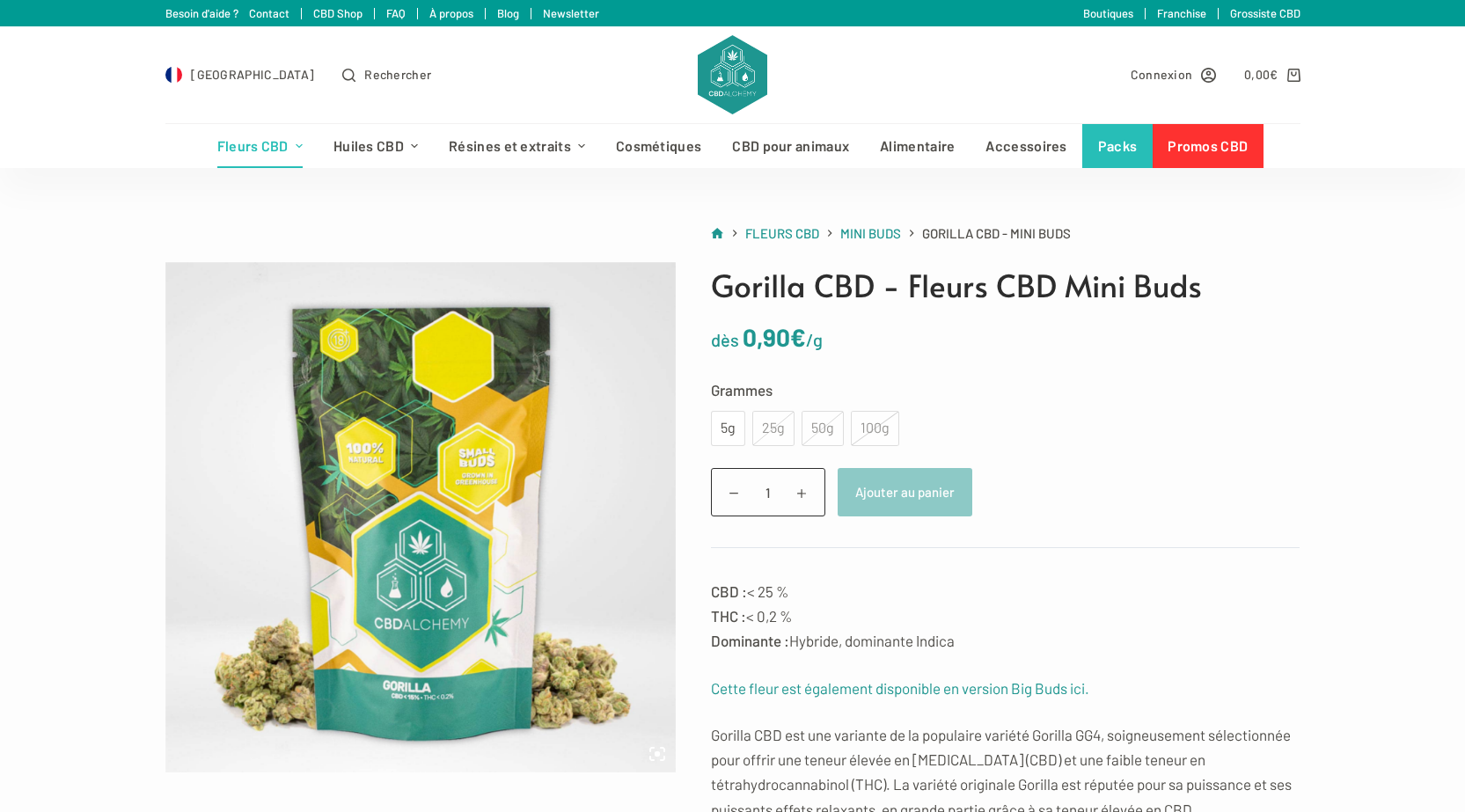
click at [778, 427] on div "25g" at bounding box center [774, 427] width 43 height 35
click at [837, 427] on div "50g" at bounding box center [822, 427] width 43 height 35
click at [882, 423] on div "100g" at bounding box center [875, 427] width 49 height 35
click at [811, 426] on div "50g" at bounding box center [822, 427] width 43 height 35
click at [768, 426] on div "25g" at bounding box center [774, 427] width 43 height 35
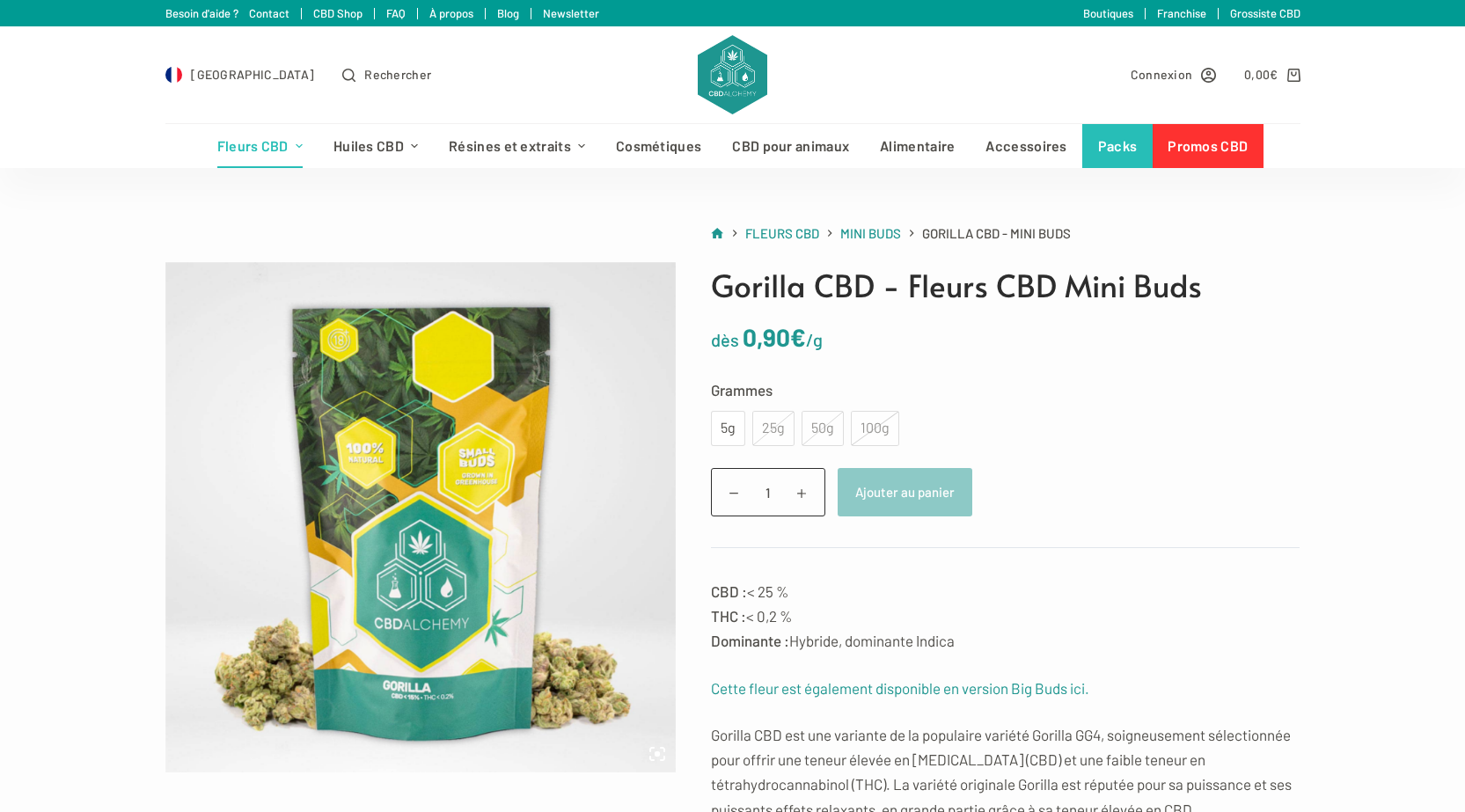
click at [768, 426] on div "25g" at bounding box center [774, 427] width 43 height 35
click at [777, 437] on div "25g" at bounding box center [774, 427] width 43 height 35
click at [729, 421] on div "5g" at bounding box center [727, 428] width 13 height 23
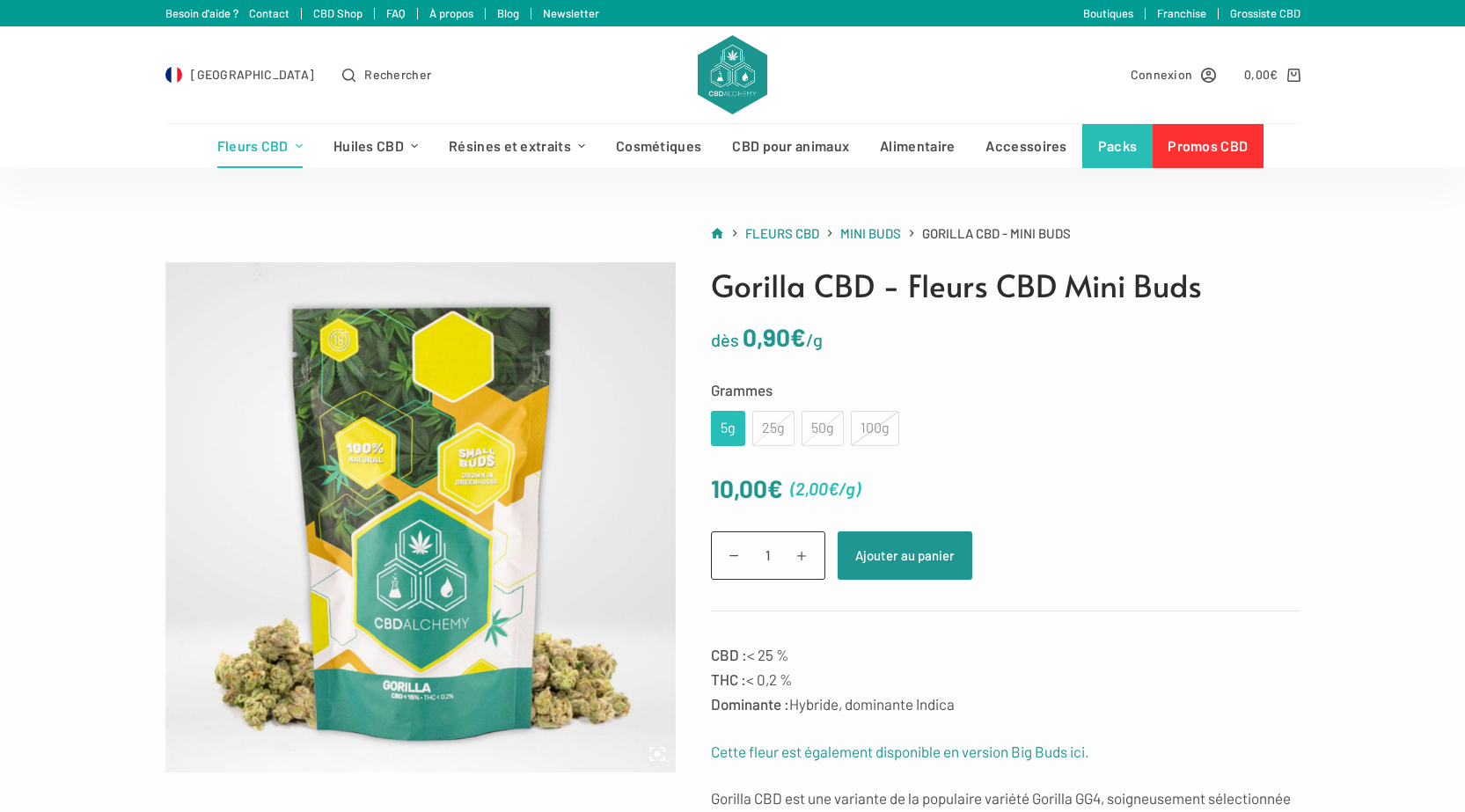
click at [768, 427] on div "25g" at bounding box center [774, 427] width 43 height 35
click at [733, 429] on div "5g" at bounding box center [727, 428] width 13 height 23
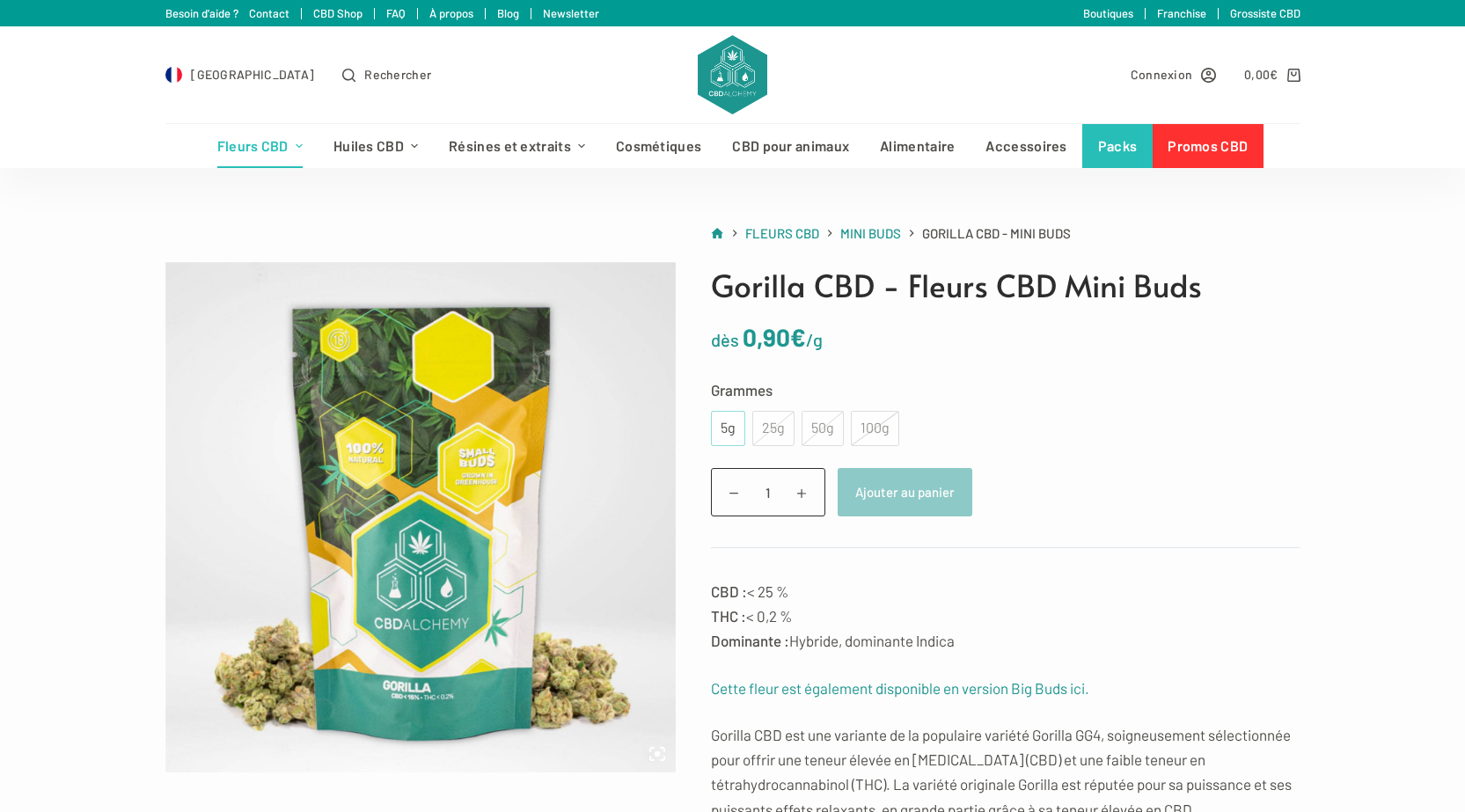
click at [733, 429] on div "5g" at bounding box center [727, 428] width 13 height 23
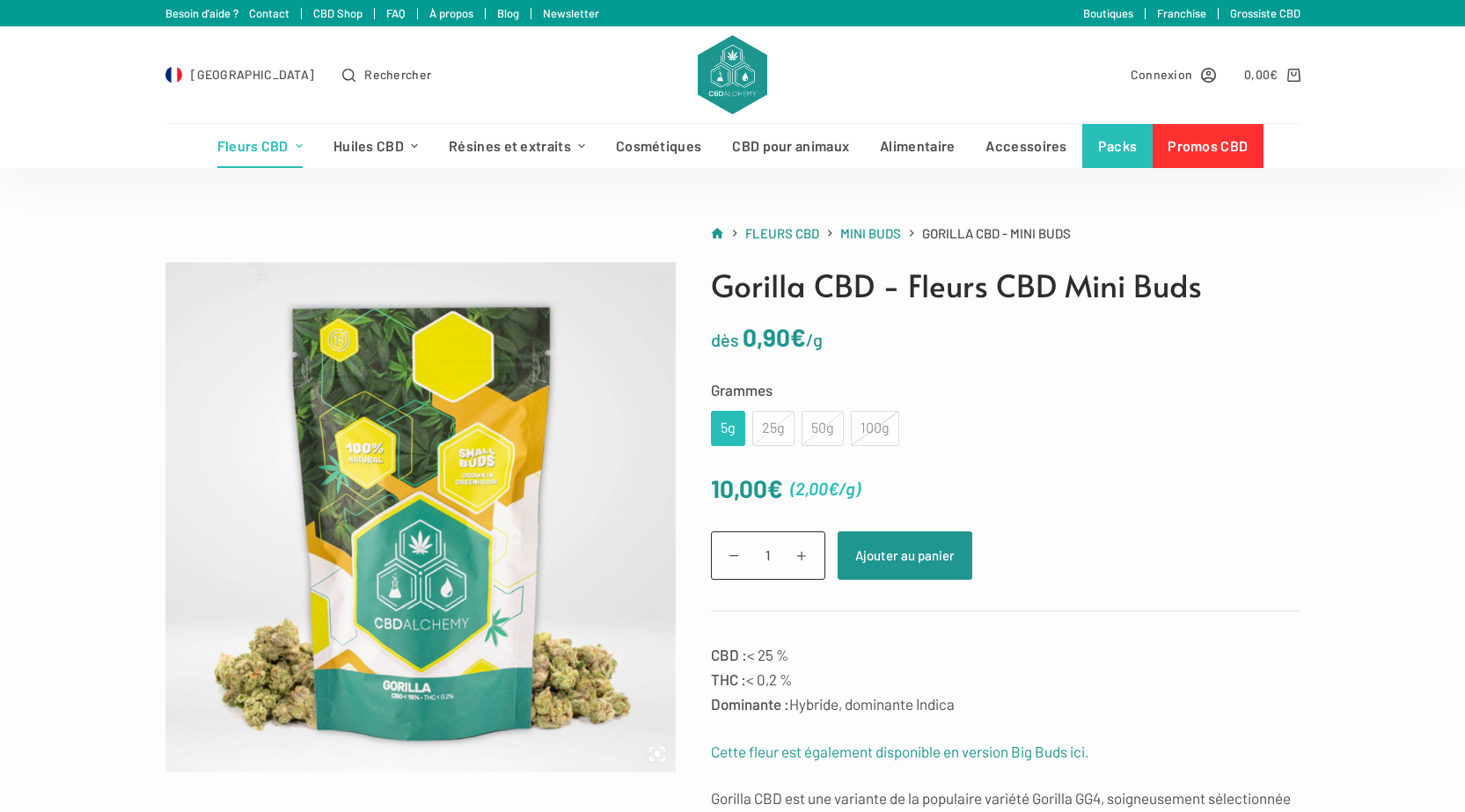
click at [733, 429] on div "5g" at bounding box center [727, 428] width 13 height 23
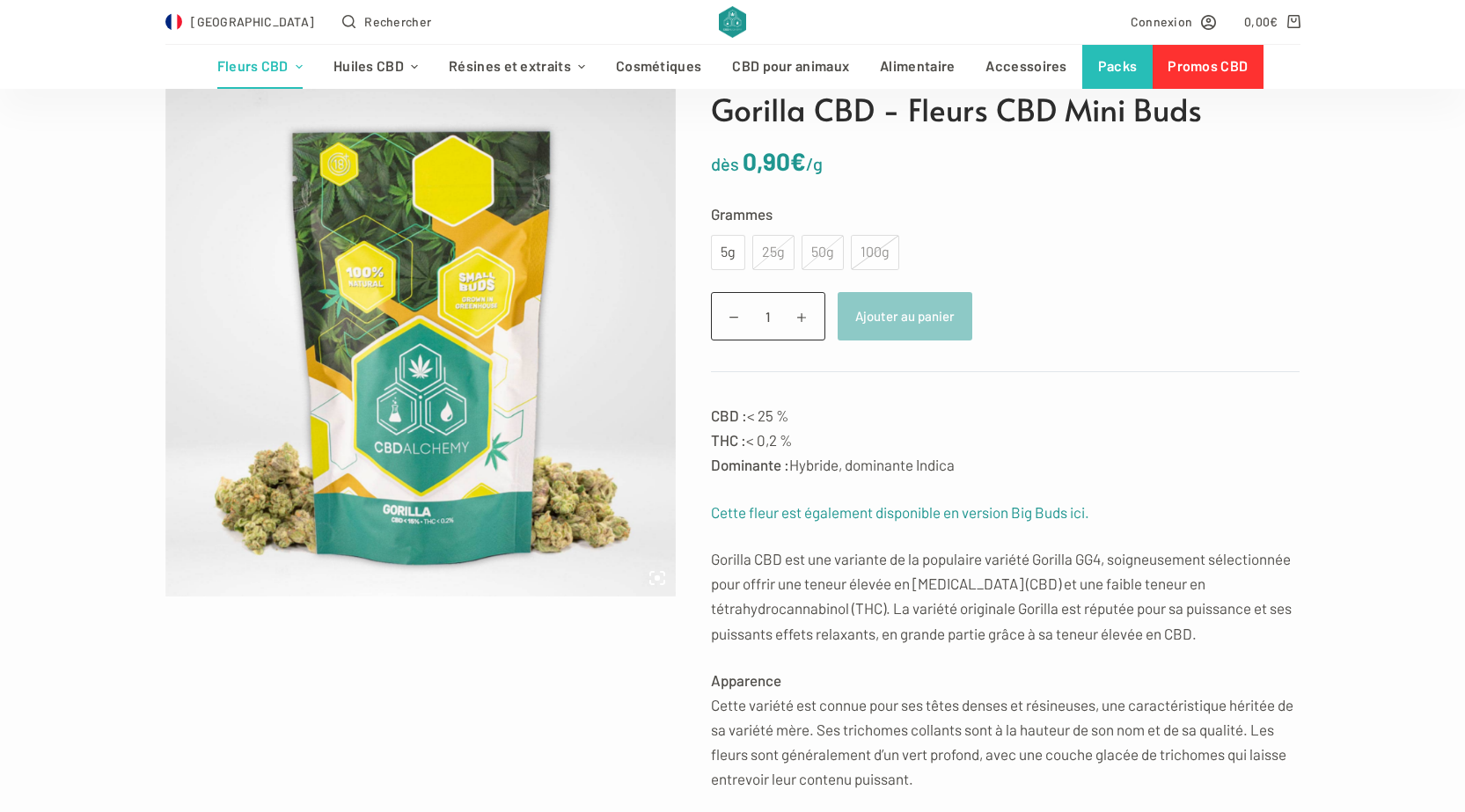
scroll to position [88, 0]
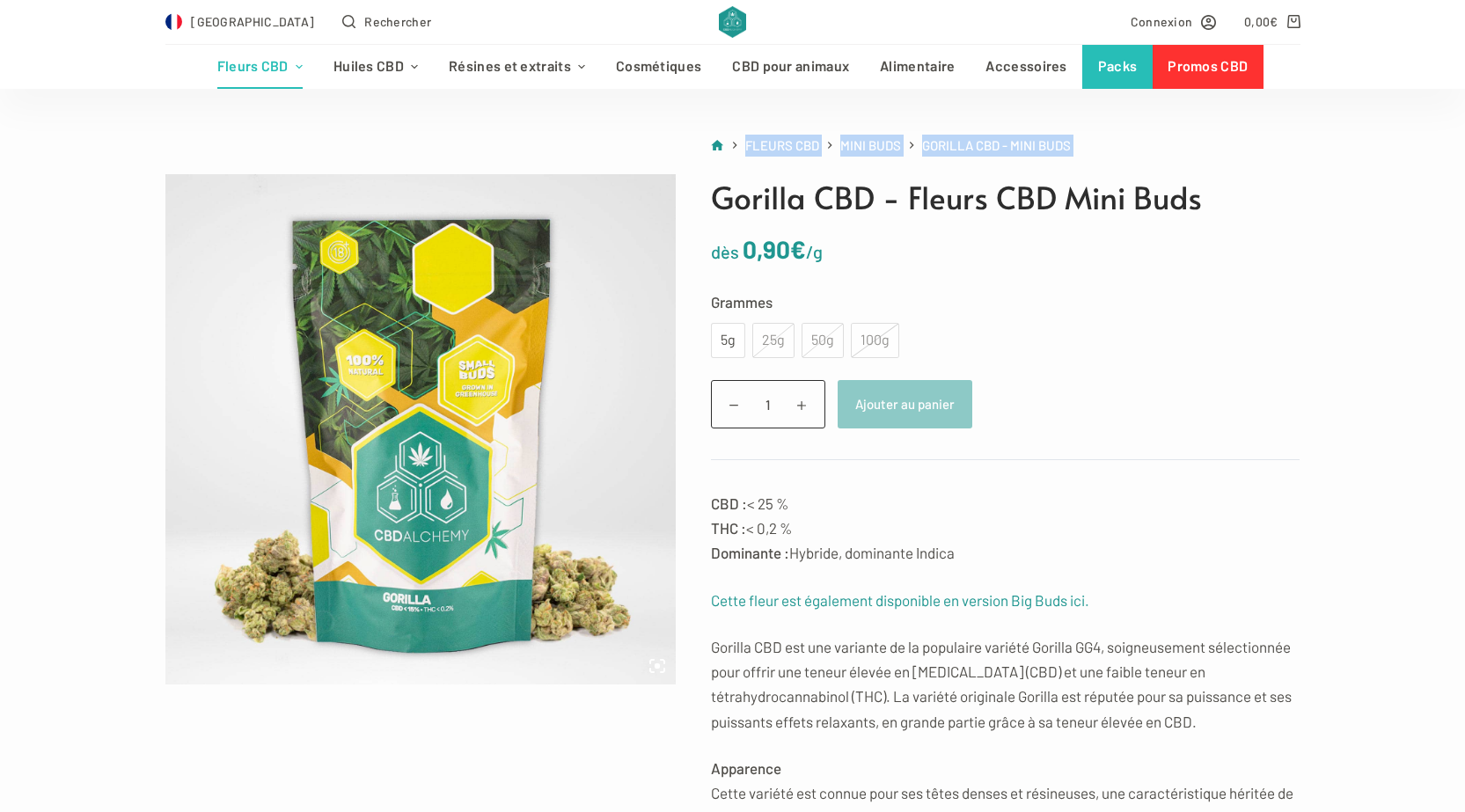
drag, startPoint x: 156, startPoint y: 145, endPoint x: 380, endPoint y: 277, distance: 260.0
click at [932, 238] on p "dès 0,90 € /g" at bounding box center [1006, 249] width 589 height 41
click at [790, 338] on div "25g" at bounding box center [774, 340] width 43 height 35
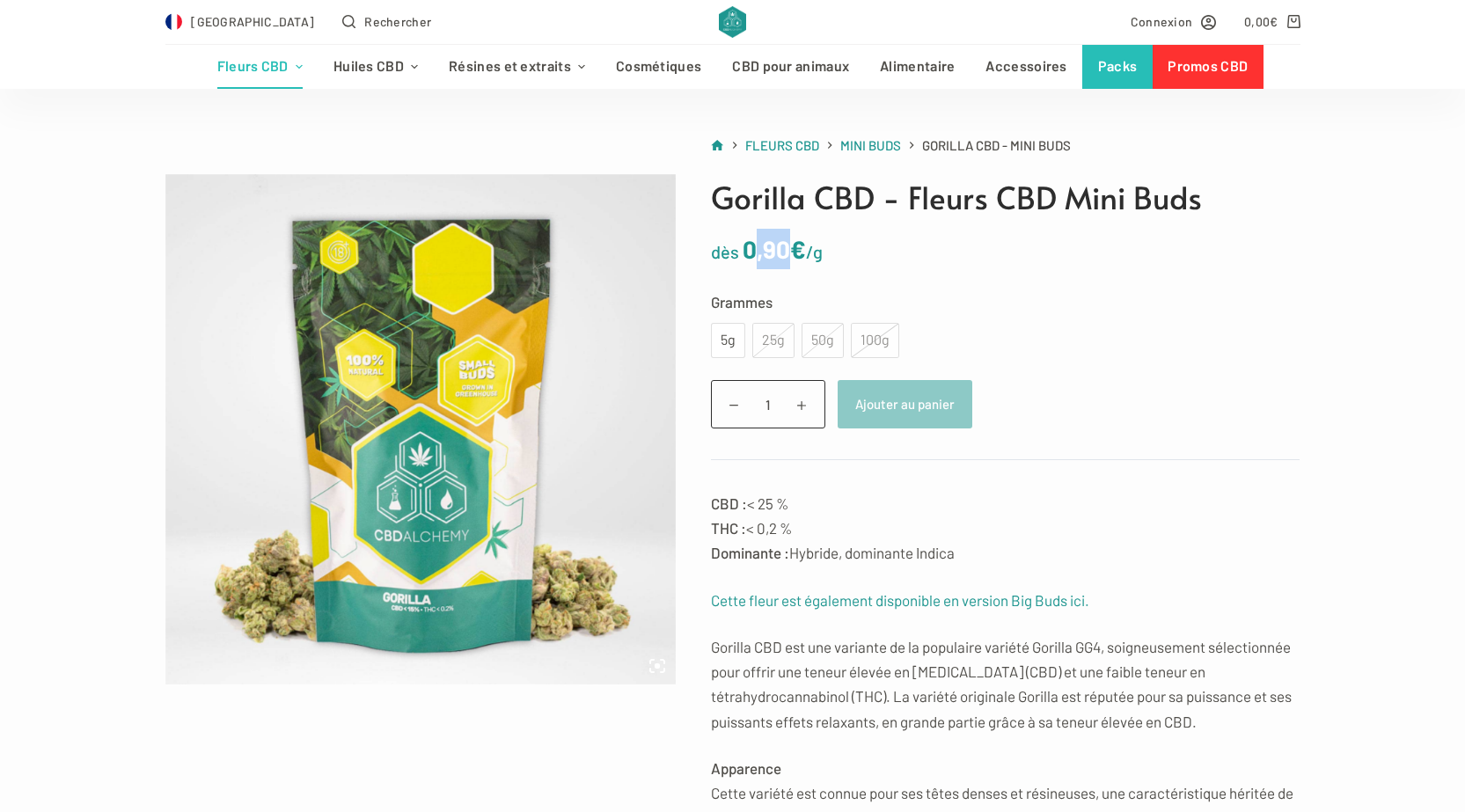
drag, startPoint x: 758, startPoint y: 237, endPoint x: 796, endPoint y: 248, distance: 39.6
click at [796, 248] on bdi "0,90 €" at bounding box center [775, 249] width 63 height 30
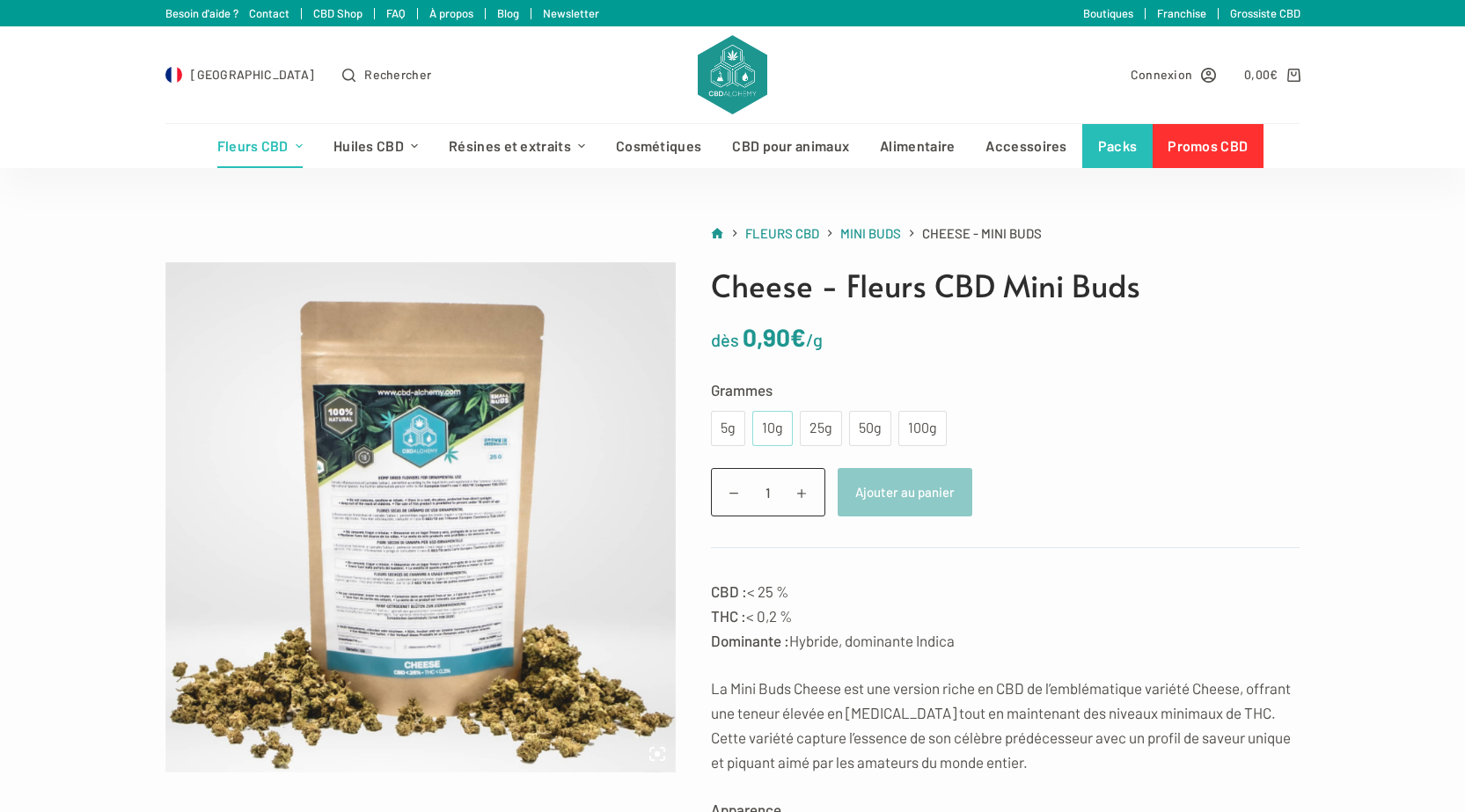
click at [782, 433] on div "10g" at bounding box center [773, 428] width 20 height 23
